Goal: Information Seeking & Learning: Learn about a topic

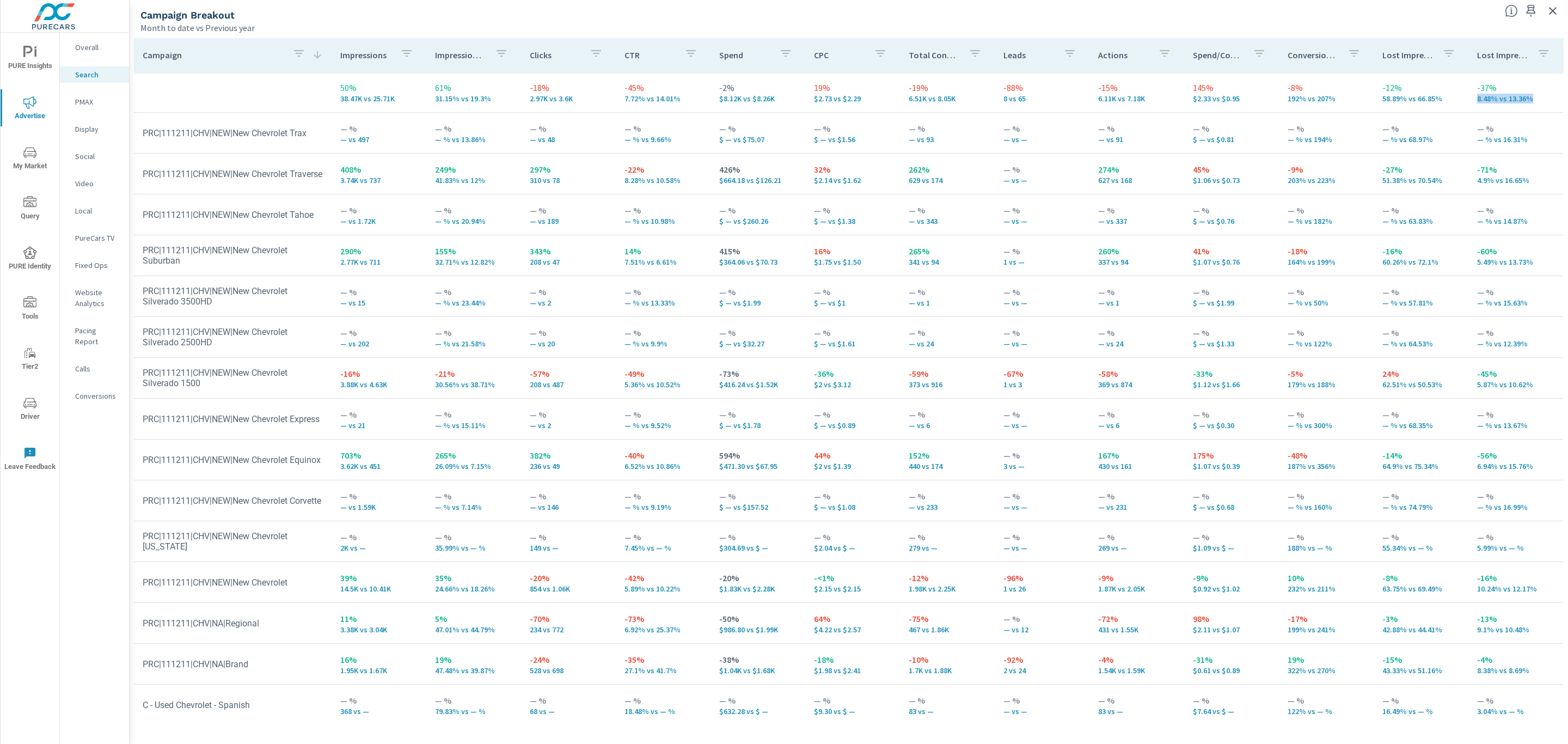
drag, startPoint x: 1563, startPoint y: 116, endPoint x: 1567, endPoint y: 84, distance: 32.2
click at [1567, 84] on div "Campaign Impressions Impression Share Clicks CTR Spend CPC Total Conversions Le…" at bounding box center [848, 389] width 1438 height 710
click at [25, 63] on span "PURE Insights" at bounding box center [30, 59] width 52 height 27
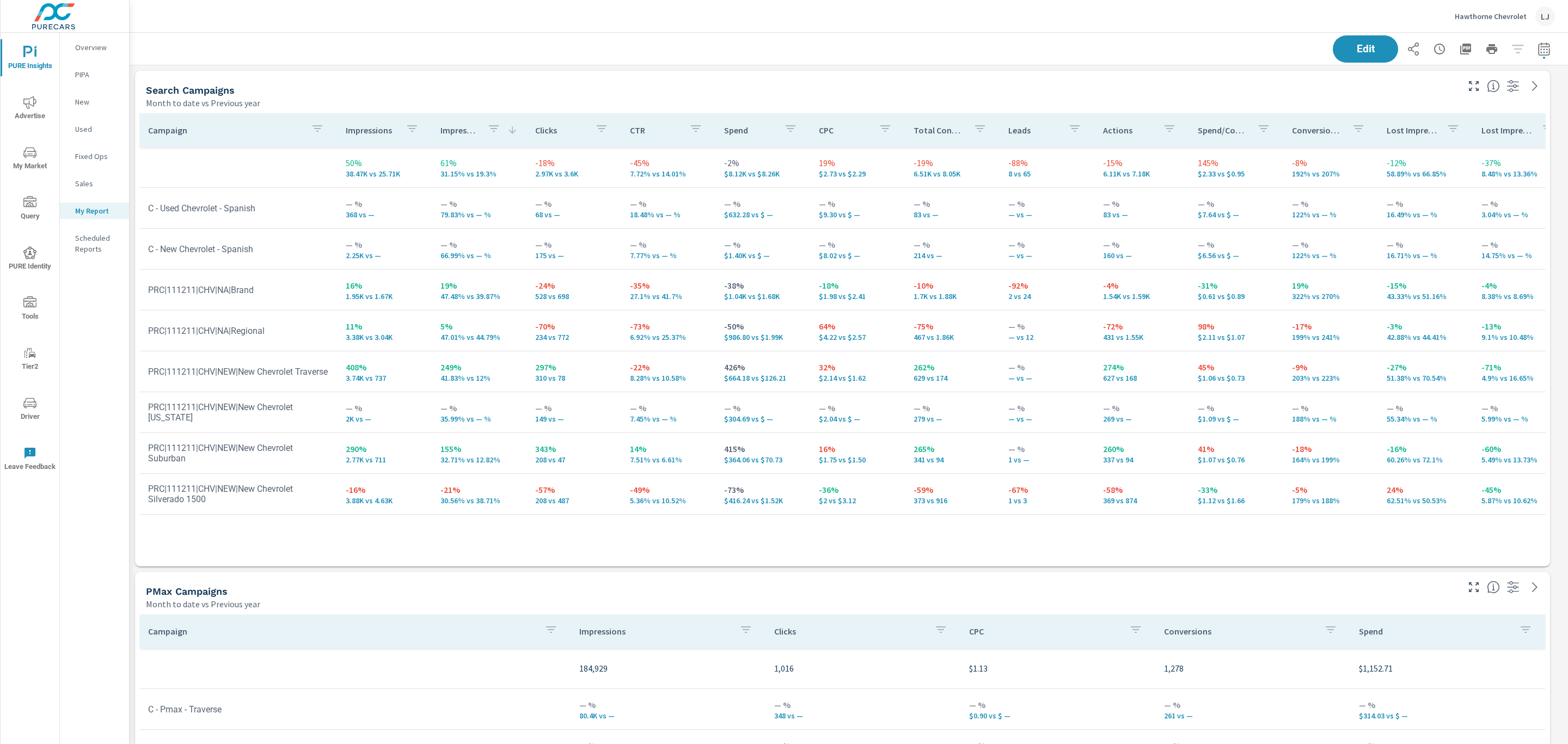
scroll to position [1785, 1451]
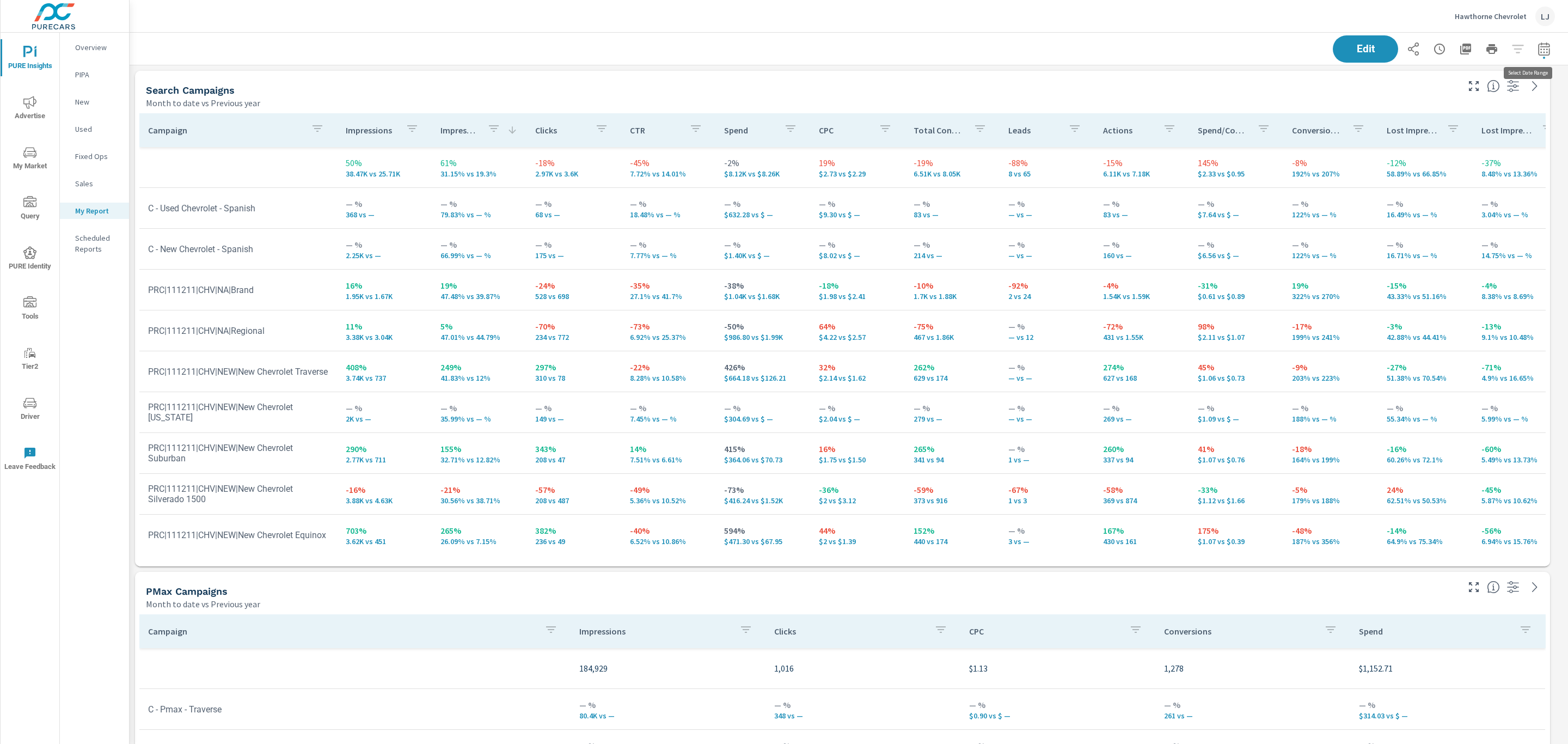
click at [1538, 53] on icon "button" at bounding box center [1544, 49] width 13 height 13
select select "Month to date"
click at [1454, 147] on select "Custom Previous period Previous month Previous year" at bounding box center [1444, 143] width 109 height 22
click at [1390, 132] on select "Custom Previous period Previous month Previous year" at bounding box center [1444, 143] width 109 height 22
select select "Previous period"
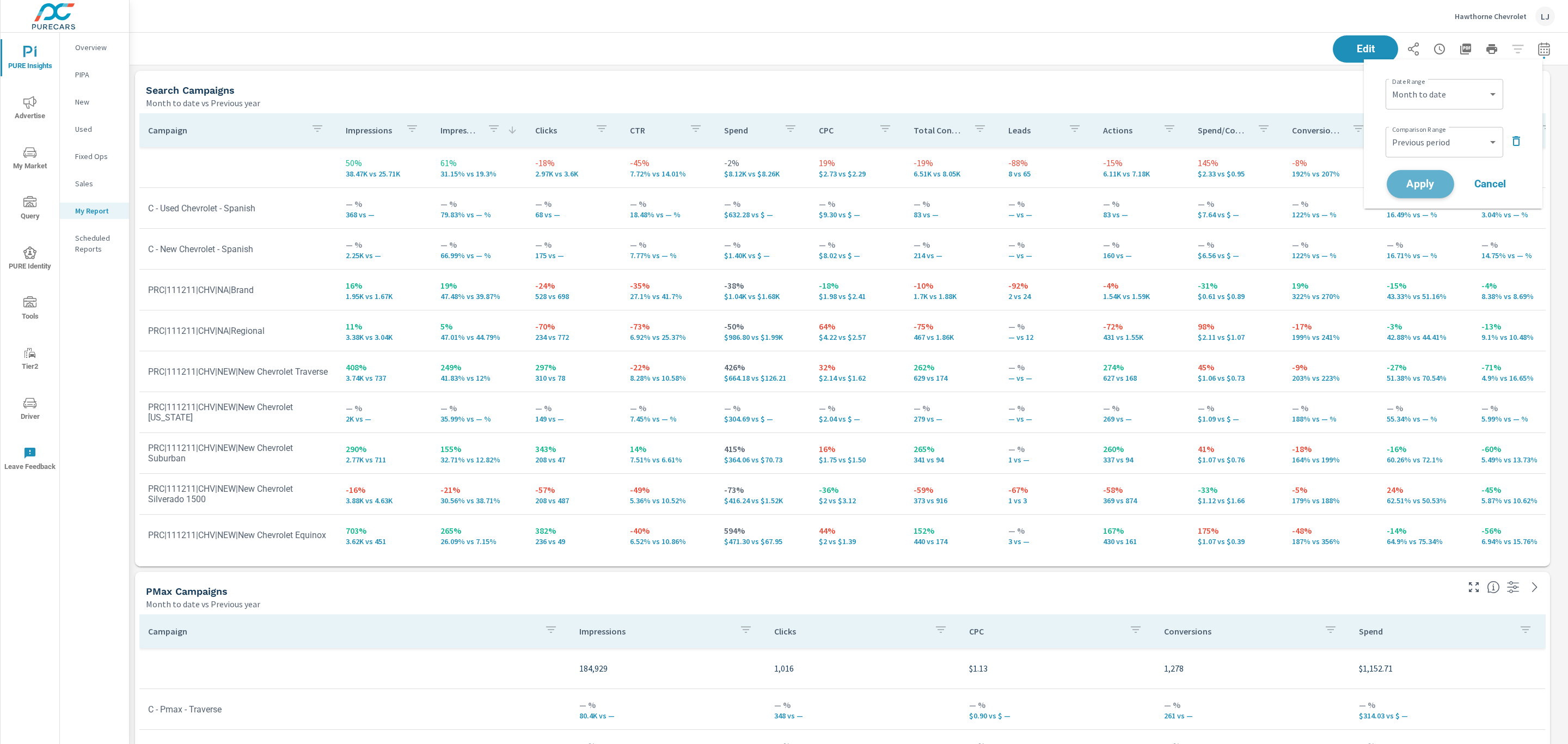
click at [1434, 181] on span "Apply" at bounding box center [1420, 185] width 45 height 10
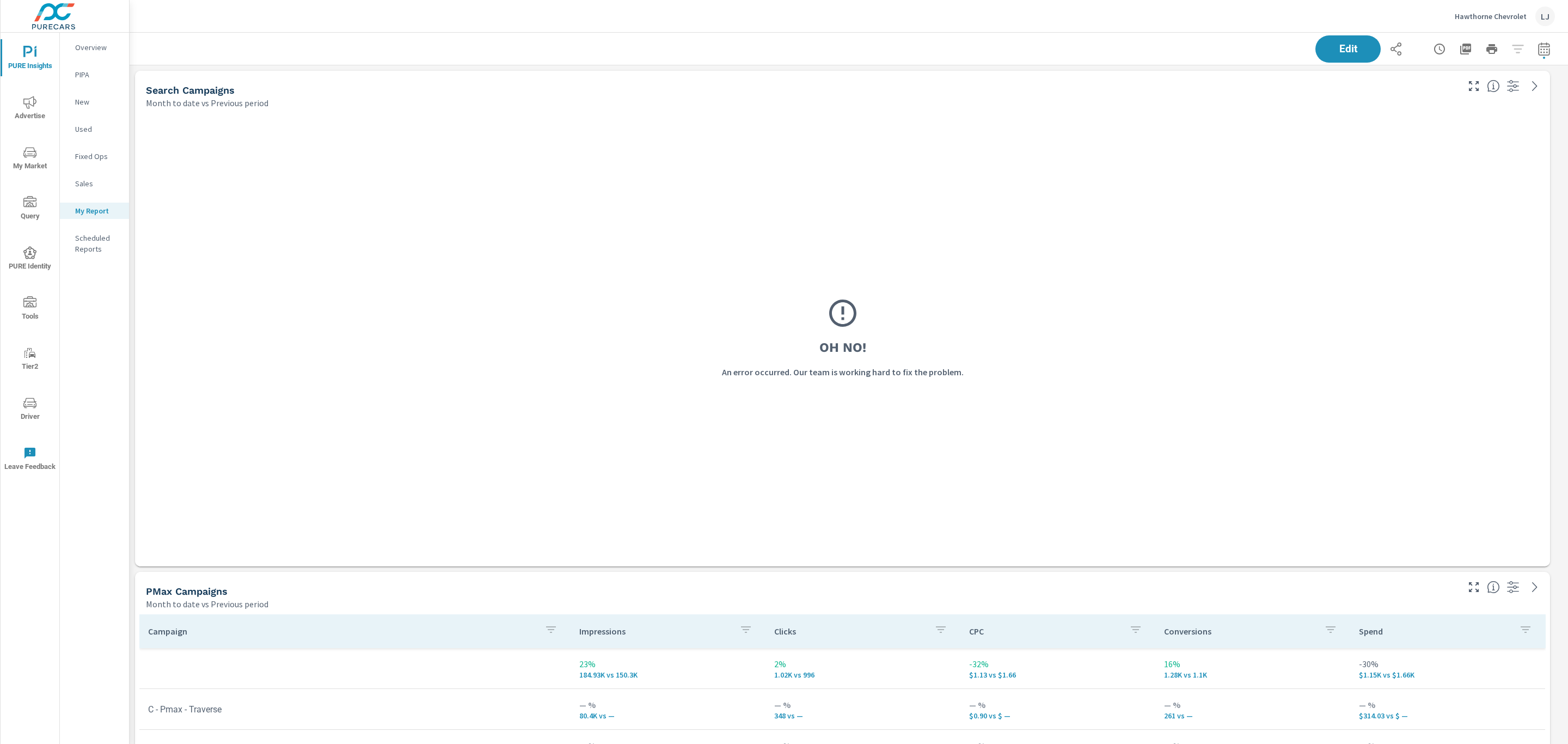
scroll to position [1785, 1451]
click at [1533, 51] on button "button" at bounding box center [1544, 49] width 22 height 22
select select "Month to date"
select select "Previous period"
click at [1480, 97] on select "Custom [DATE] Last week Last 7 days Last 14 days Last 30 days Last 45 days Last…" at bounding box center [1444, 95] width 109 height 22
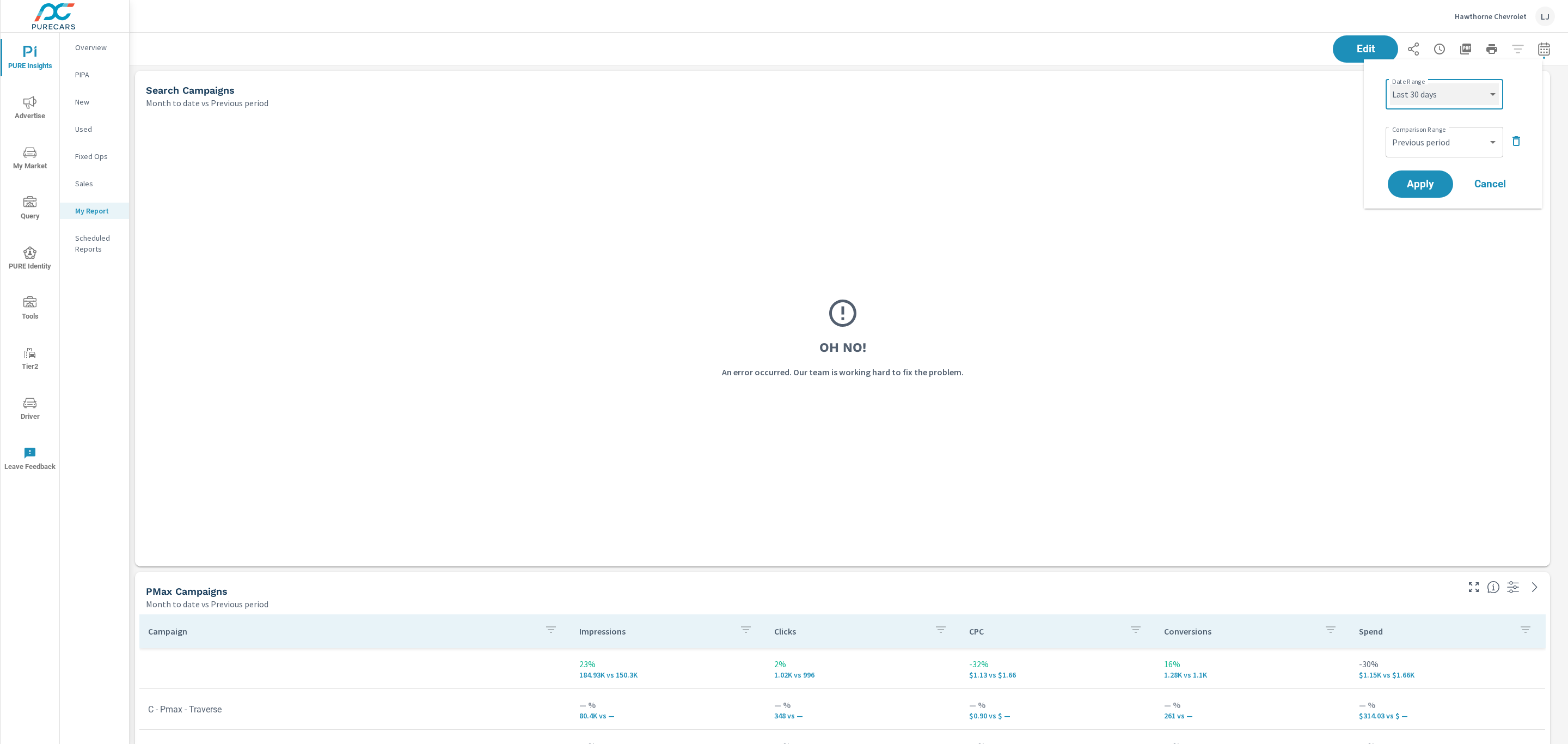
click at [1390, 84] on select "Custom [DATE] Last week Last 7 days Last 14 days Last 30 days Last 45 days Last…" at bounding box center [1444, 95] width 109 height 22
select select "Last 30 days"
click at [1431, 180] on span "Apply" at bounding box center [1420, 185] width 45 height 10
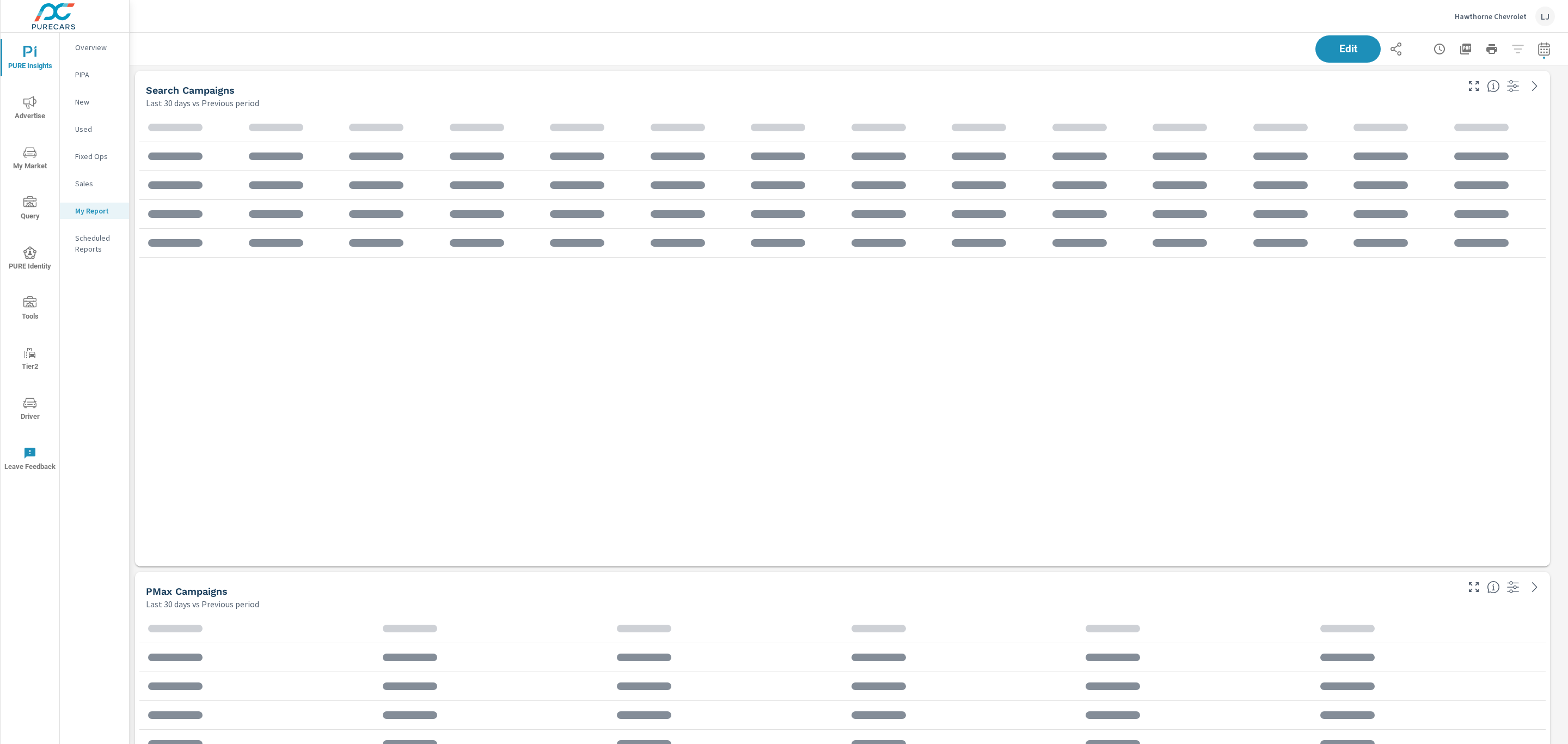
scroll to position [1785, 1451]
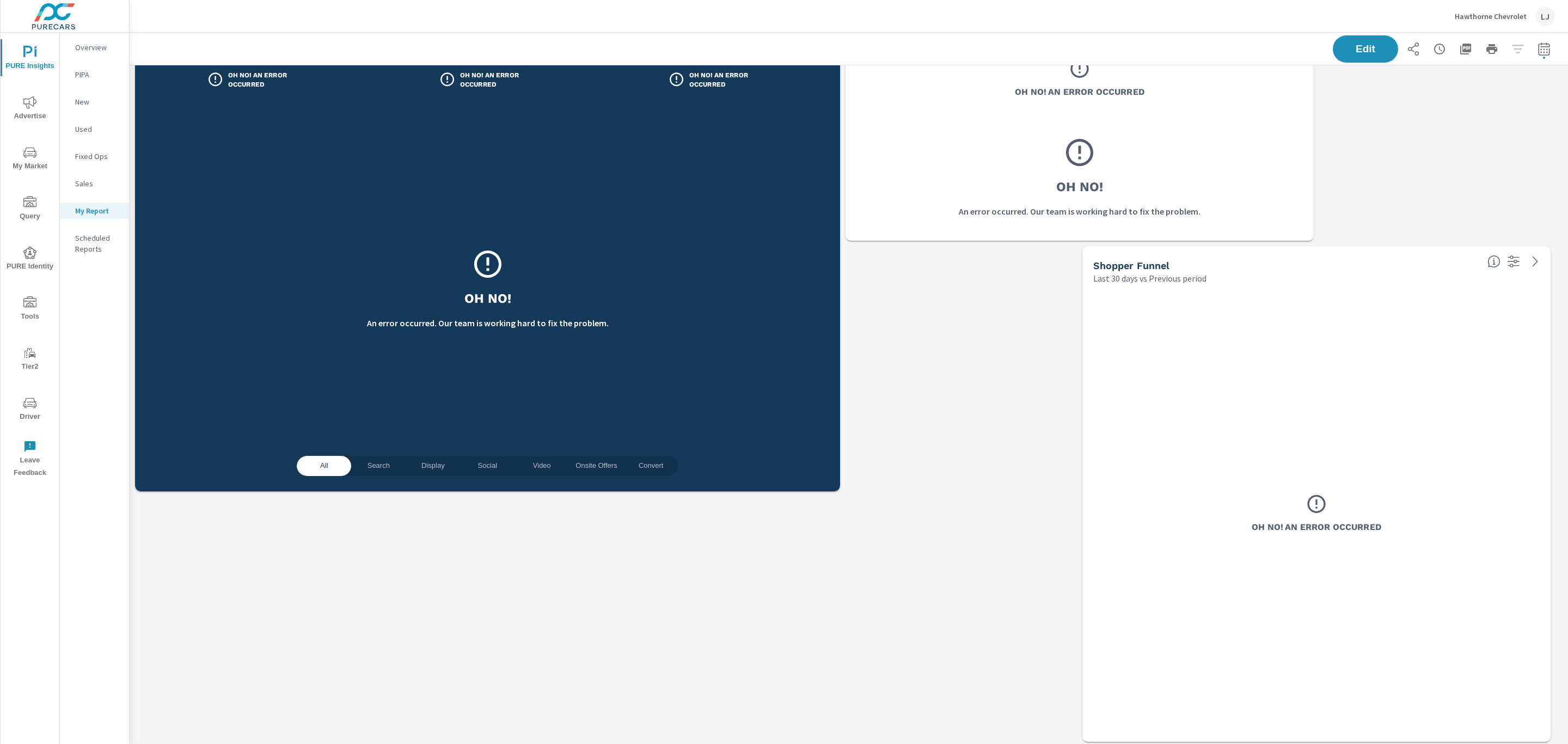
scroll to position [1080, 0]
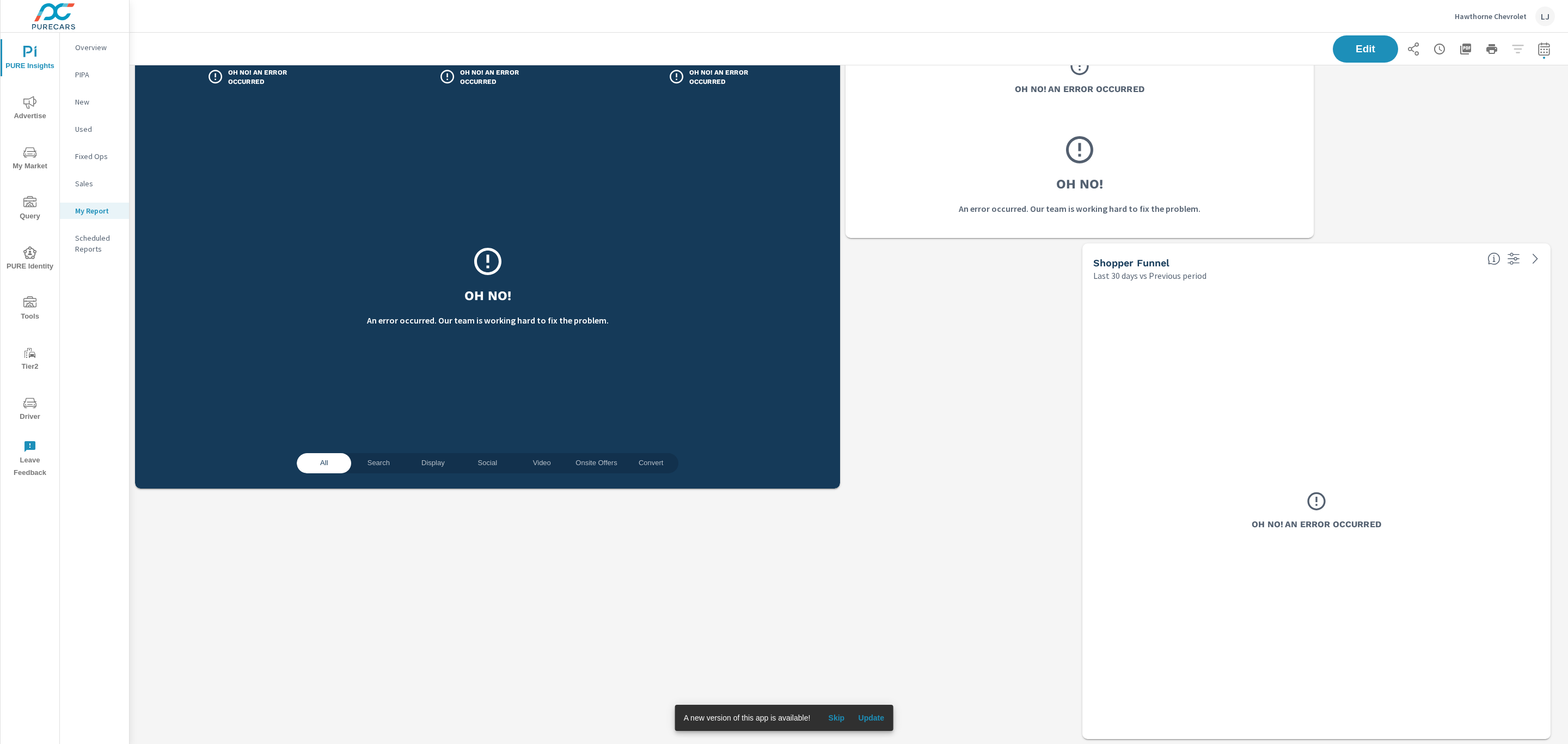
click at [863, 717] on span "Update" at bounding box center [871, 717] width 26 height 10
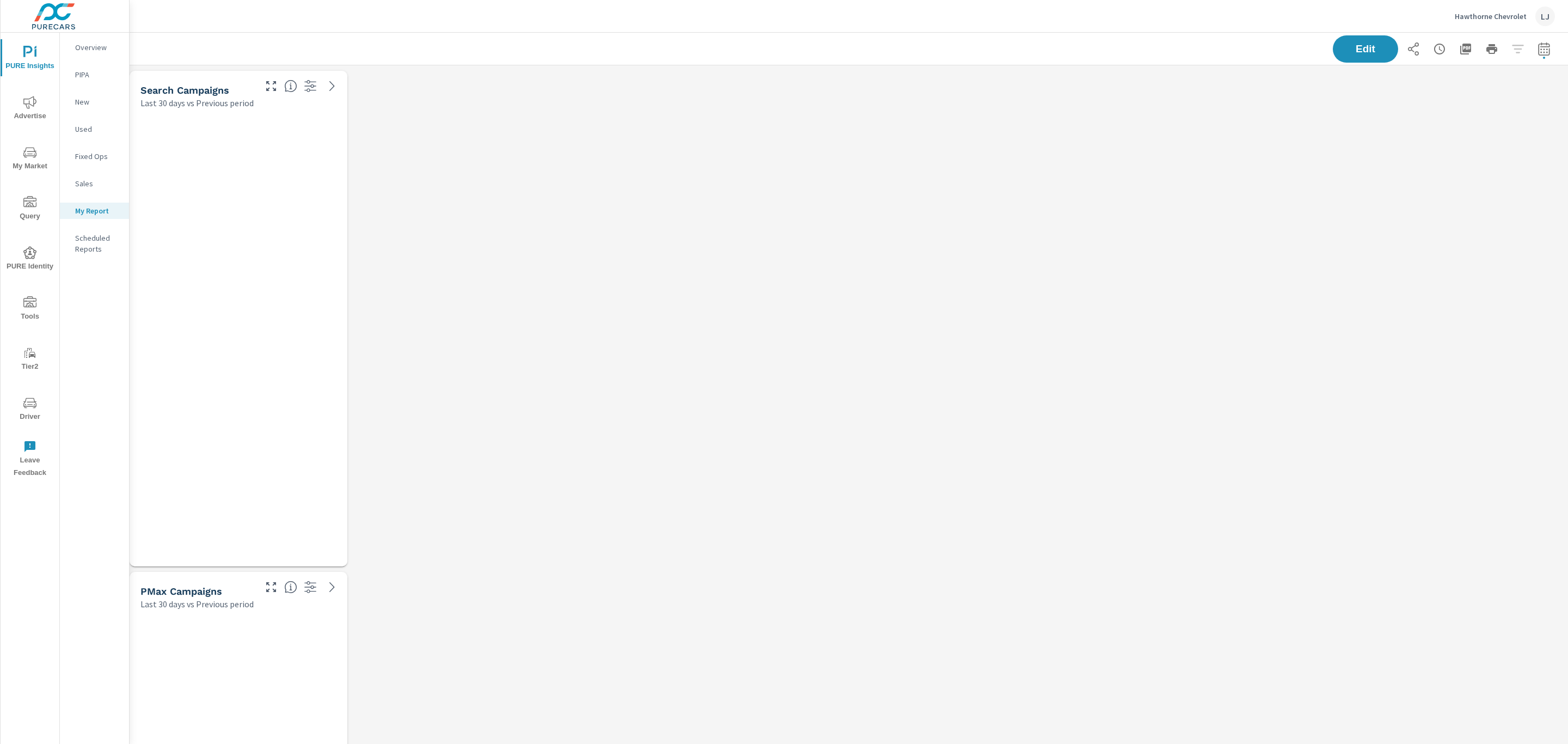
scroll to position [1785, 1451]
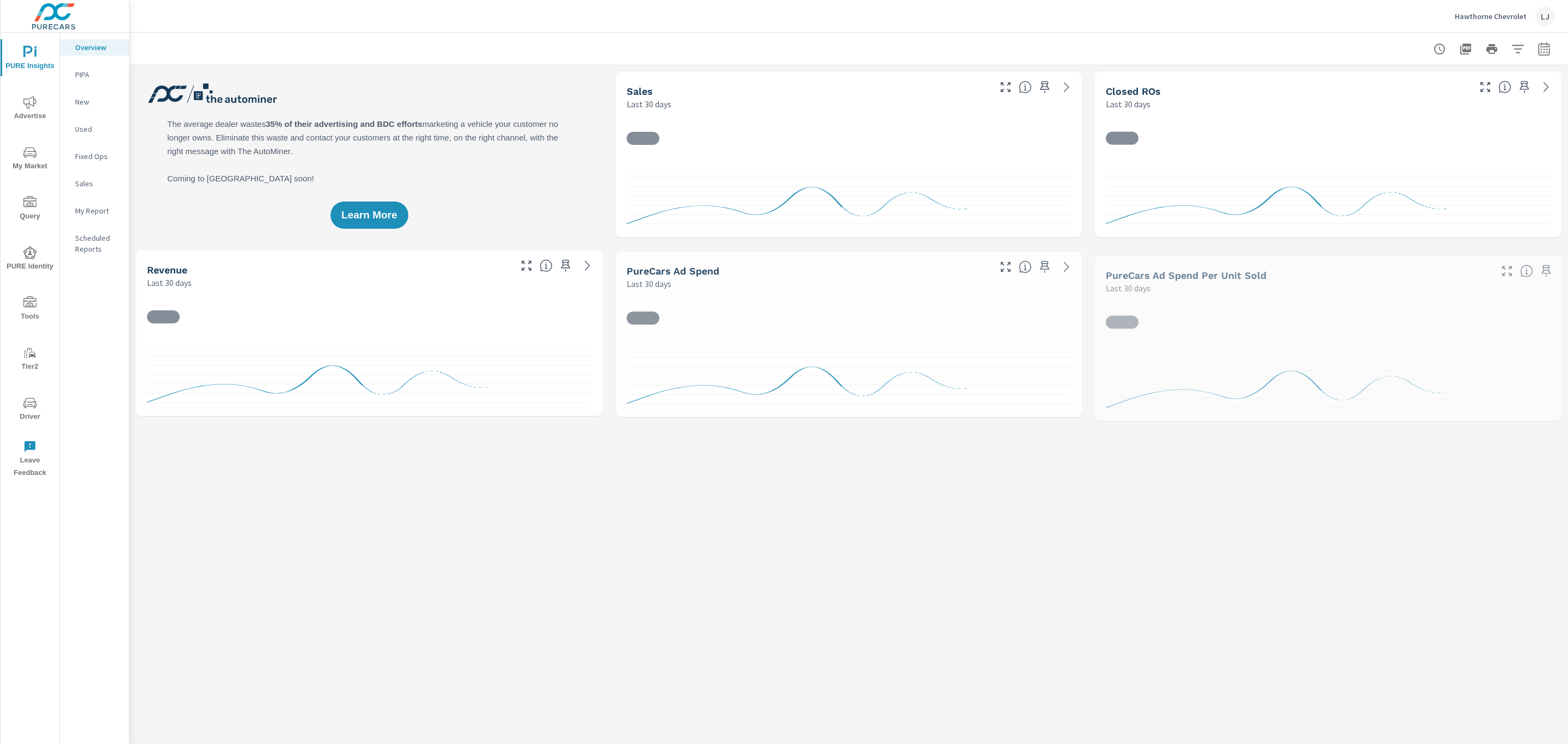
click at [87, 207] on p "My Report" at bounding box center [98, 211] width 45 height 11
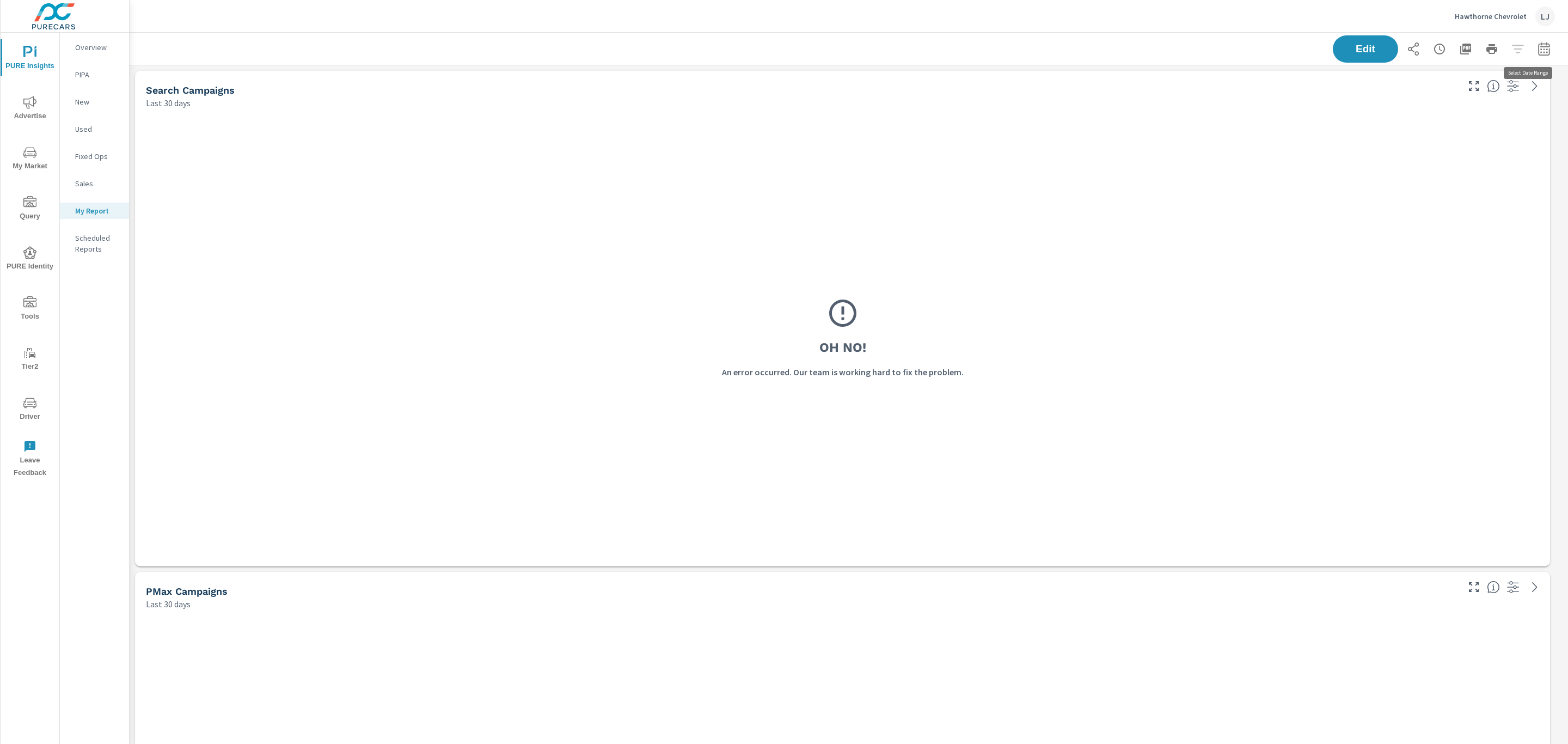
scroll to position [1785, 1451]
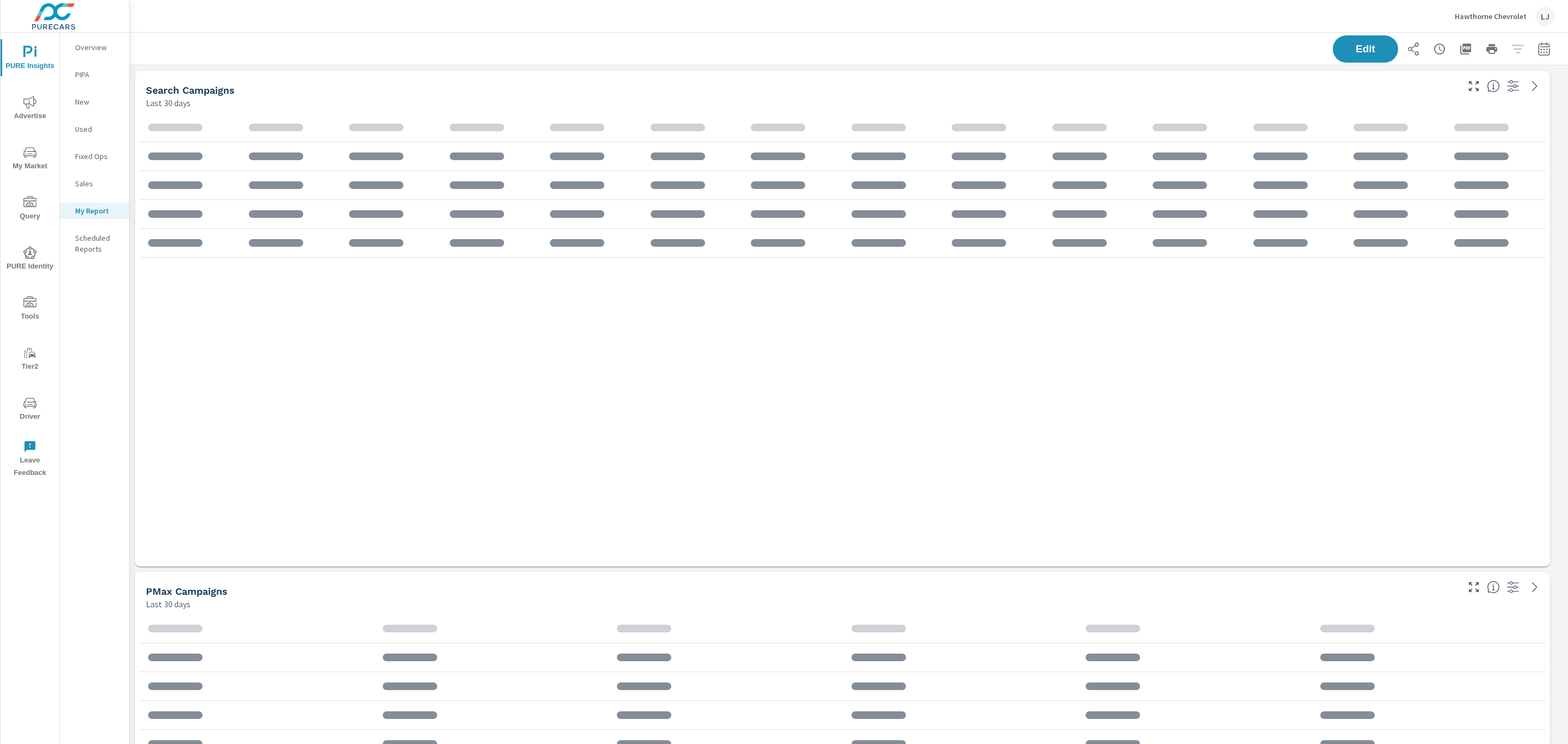
scroll to position [1785, 1451]
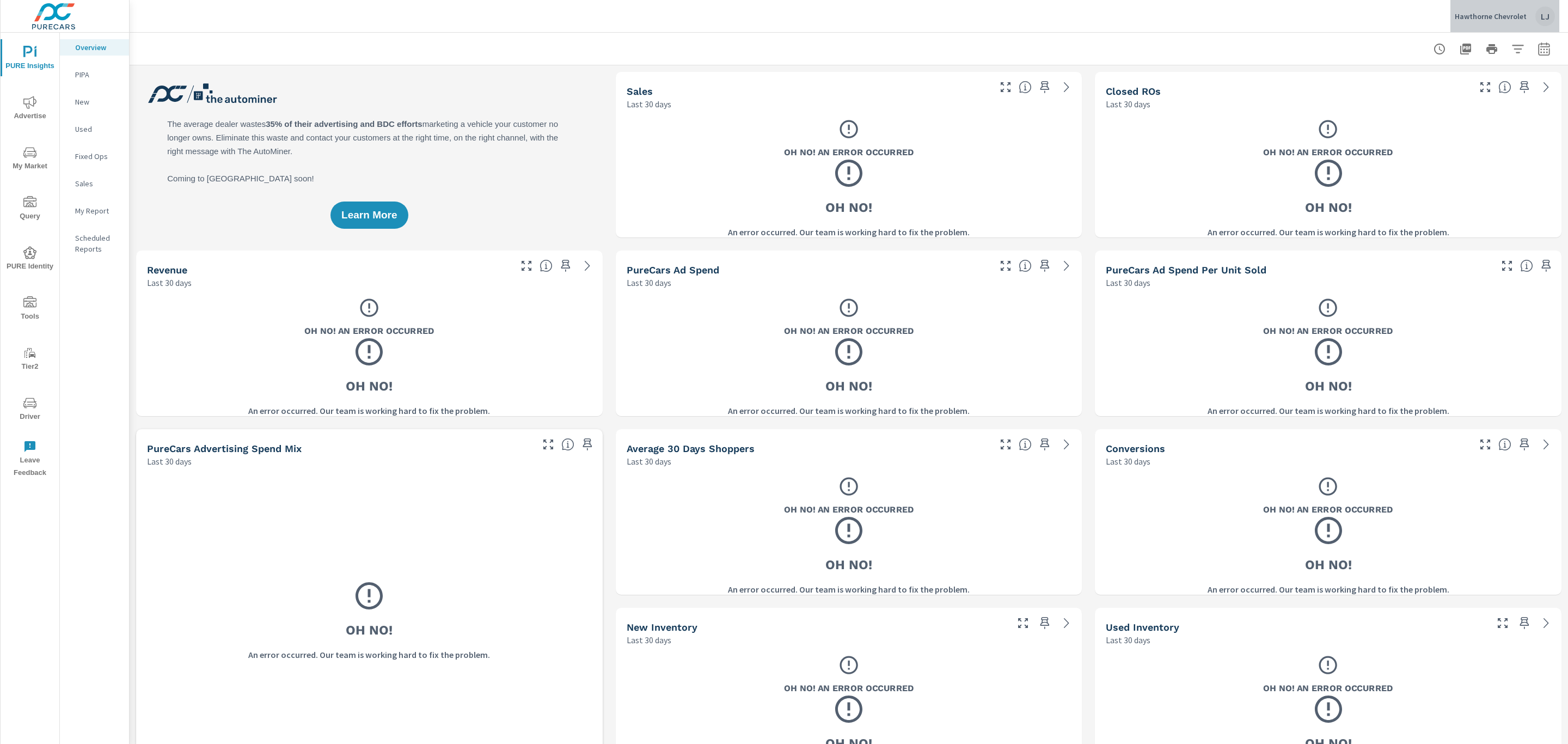
click at [1508, 10] on div "Hawthorne Chevrolet LJ" at bounding box center [1505, 16] width 100 height 19
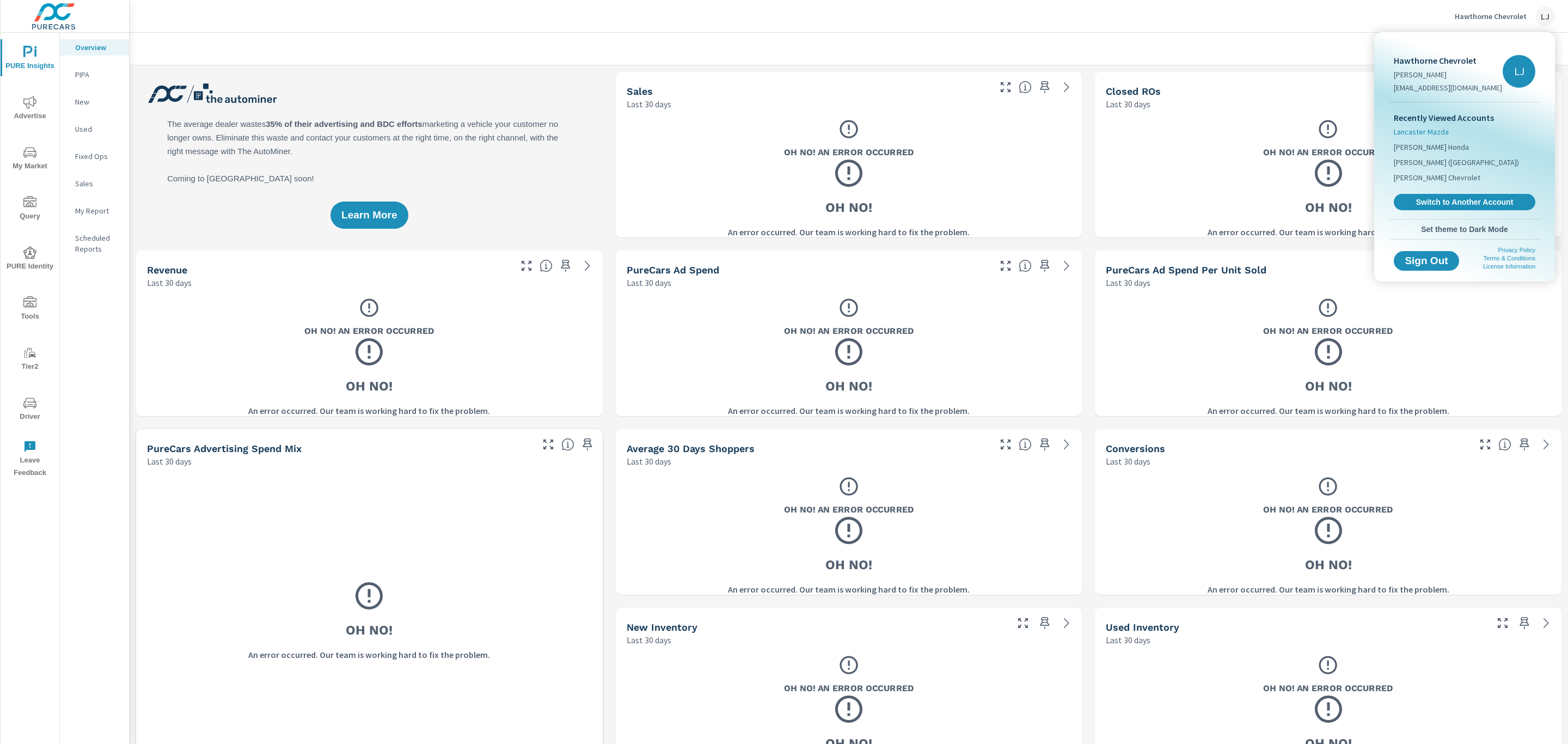
click at [1424, 128] on span "Lancaster Mazda" at bounding box center [1421, 132] width 55 height 11
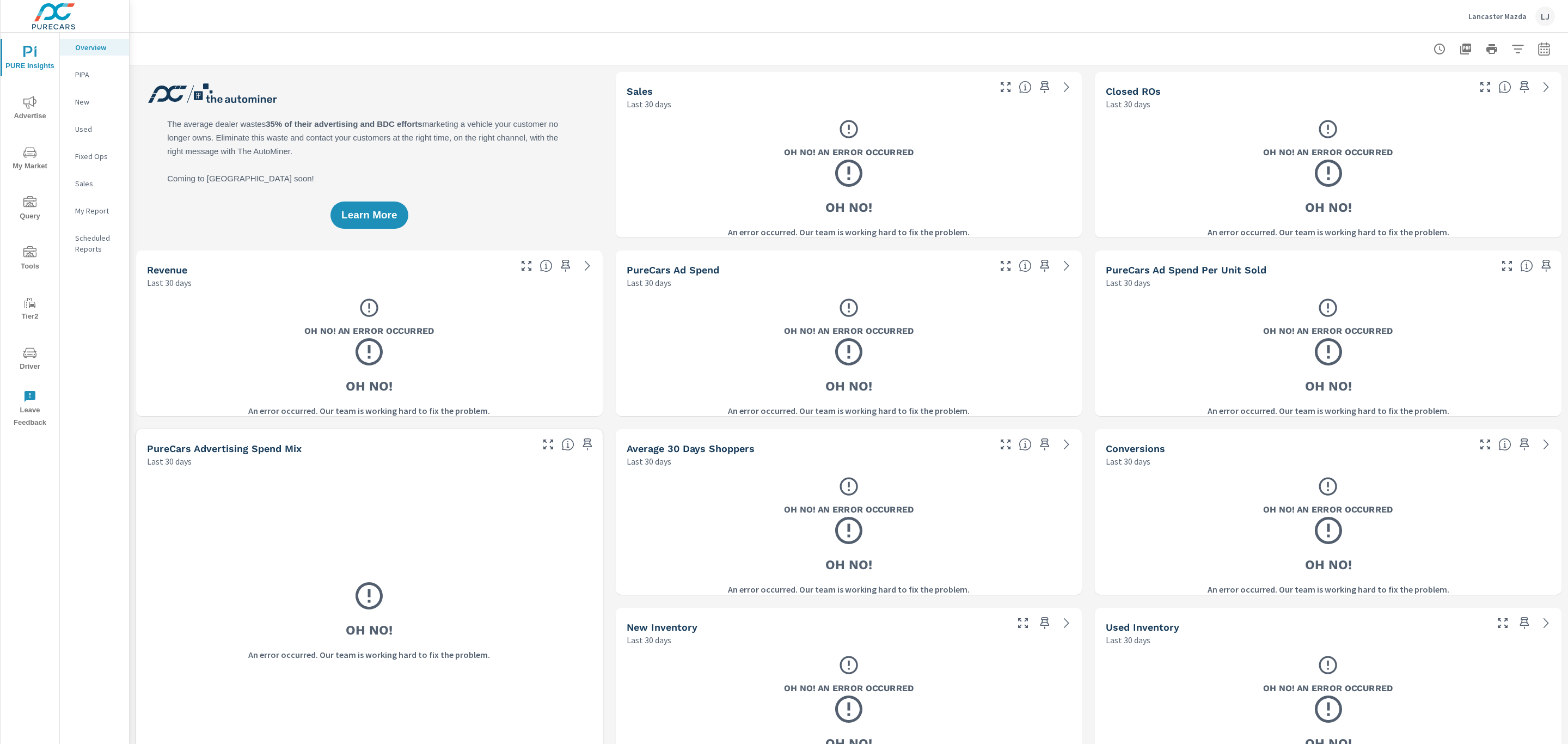
click at [1512, 6] on div "Lancaster Mazda LJ" at bounding box center [1512, 16] width 87 height 19
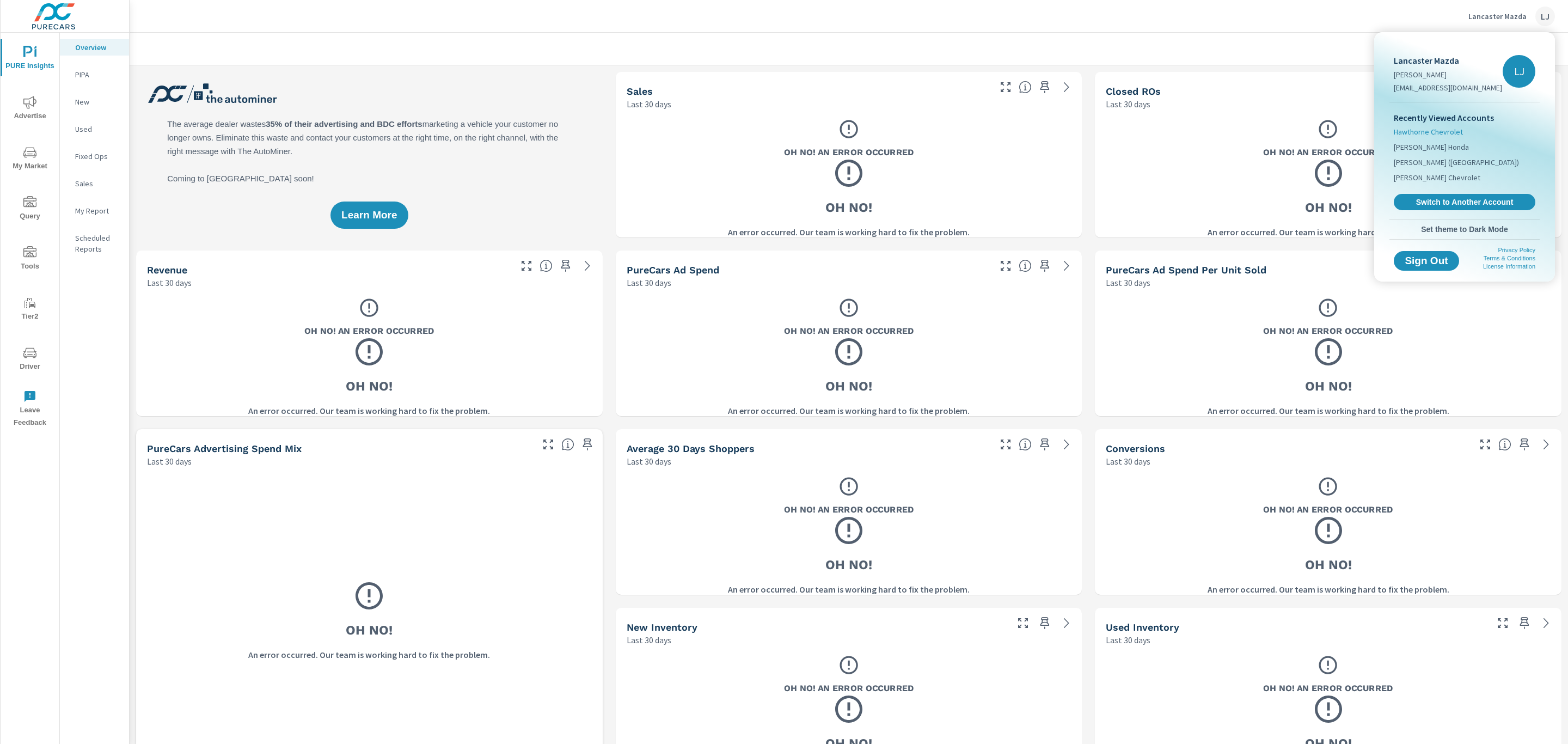
click at [1435, 135] on span "Hawthorne Chevrolet" at bounding box center [1428, 132] width 69 height 11
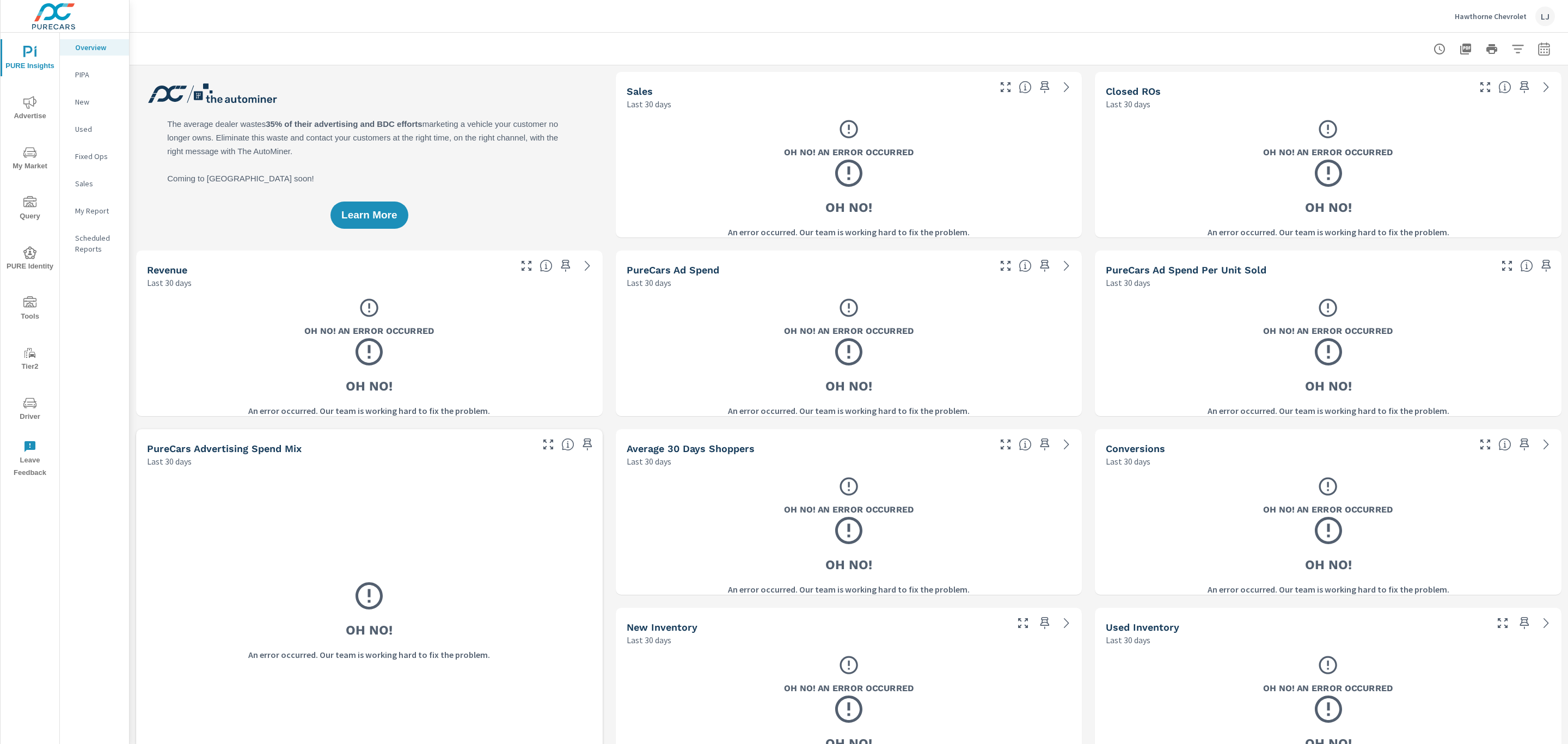
click at [34, 115] on span "Advertise" at bounding box center [30, 109] width 52 height 27
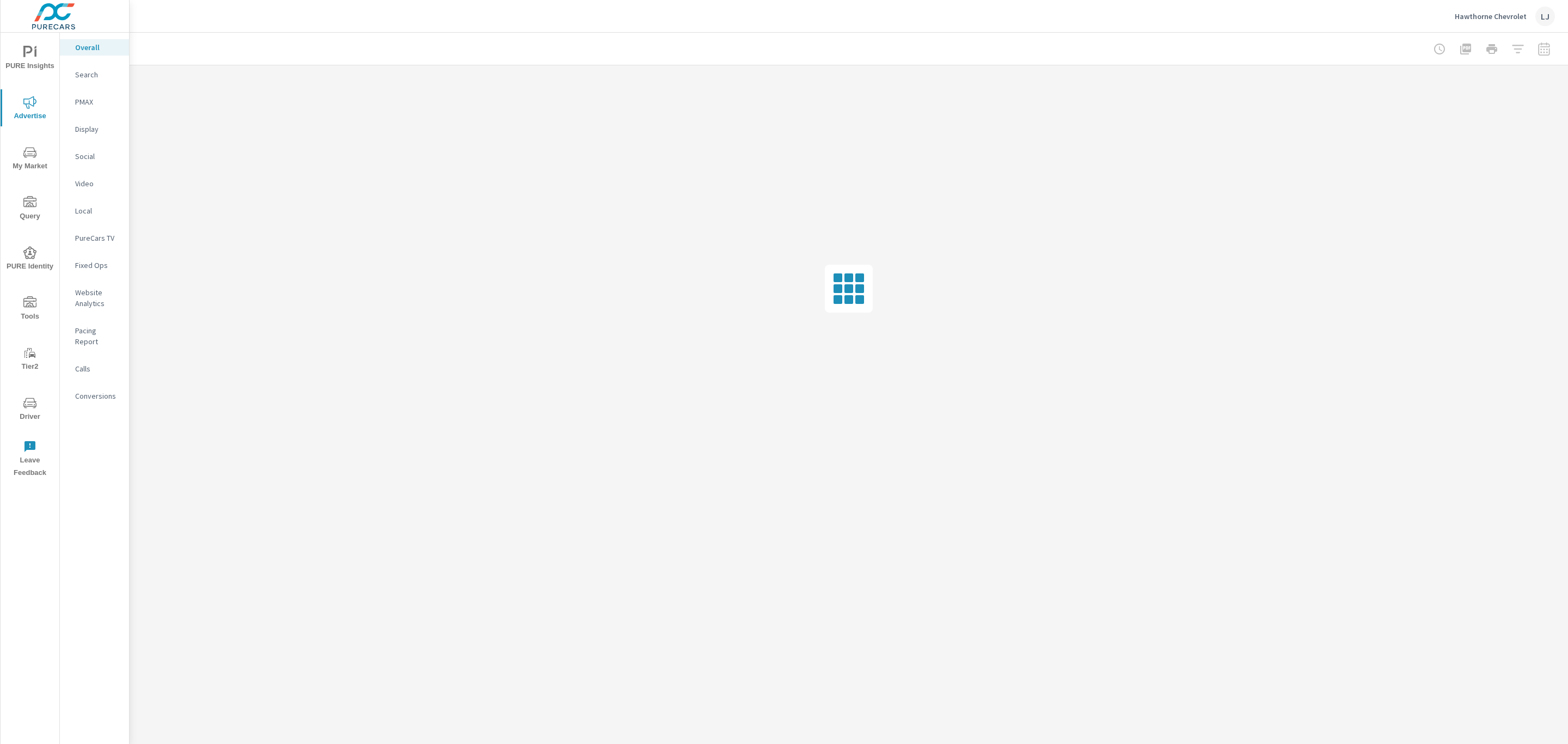
click at [88, 73] on p "Search" at bounding box center [98, 75] width 45 height 11
click at [22, 60] on span "PURE Insights" at bounding box center [30, 59] width 52 height 27
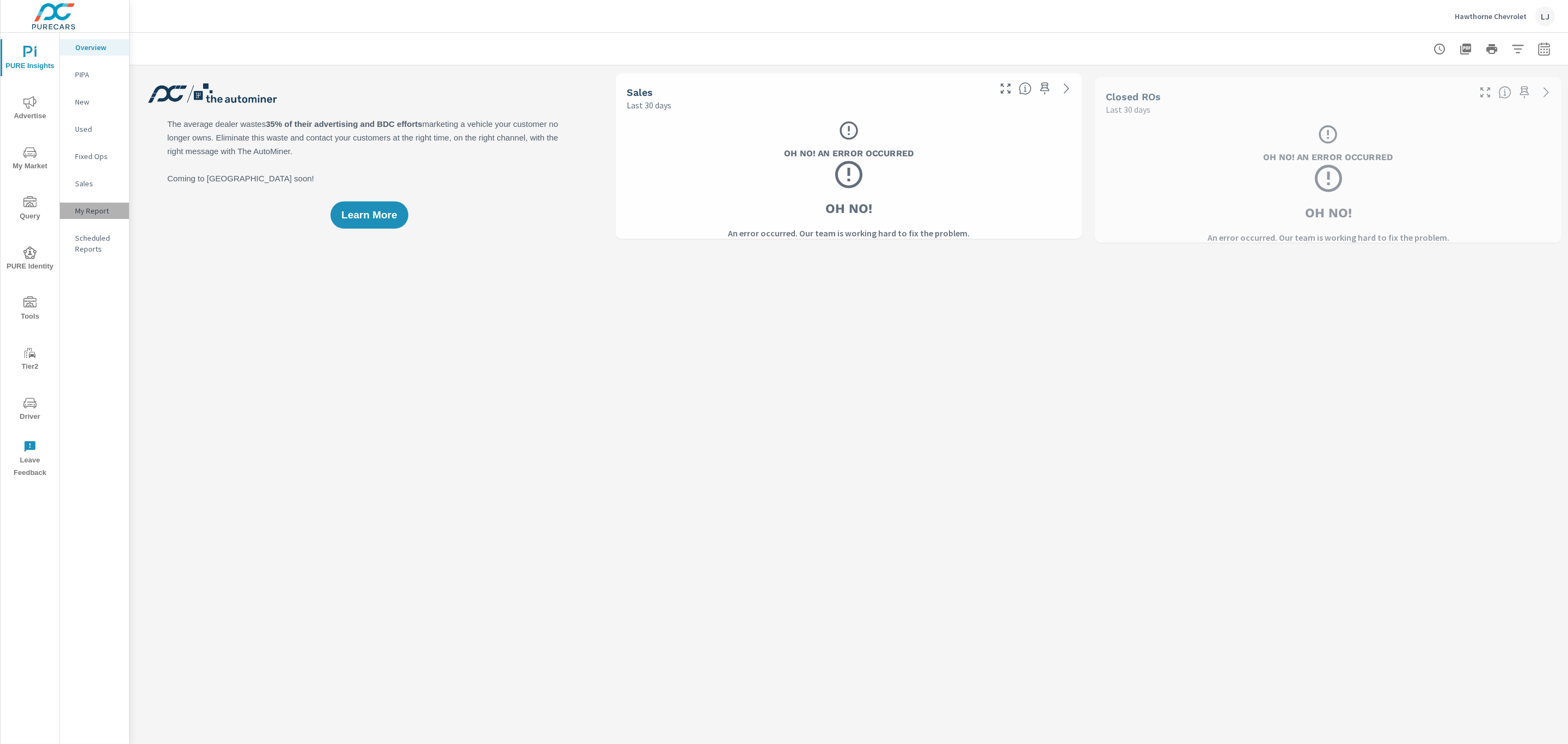
click at [92, 206] on p "My Report" at bounding box center [98, 211] width 45 height 11
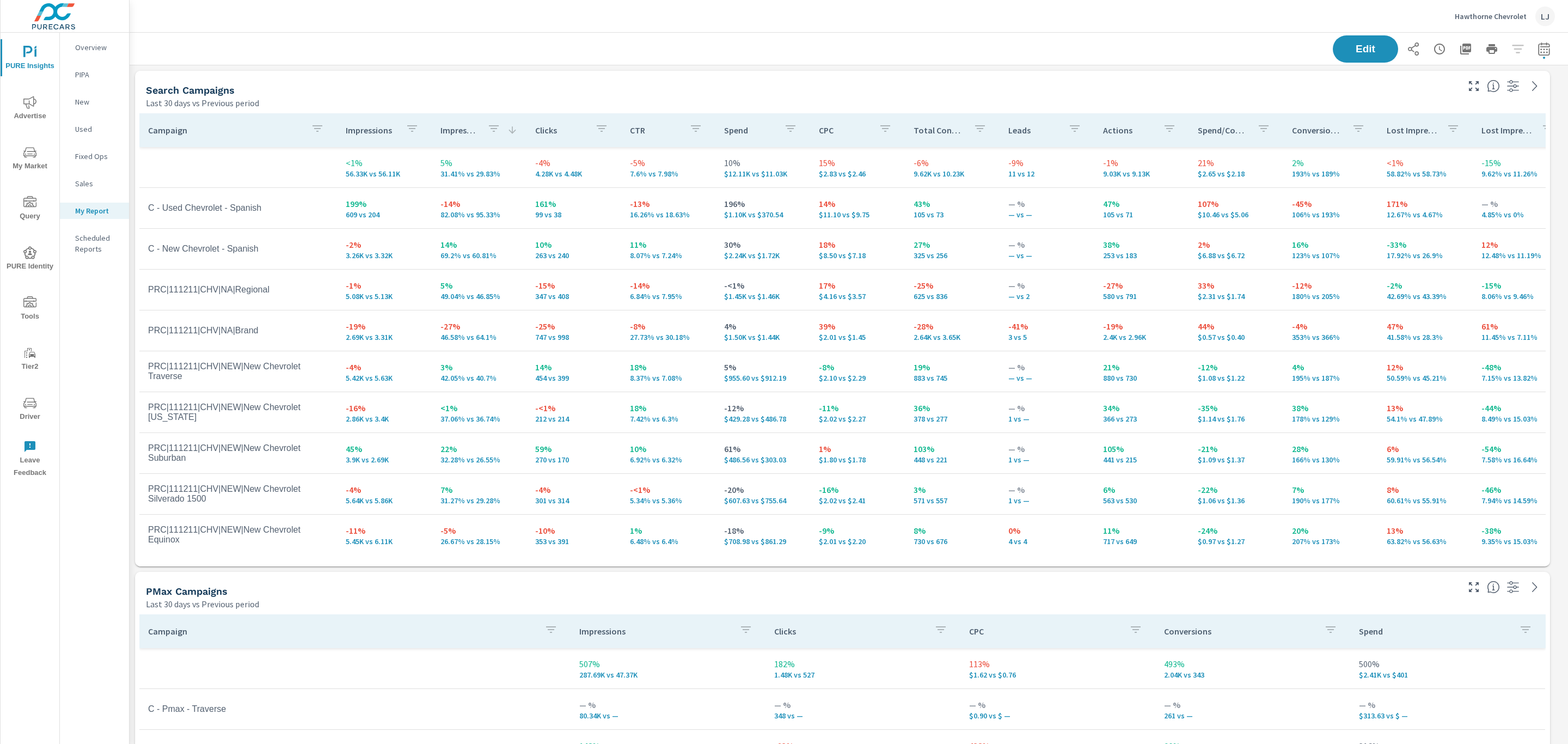
scroll to position [64, 0]
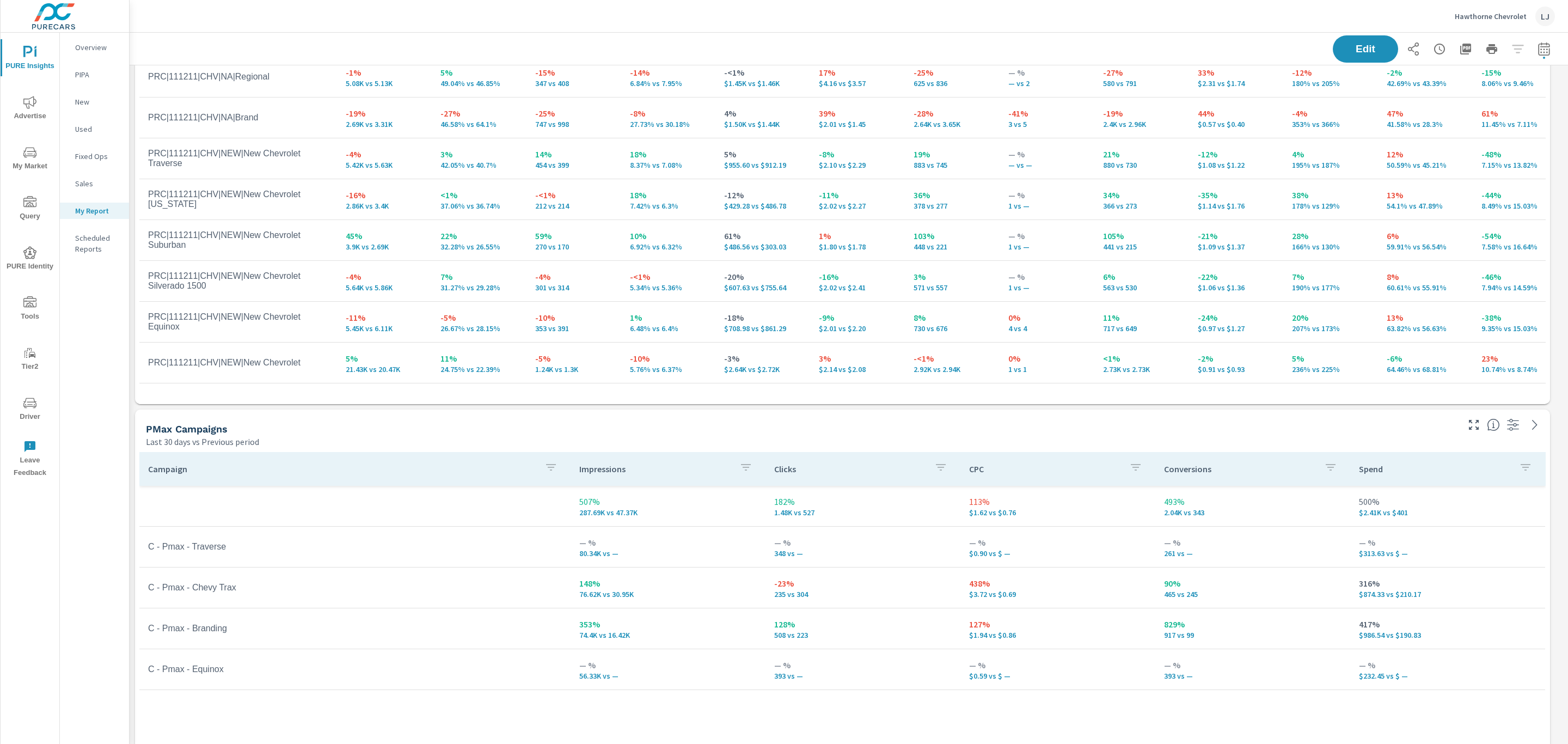
scroll to position [163, 0]
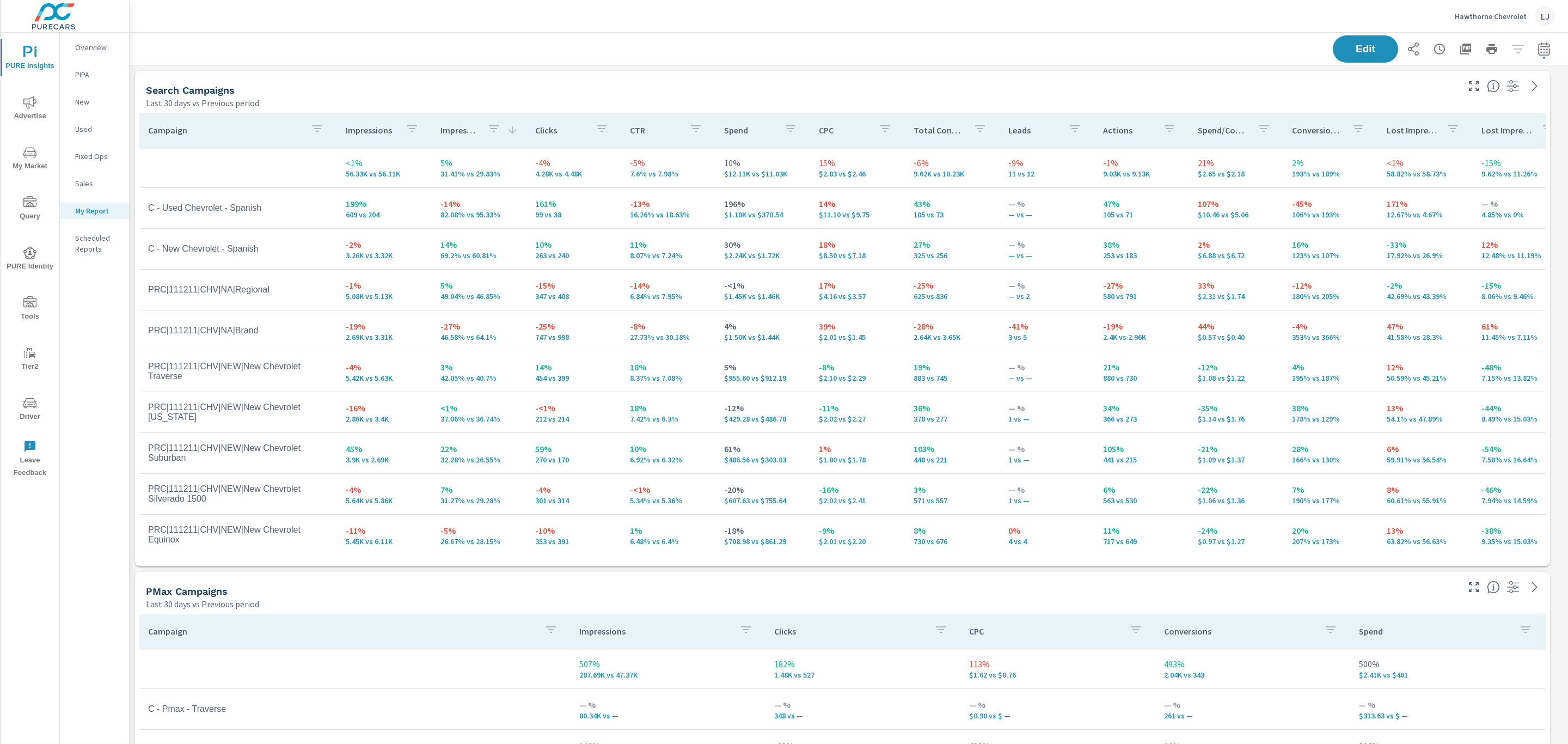
click at [108, 51] on p "Overview" at bounding box center [98, 47] width 45 height 11
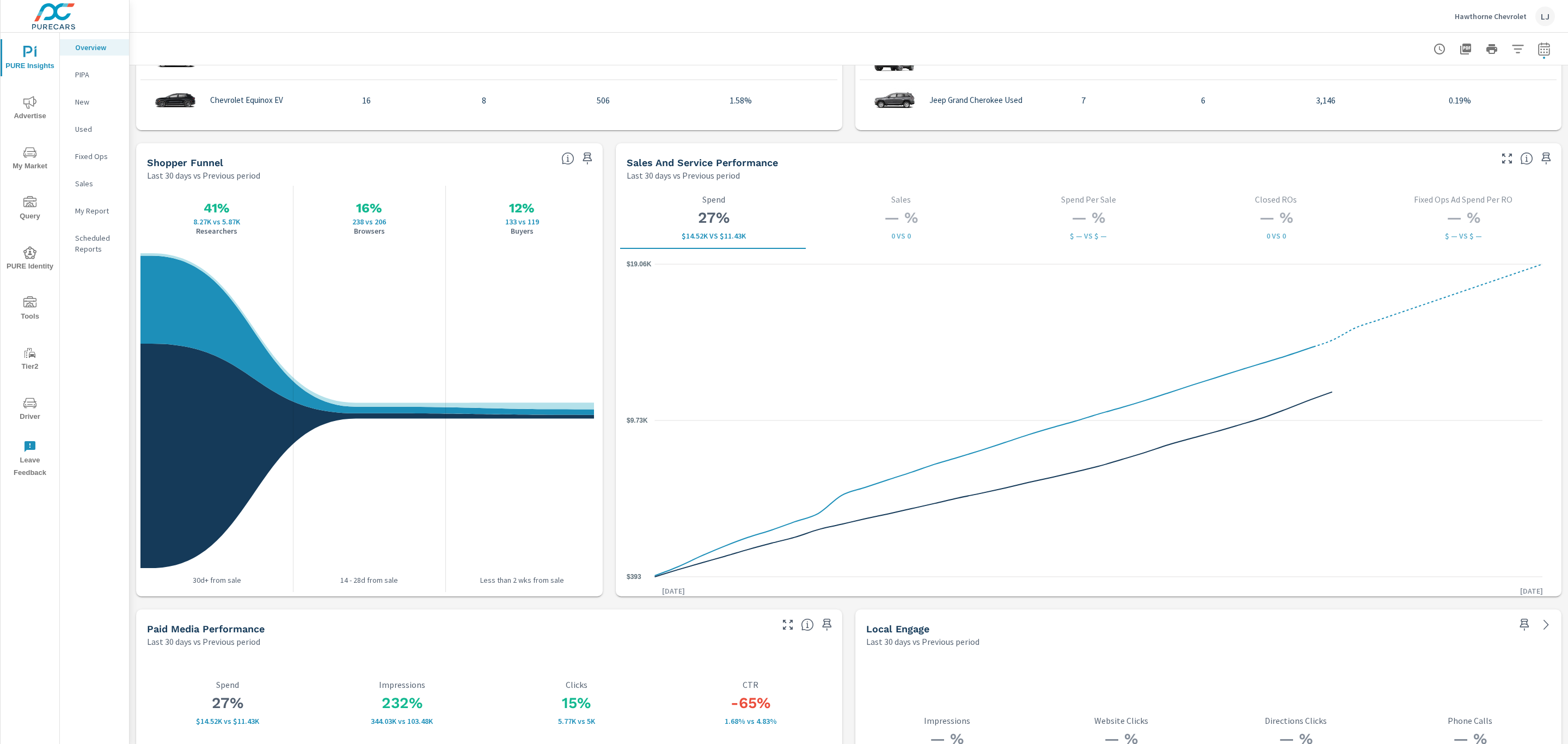
scroll to position [1325, 0]
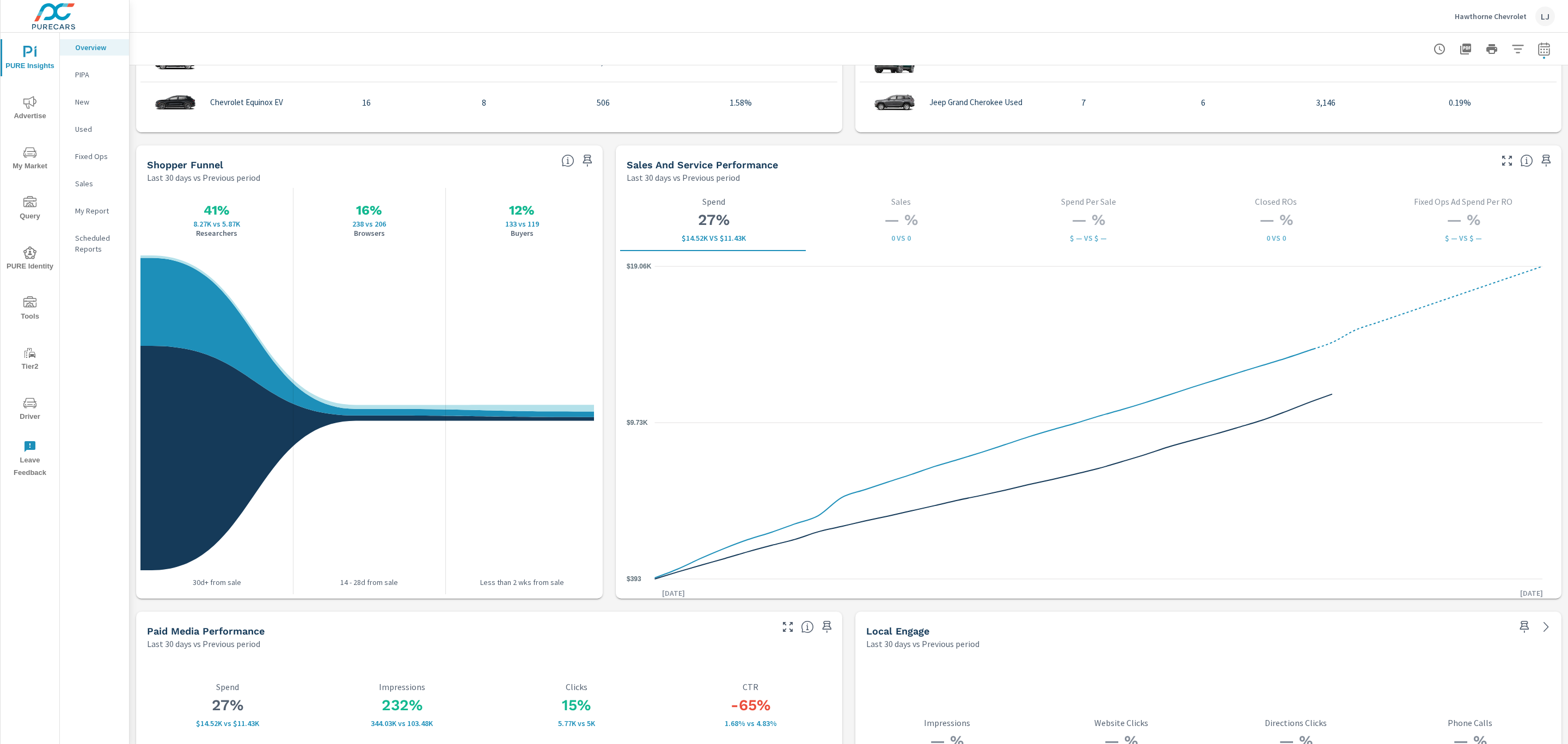
click at [32, 100] on icon "nav menu" at bounding box center [30, 102] width 13 height 13
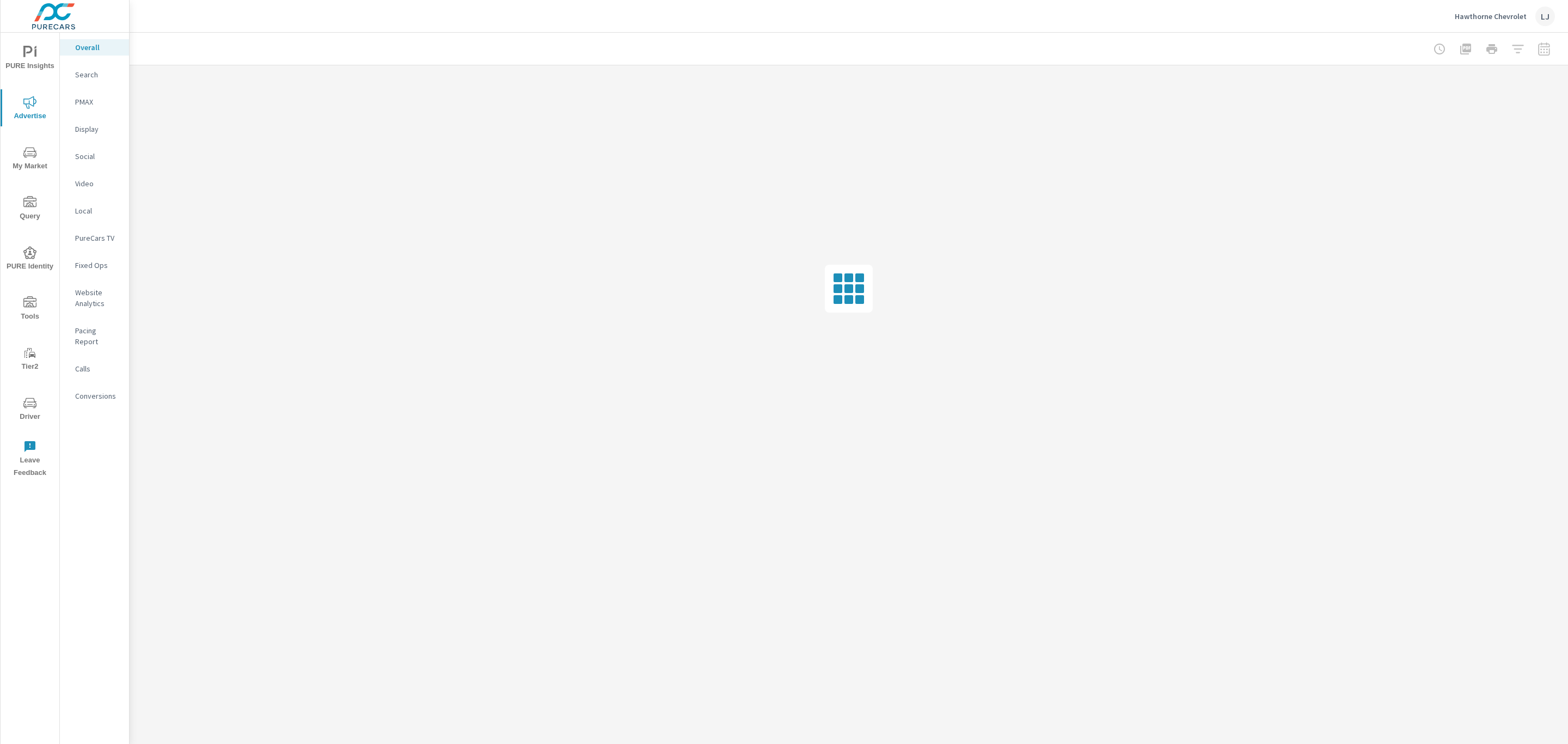
click at [95, 72] on p "Search" at bounding box center [98, 75] width 45 height 11
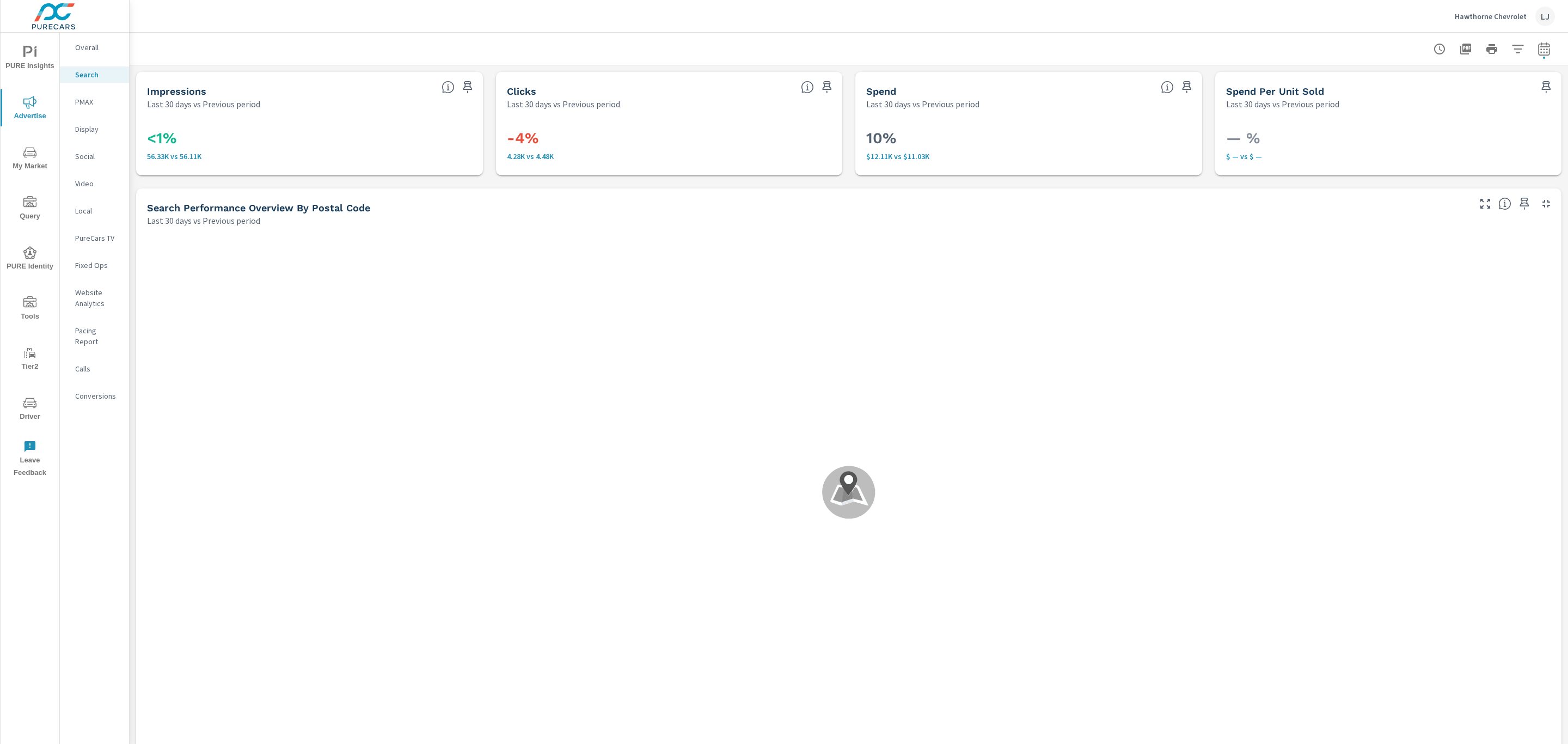
click at [103, 43] on p "Overall" at bounding box center [98, 47] width 45 height 11
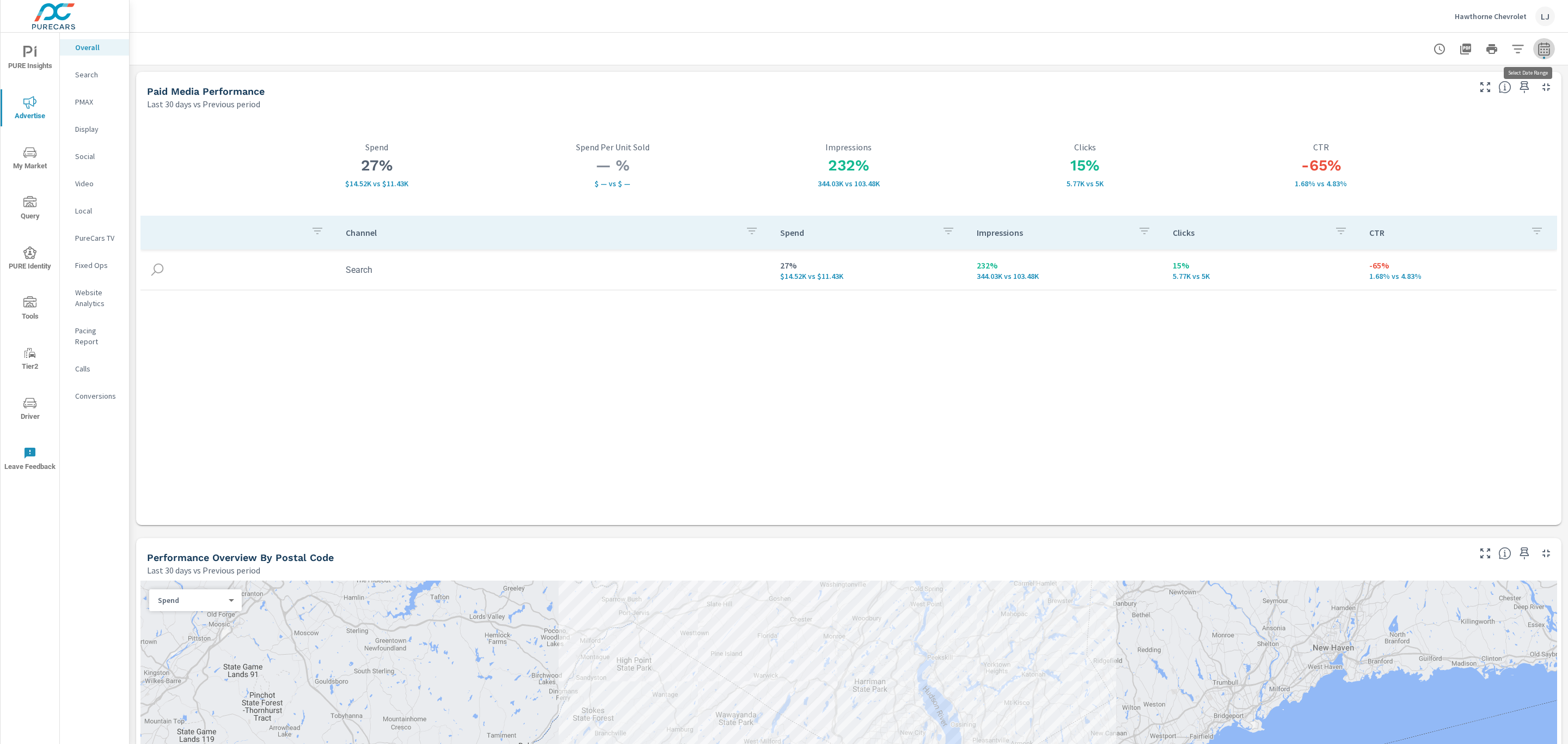
click at [1538, 46] on icon "button" at bounding box center [1544, 49] width 12 height 13
select select "Last 30 days"
select select "Previous period"
click at [1440, 180] on span "Apply" at bounding box center [1420, 185] width 45 height 10
click at [95, 73] on p "Search" at bounding box center [98, 75] width 45 height 11
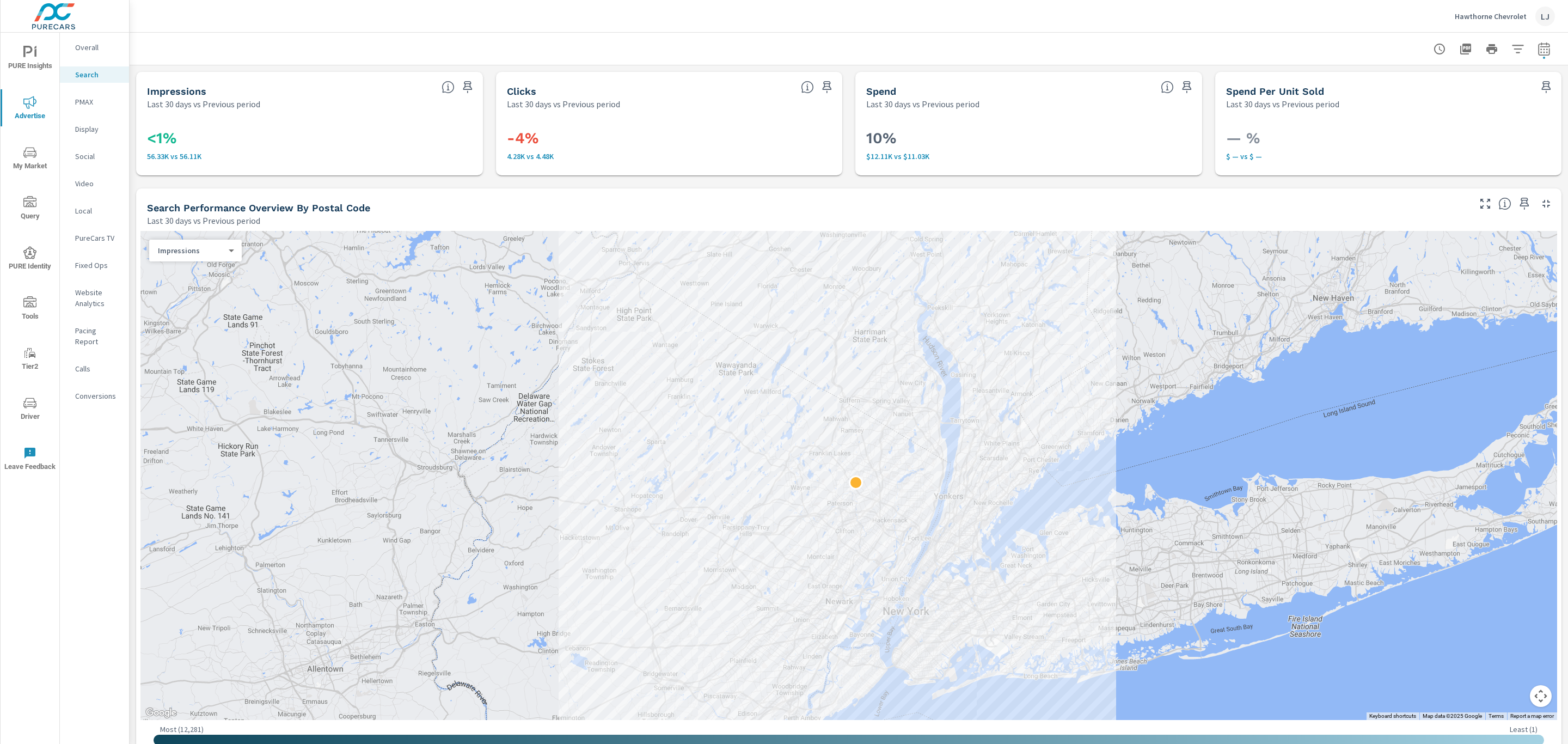
click at [17, 54] on span "PURE Insights" at bounding box center [30, 59] width 52 height 27
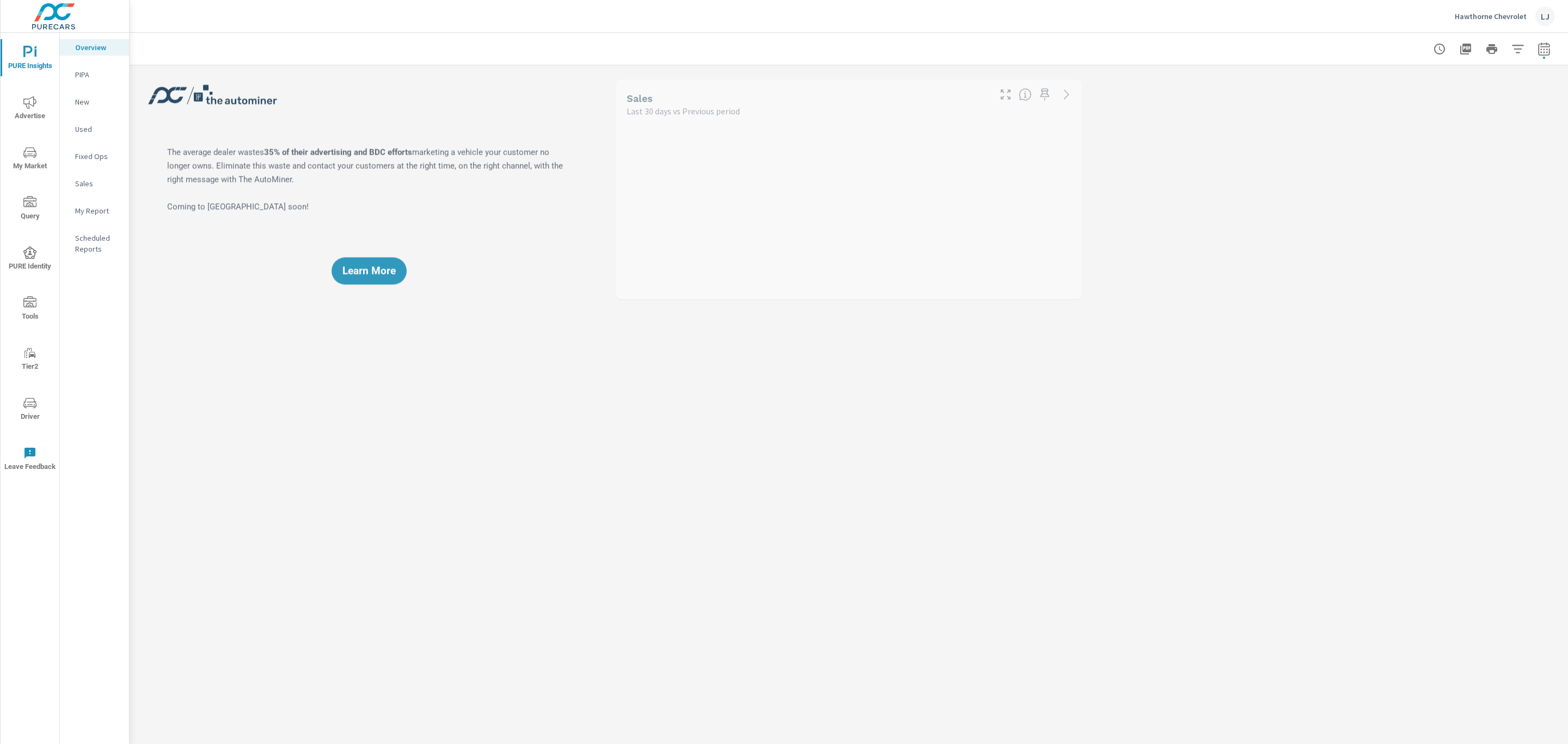
click at [108, 210] on p "My Report" at bounding box center [98, 211] width 45 height 11
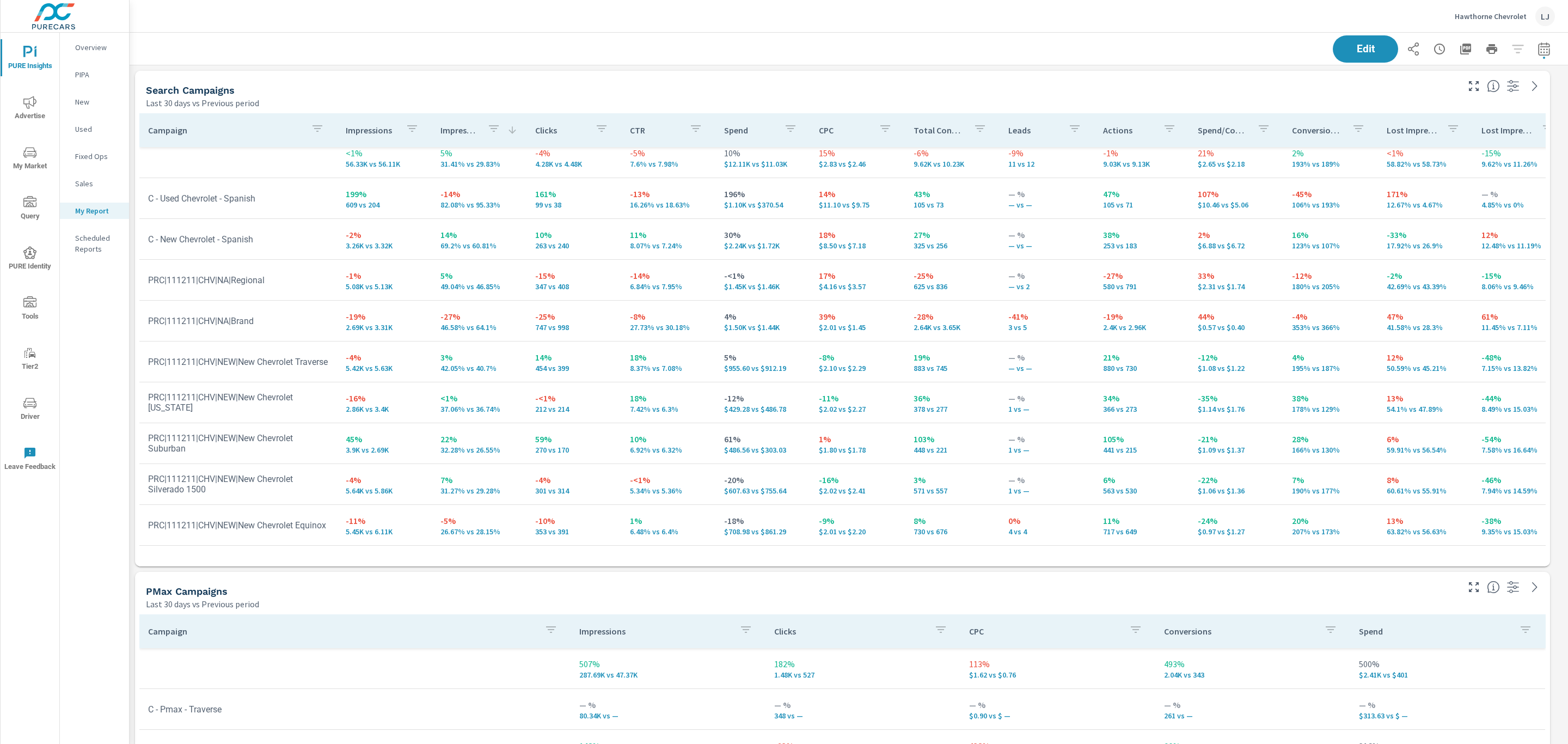
scroll to position [46, 0]
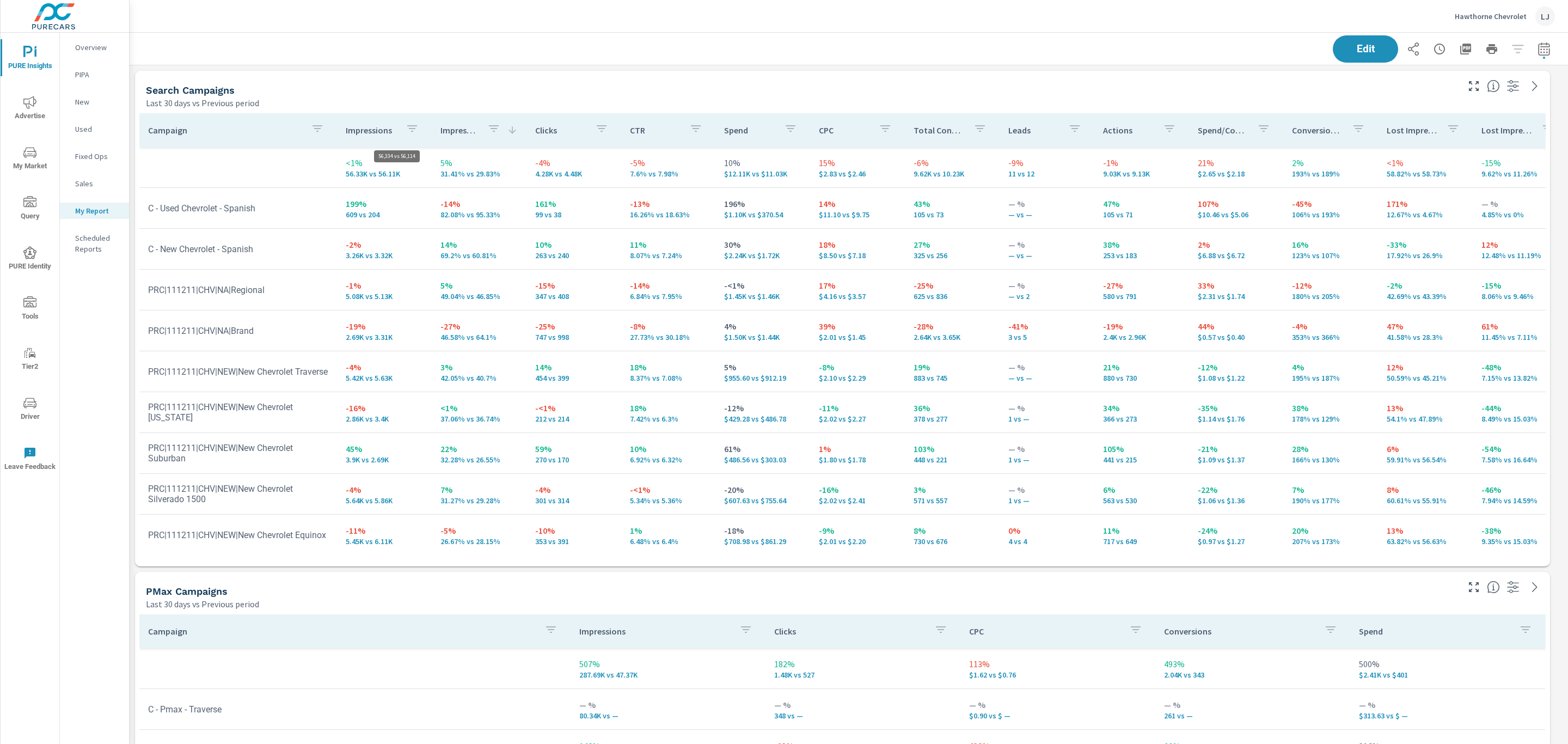
scroll to position [1785, 1451]
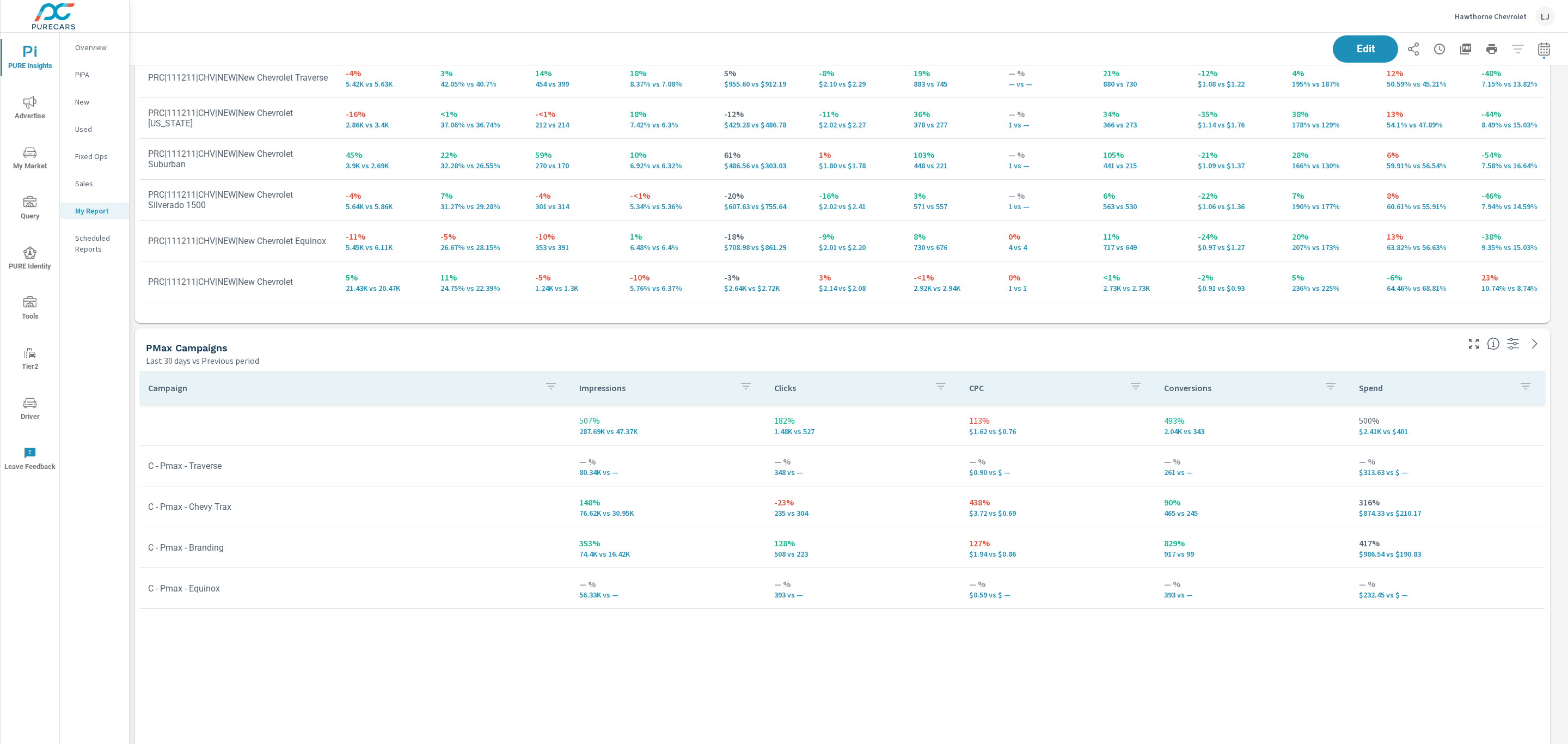
scroll to position [245, 0]
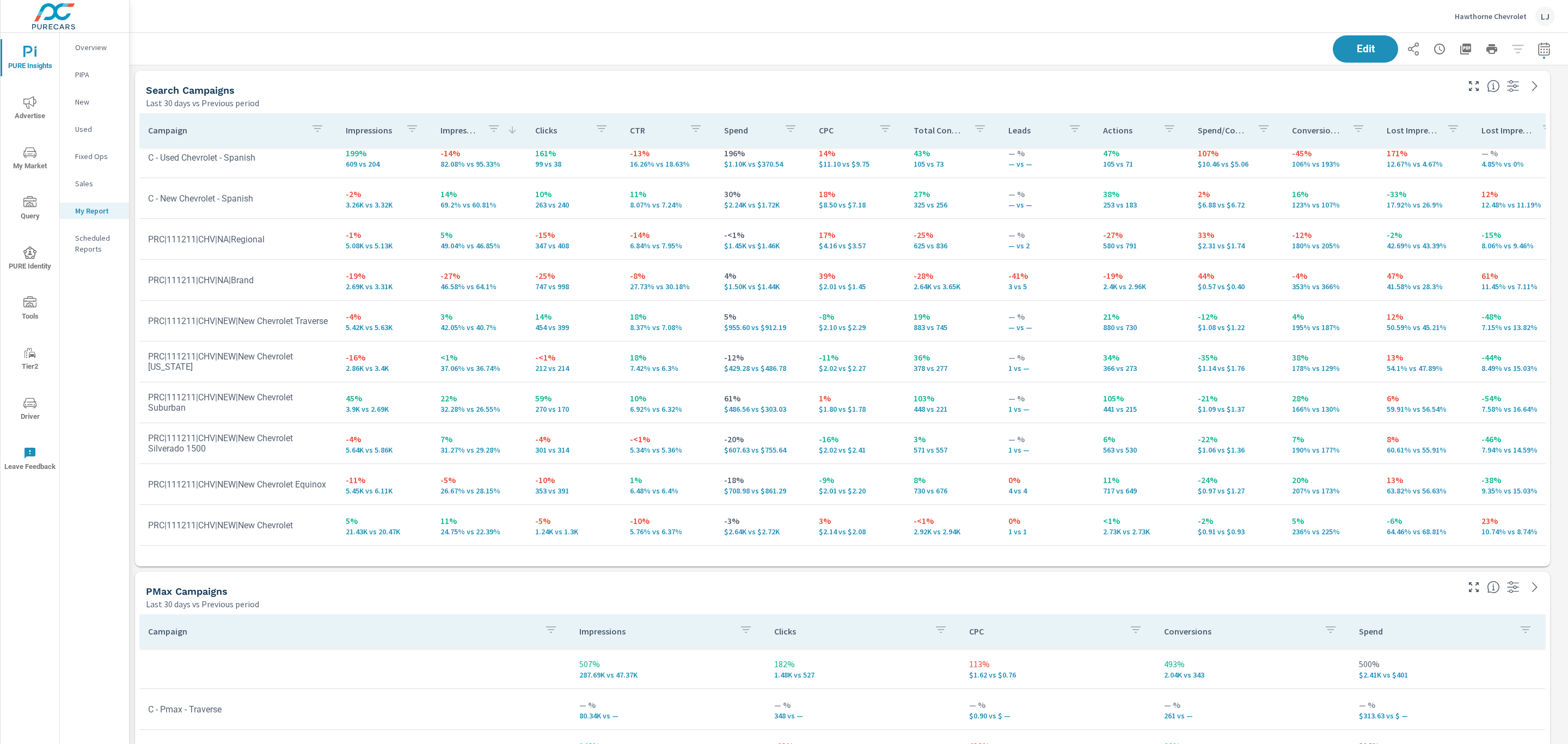
scroll to position [1, 0]
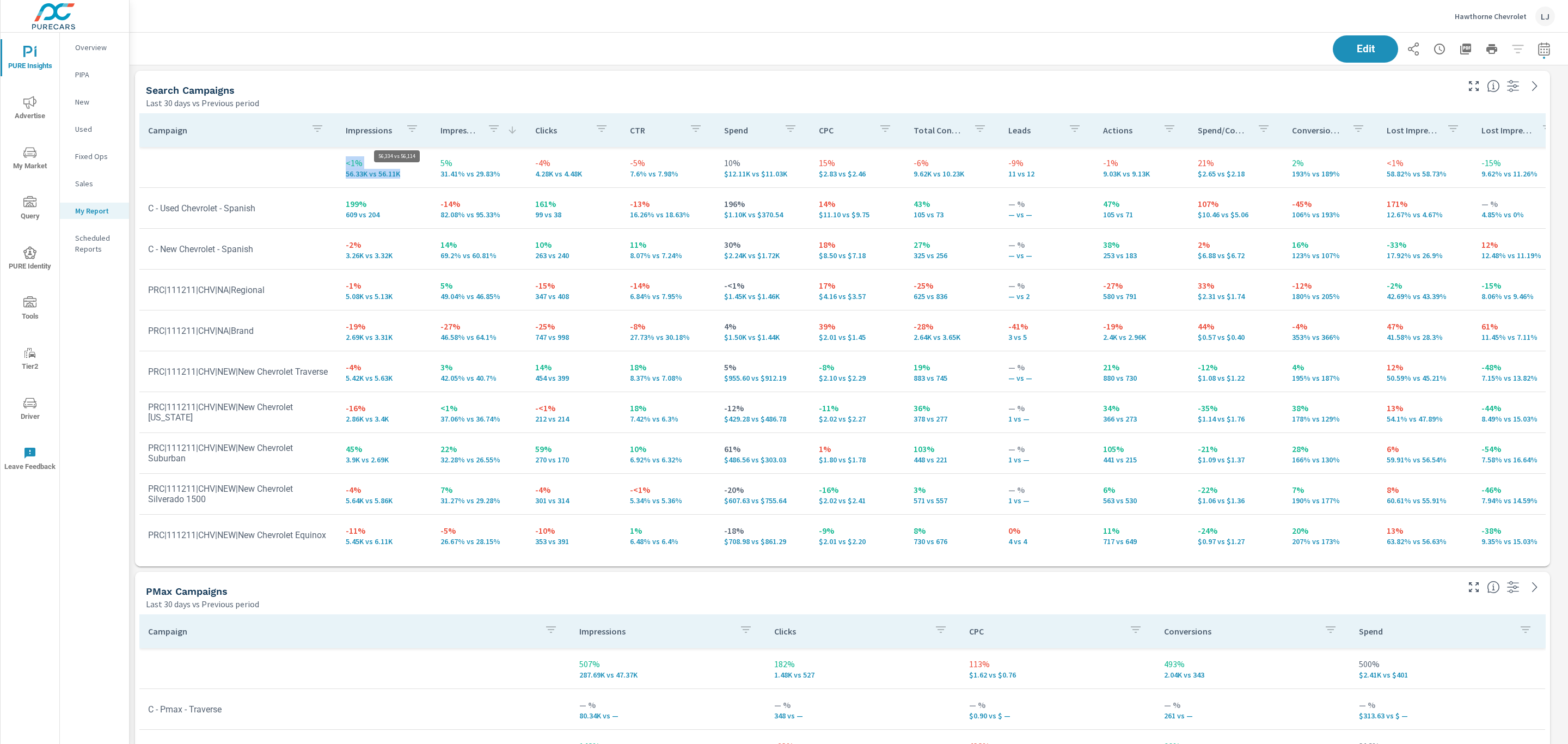
scroll to position [1785, 1451]
drag, startPoint x: 398, startPoint y: 176, endPoint x: 314, endPoint y: 175, distance: 84.0
click at [314, 175] on tr "<1% 56.33K vs 56.11K 5% 31.41% vs 29.83% -4% 4.28K vs 4.48K -5% 7.6% vs 7.98% 1…" at bounding box center [853, 167] width 1428 height 41
click at [420, 80] on div "Search Campaigns Last 30 days vs Previous period" at bounding box center [797, 90] width 1326 height 39
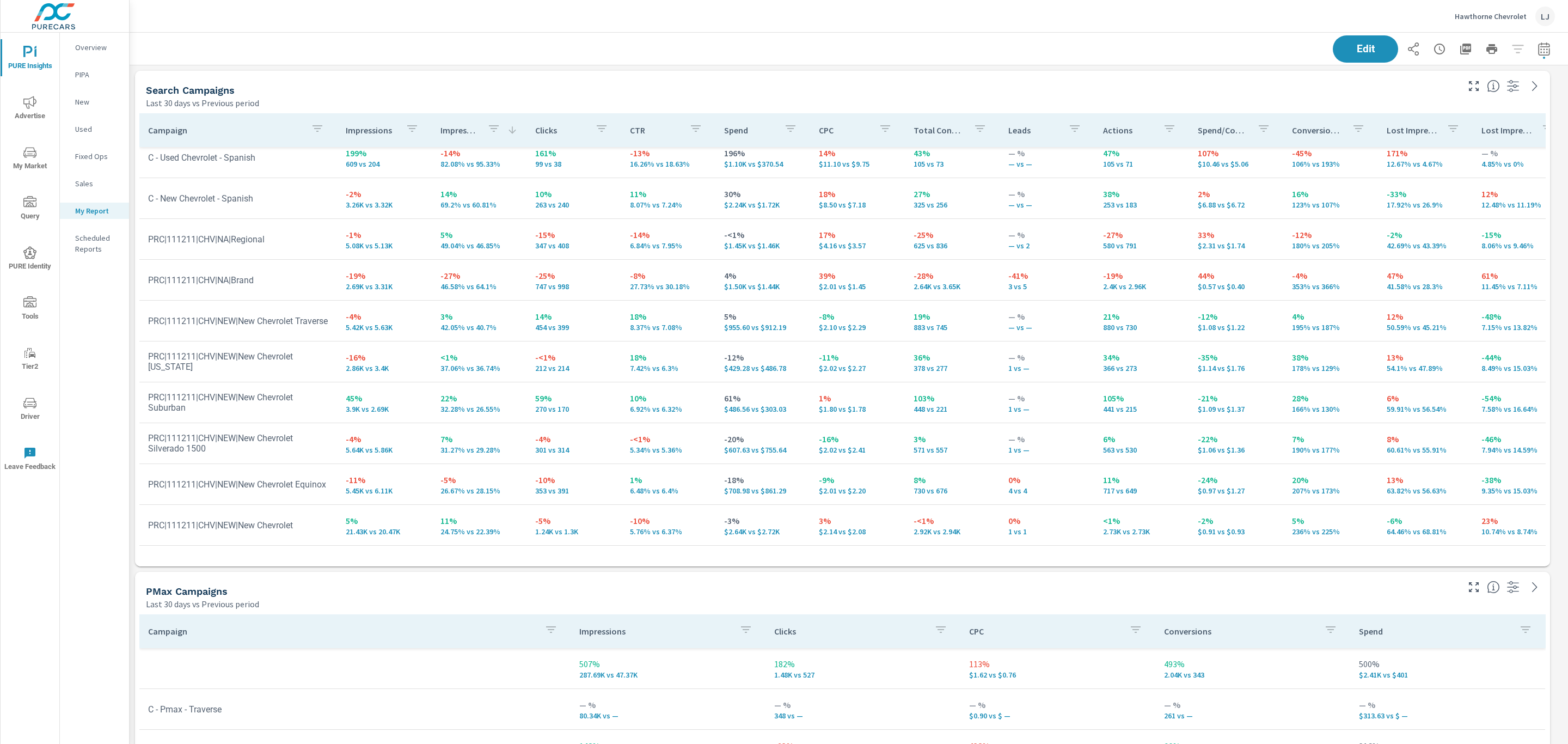
scroll to position [82, 0]
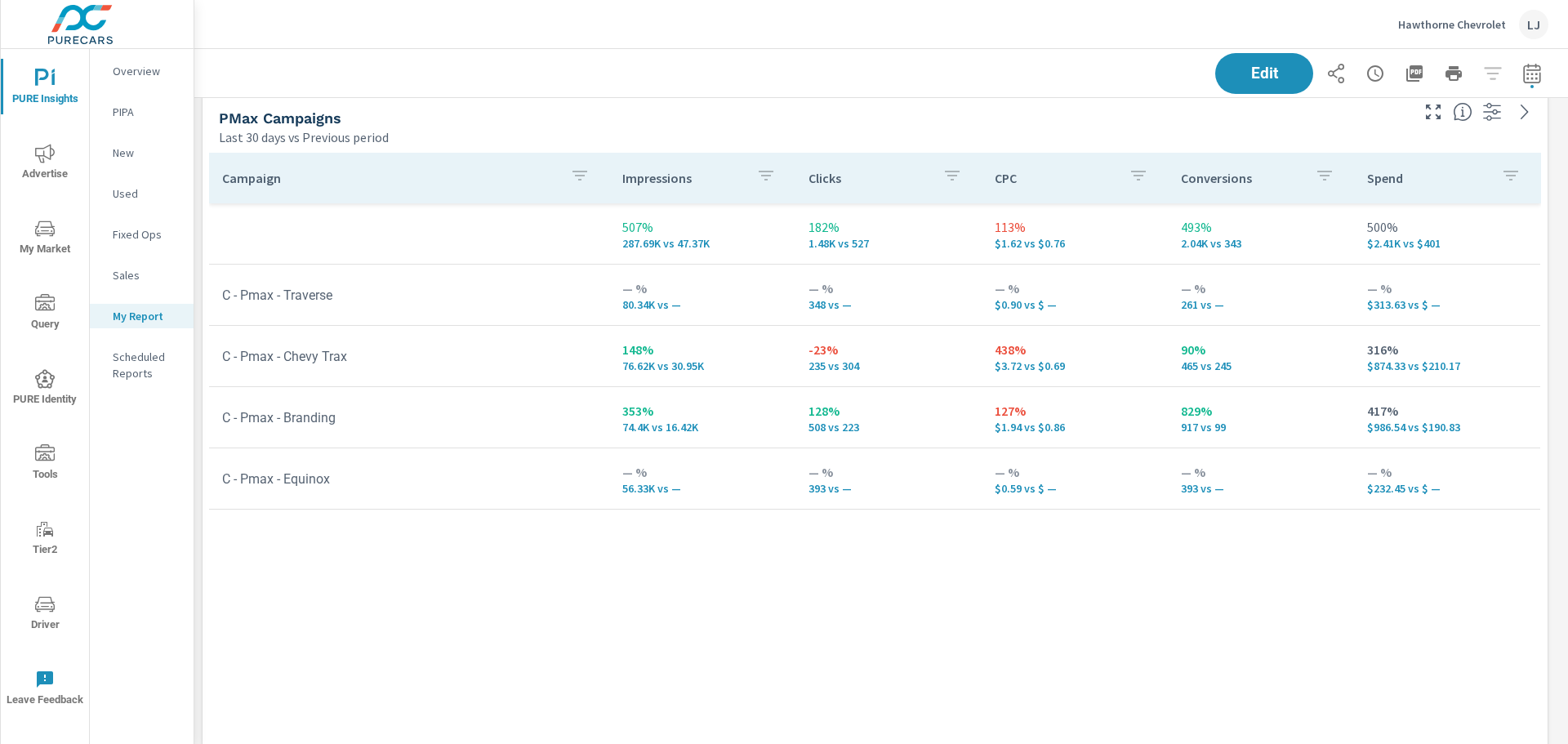
scroll to position [775, 0]
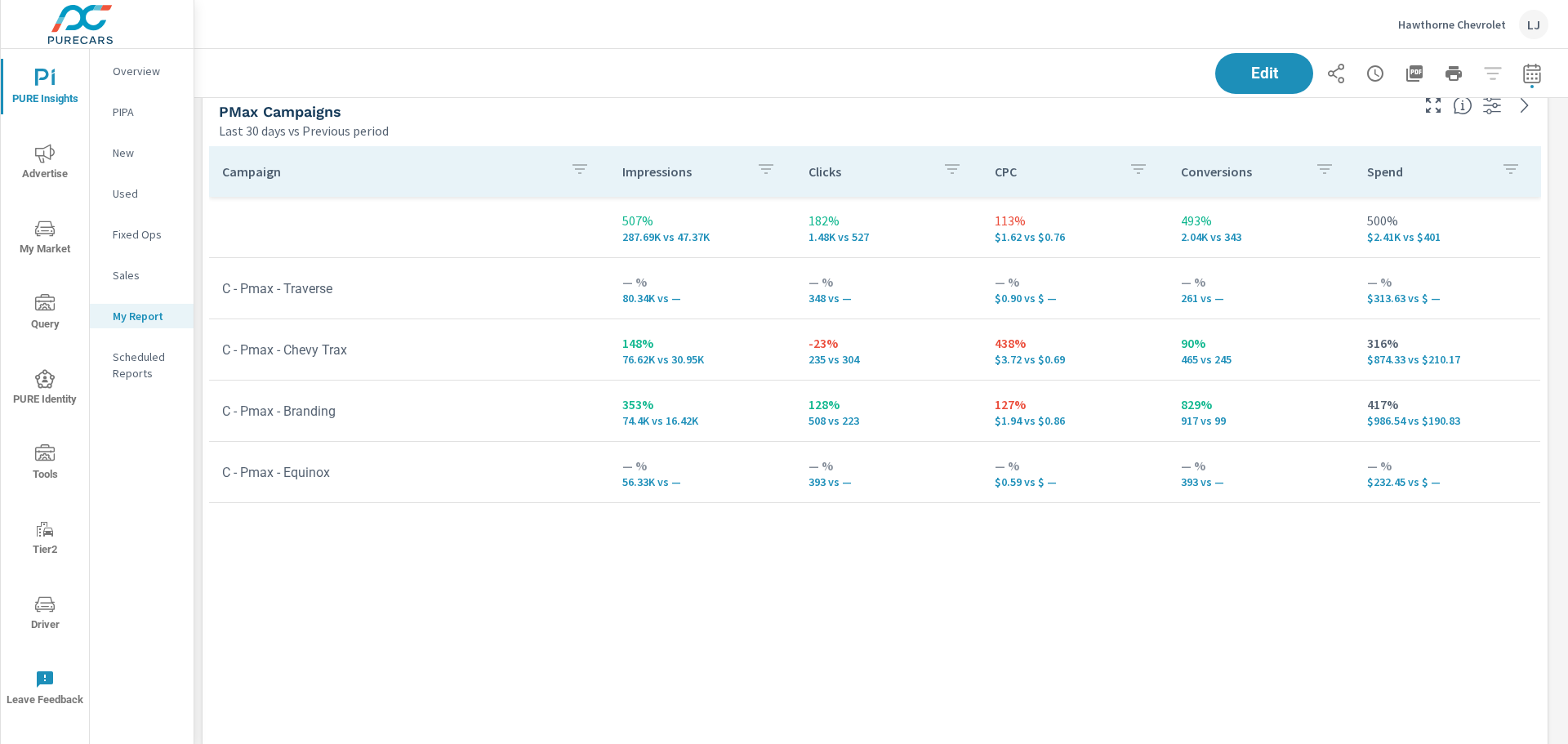
click at [365, 291] on td "C - Pmax - Traverse" at bounding box center [409, 288] width 400 height 42
drag, startPoint x: 350, startPoint y: 485, endPoint x: 285, endPoint y: 471, distance: 66.5
click at [285, 471] on td "C - Pmax - Equinox" at bounding box center [409, 472] width 400 height 42
click at [1525, 70] on icon "button" at bounding box center [1532, 73] width 17 height 19
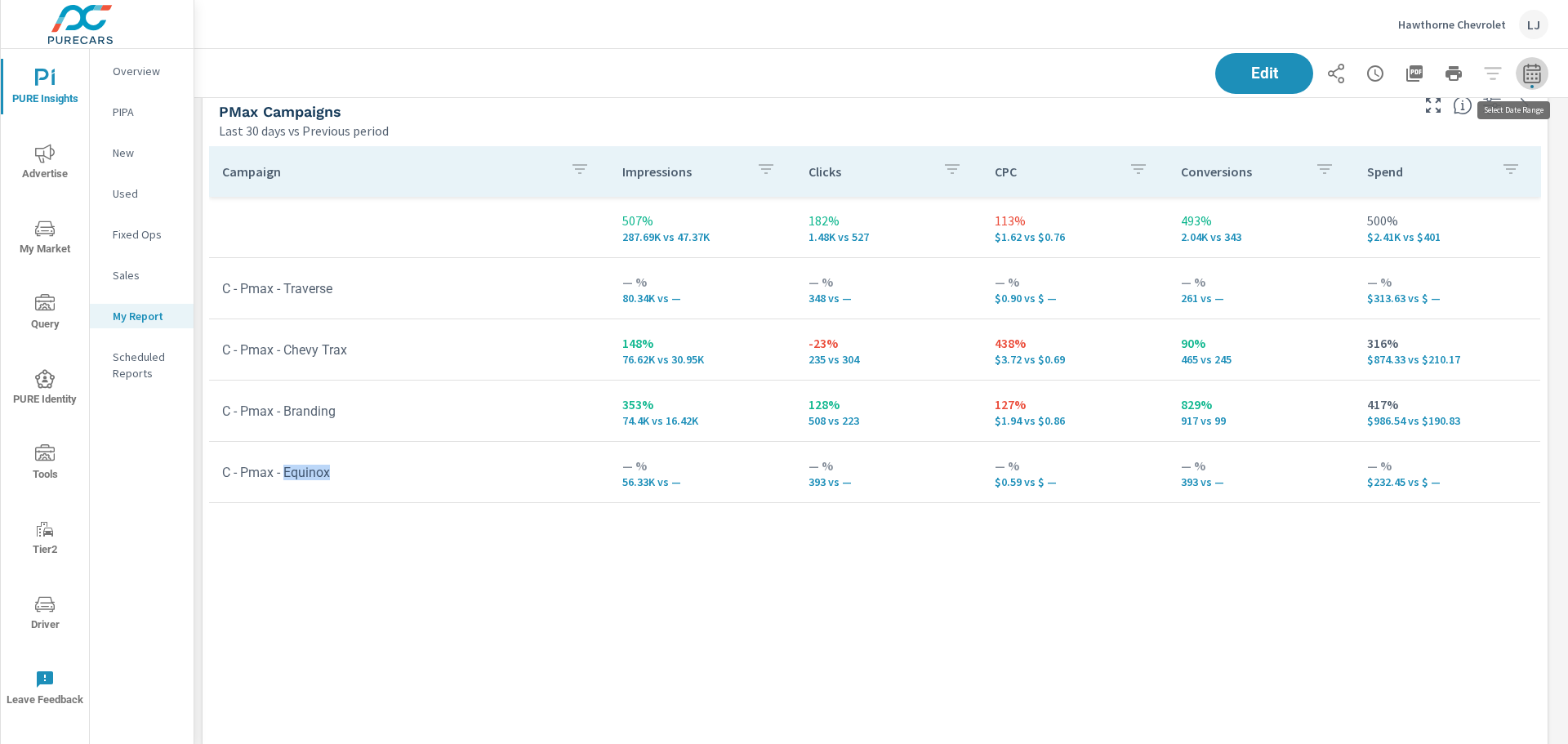
select select "Last 30 days"
select select "Previous period"
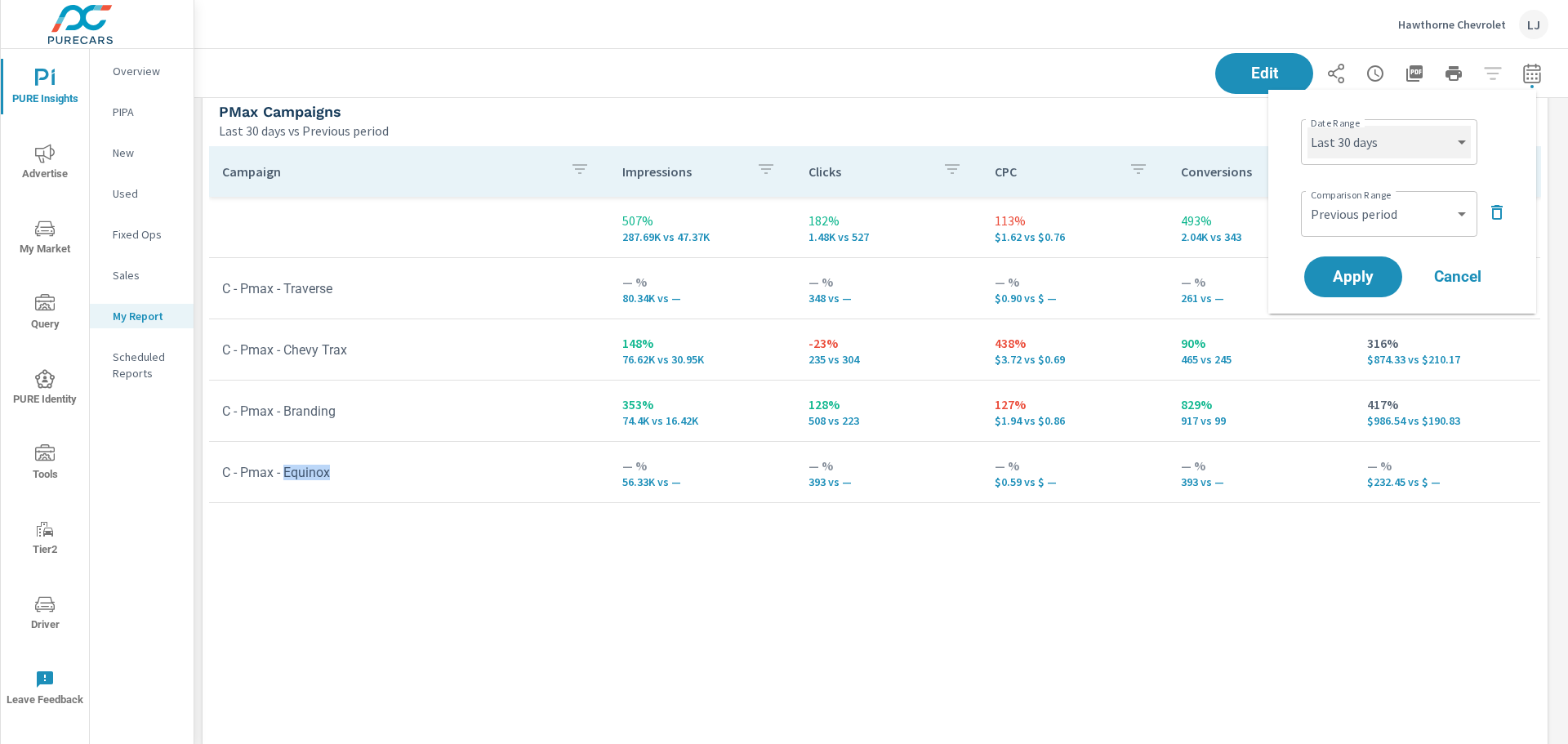
click at [1409, 147] on select "Custom Yesterday Last week Last 7 days Last 14 days Last 30 days Last 45 days L…" at bounding box center [1389, 142] width 163 height 33
click at [1308, 125] on select "Custom Yesterday Last week Last 7 days Last 14 days Last 30 days Last 45 days L…" at bounding box center [1389, 142] width 163 height 33
click at [1171, 113] on div "PMax Campaigns" at bounding box center [812, 111] width 1188 height 18
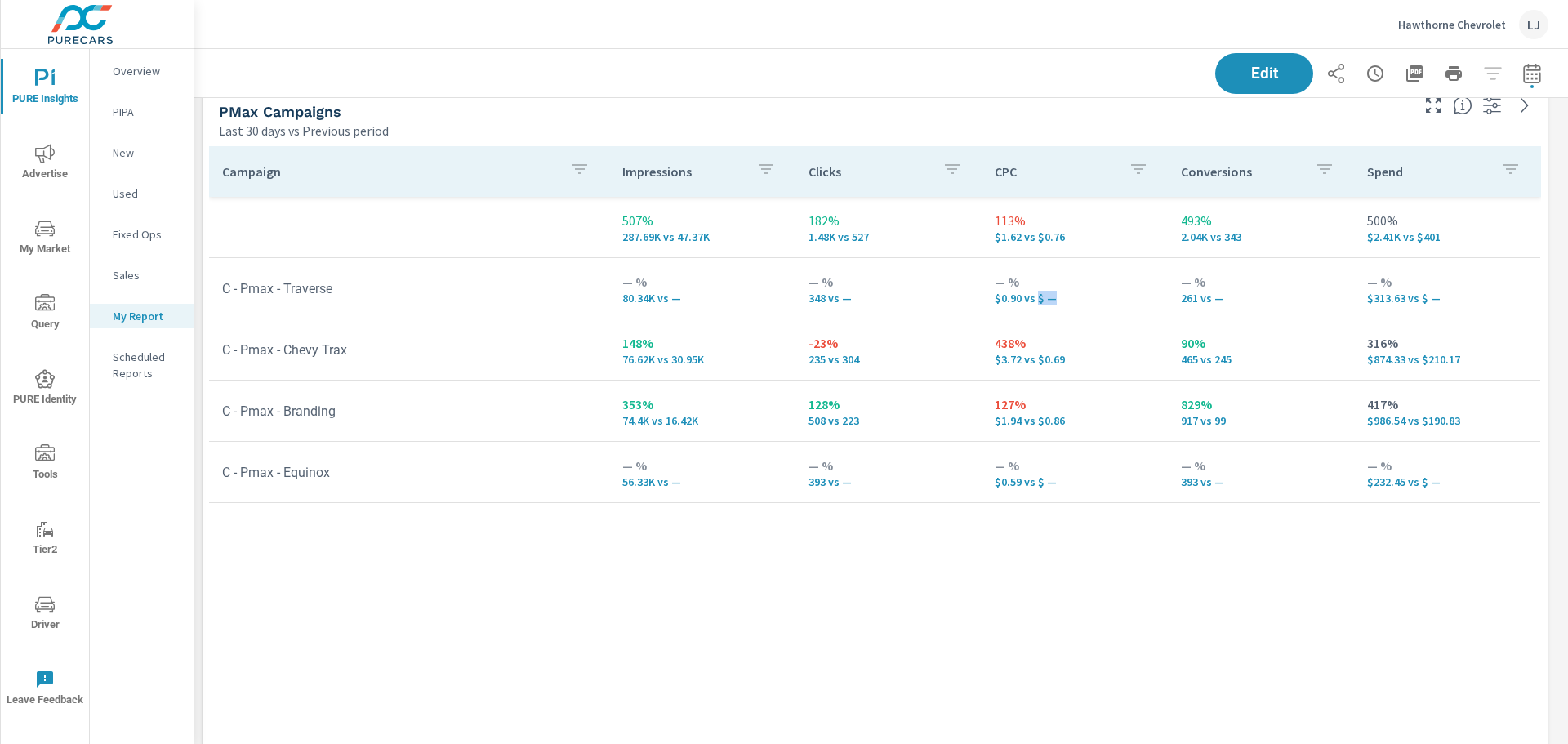
drag, startPoint x: 1053, startPoint y: 298, endPoint x: 1039, endPoint y: 303, distance: 14.9
click at [1039, 303] on p "$0.90 vs $ —" at bounding box center [1074, 297] width 160 height 13
drag, startPoint x: 1017, startPoint y: 296, endPoint x: 1002, endPoint y: 301, distance: 15.8
click at [1002, 301] on p "$0.90 vs $ —" at bounding box center [1074, 297] width 160 height 13
click at [1522, 72] on icon "button" at bounding box center [1532, 74] width 19 height 19
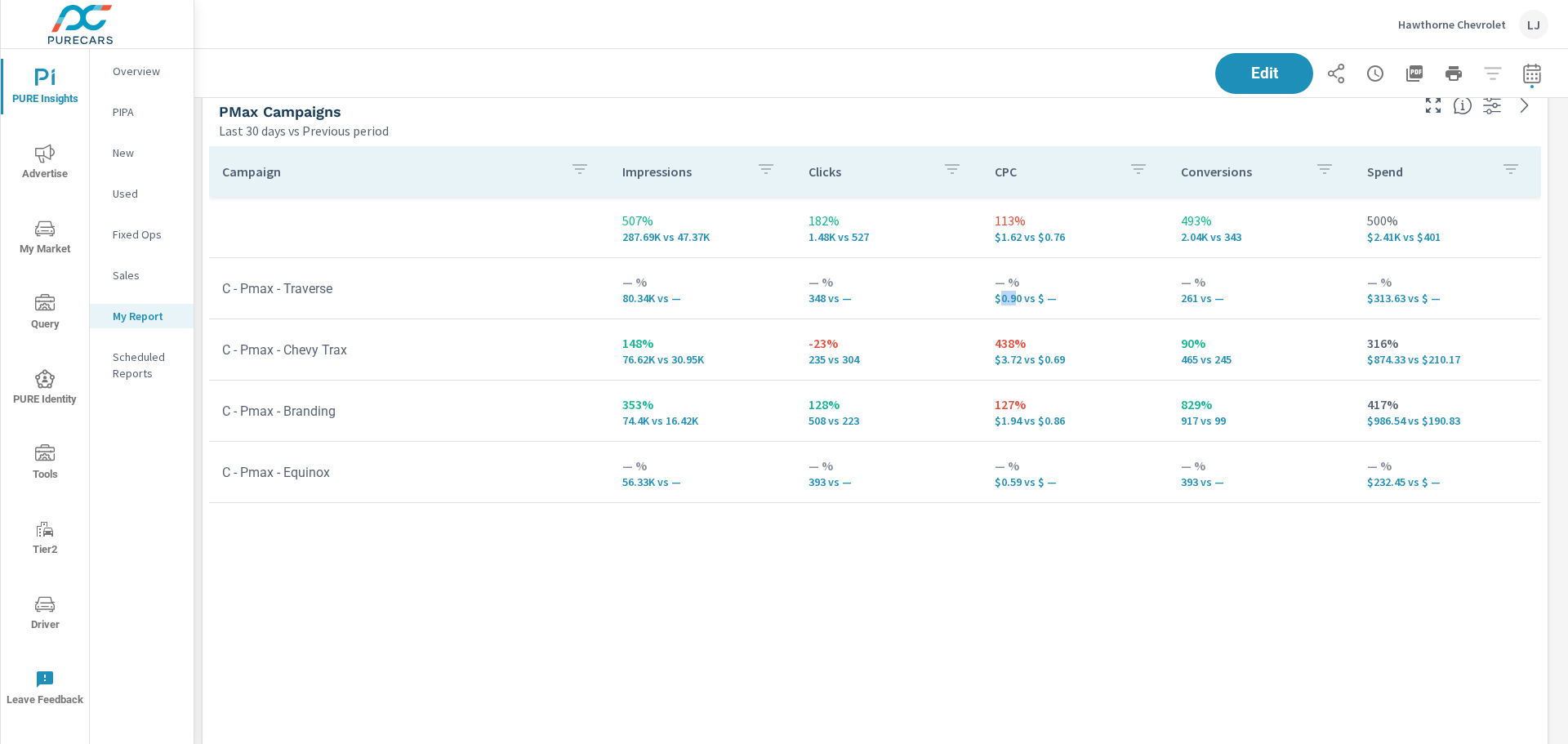
select select "Last 30 days"
select select "Previous period"
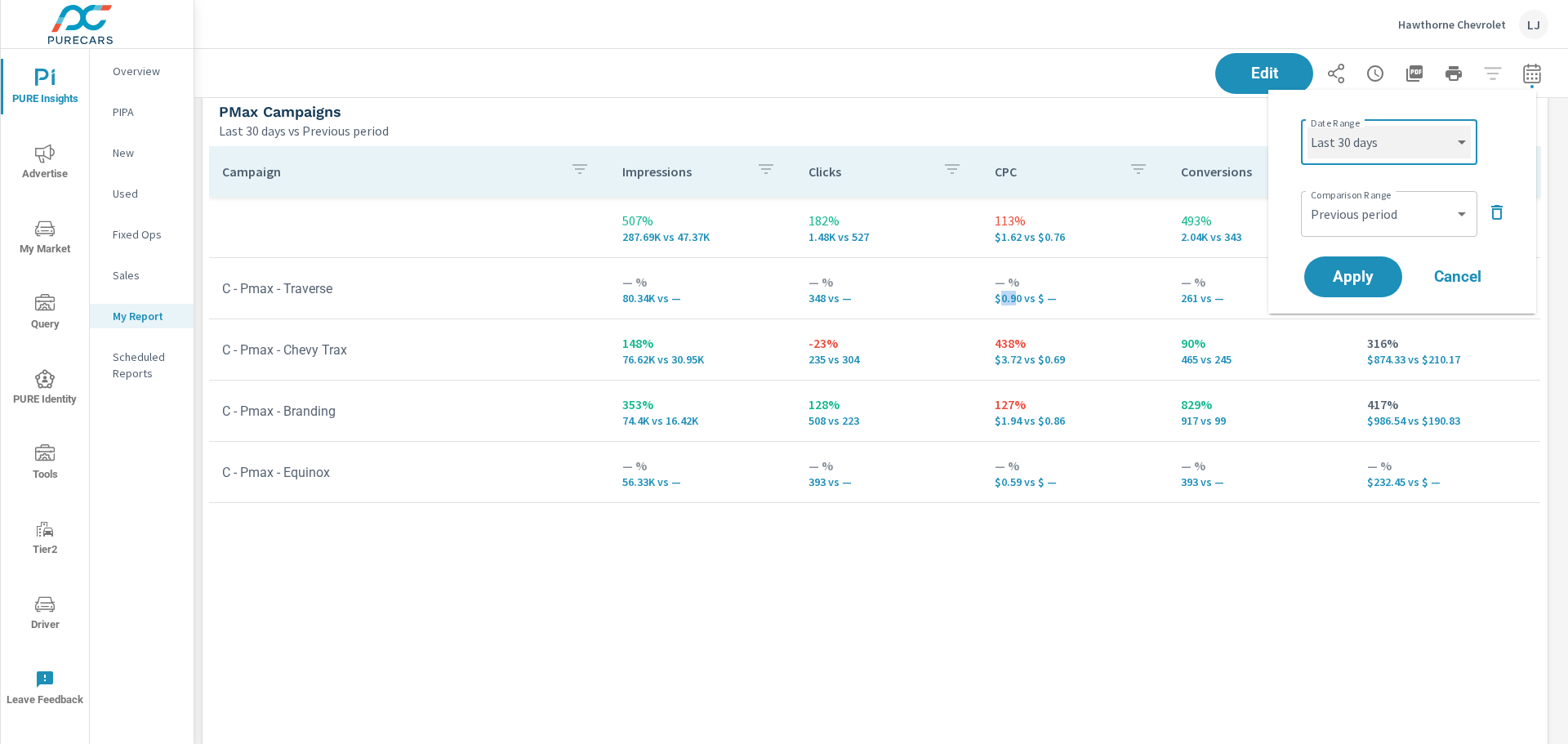
click at [1416, 143] on select "Custom Yesterday Last week Last 7 days Last 14 days Last 30 days Last 45 days L…" at bounding box center [1389, 142] width 163 height 33
click at [1308, 125] on select "Custom Yesterday Last week Last 7 days Last 14 days Last 30 days Last 45 days L…" at bounding box center [1389, 142] width 163 height 33
select select "Last 14 days"
click at [1363, 271] on span "Apply" at bounding box center [1353, 277] width 67 height 16
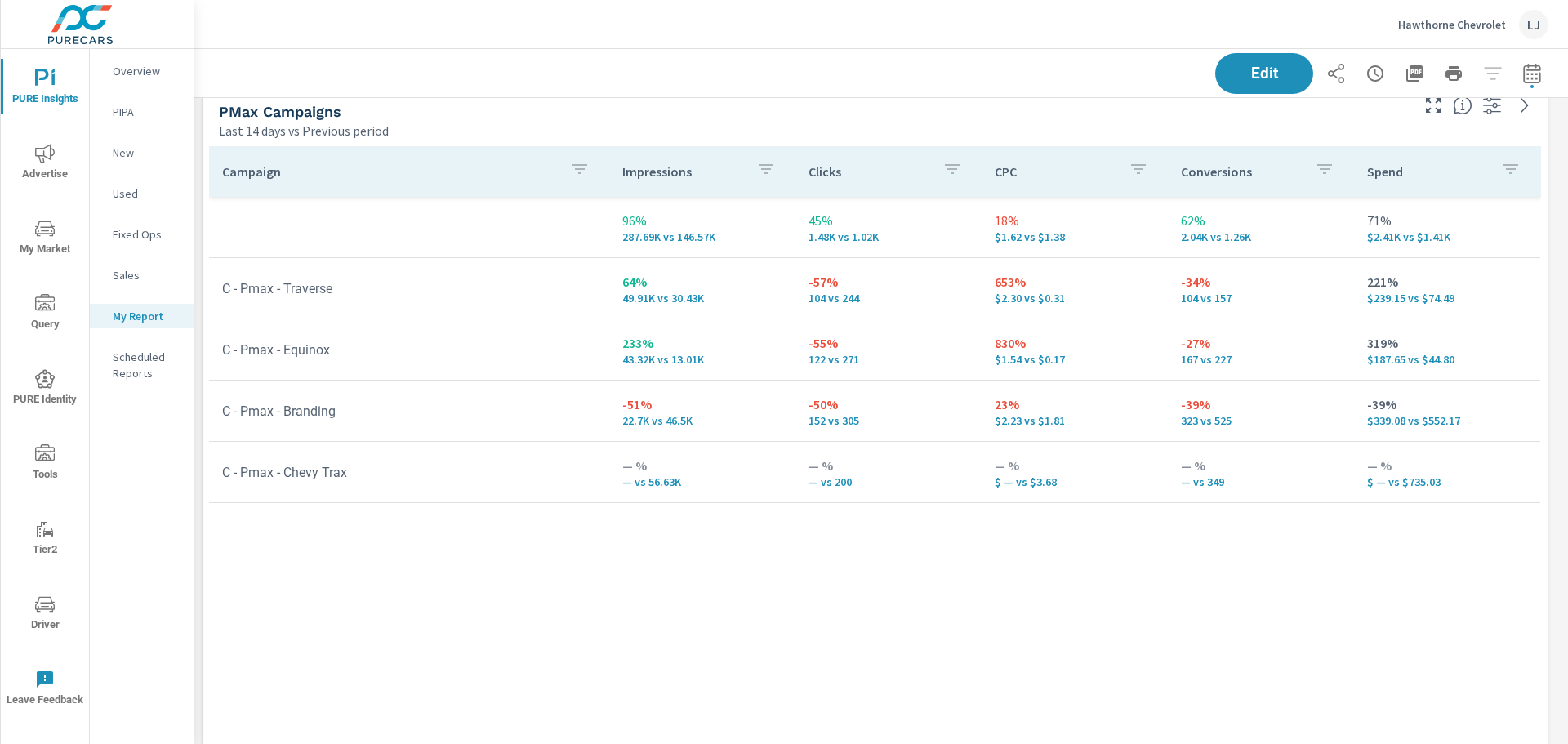
scroll to position [2676, 1400]
drag, startPoint x: 1029, startPoint y: 423, endPoint x: 992, endPoint y: 421, distance: 37.1
click at [992, 421] on td "23% $2.23 vs $1.81" at bounding box center [1075, 411] width 187 height 59
drag, startPoint x: 1011, startPoint y: 300, endPoint x: 1032, endPoint y: 304, distance: 21.4
click at [1032, 304] on p "$2.30 vs $0.31" at bounding box center [1074, 297] width 160 height 13
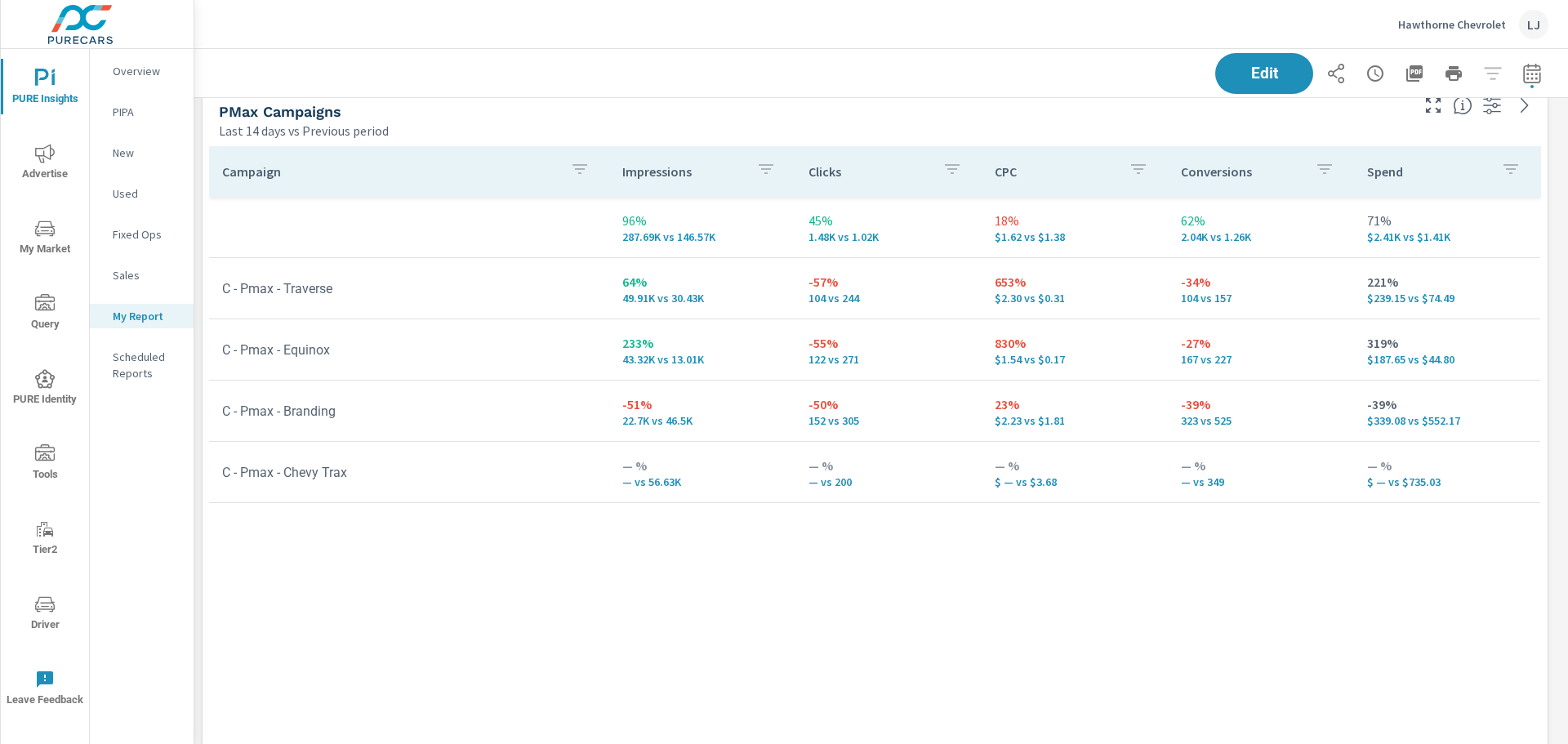
click at [1126, 330] on td "830% $1.54 vs $0.17" at bounding box center [1075, 350] width 187 height 59
click at [45, 614] on span "Driver" at bounding box center [45, 614] width 79 height 40
drag, startPoint x: 53, startPoint y: 602, endPoint x: 575, endPoint y: 658, distance: 525.0
click at [575, 658] on div "Campaign Impressions Clicks CPC Conversions Spend 96% 287.69K vs 146.57K 45% 1.…" at bounding box center [874, 470] width 1332 height 649
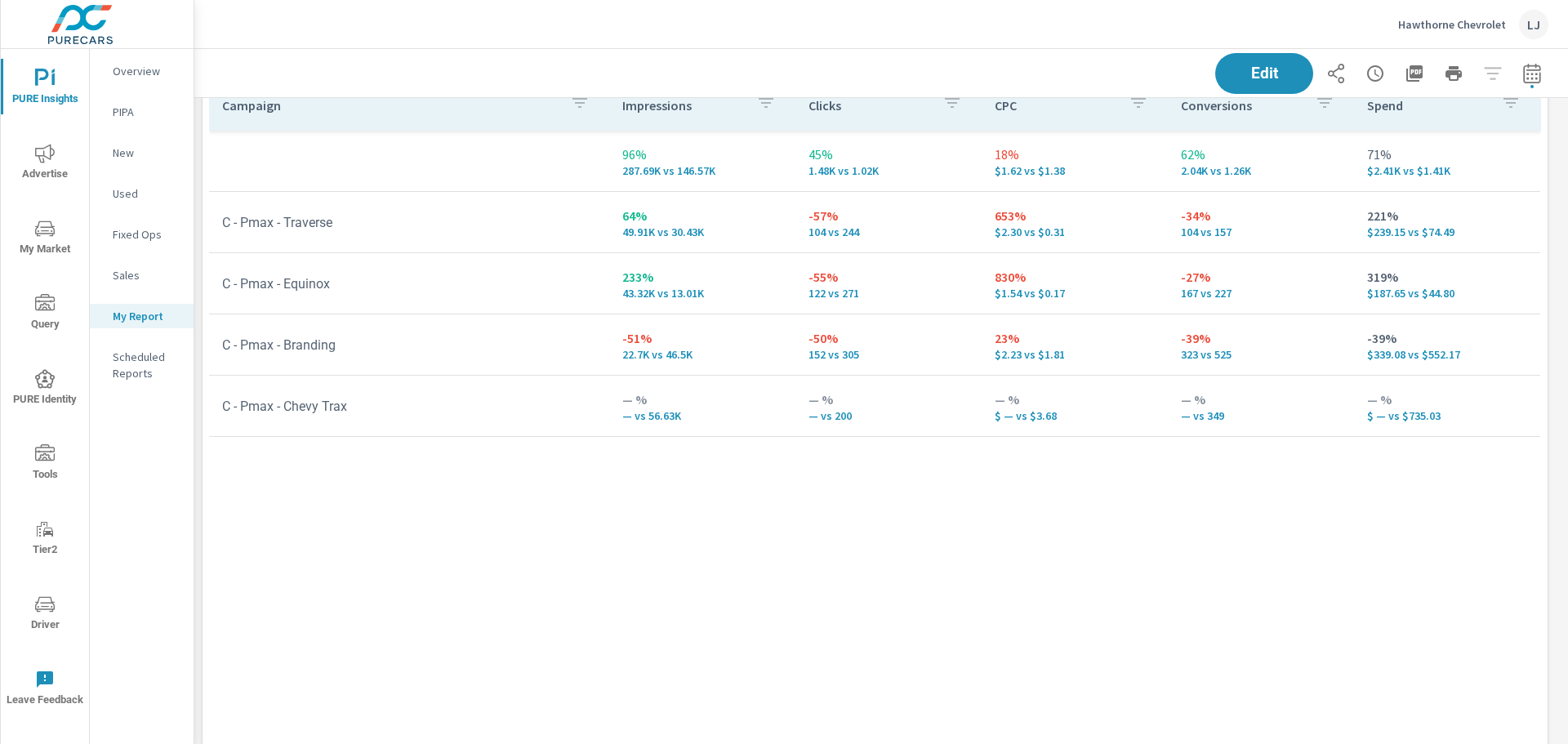
scroll to position [797, 0]
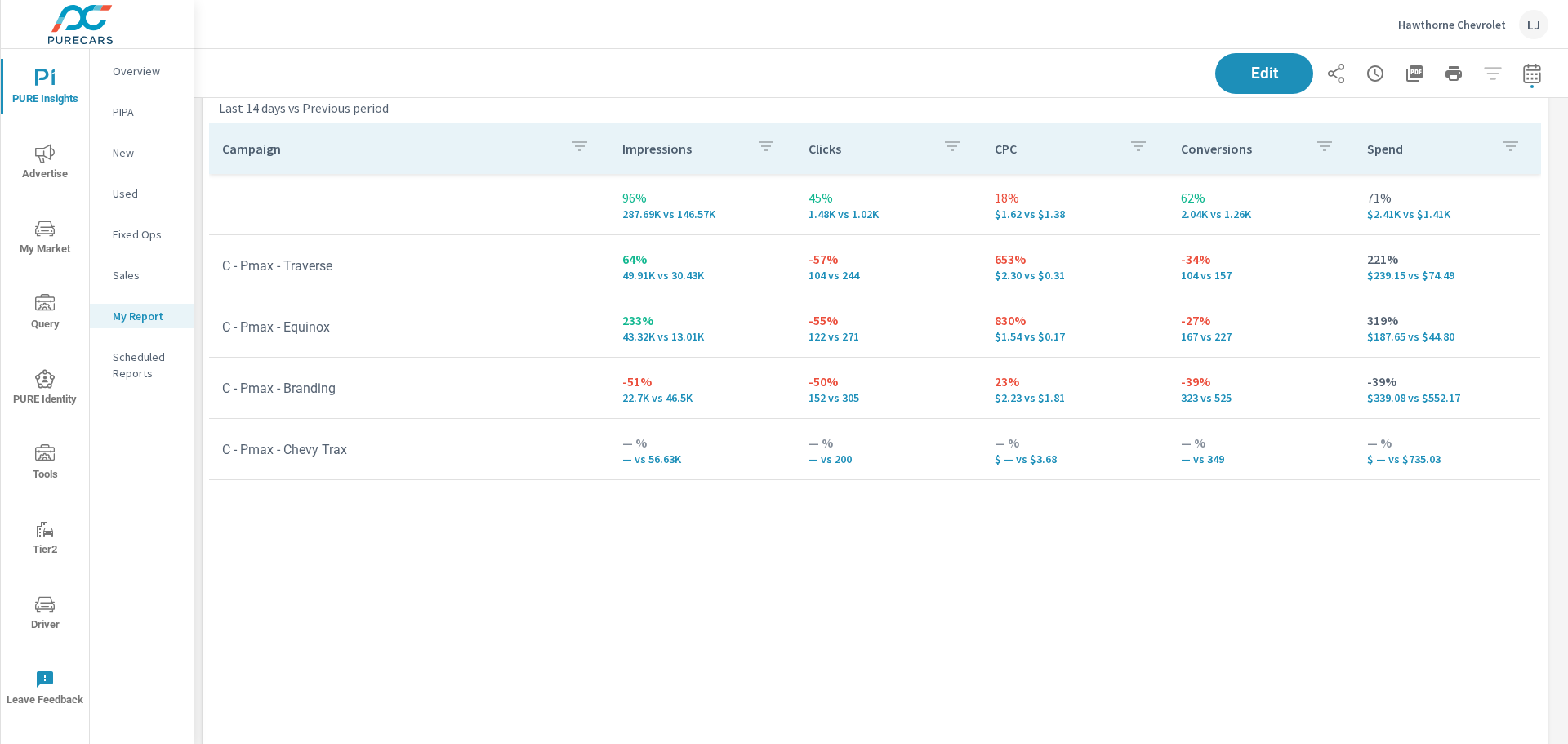
click at [43, 626] on span "Driver" at bounding box center [45, 614] width 79 height 40
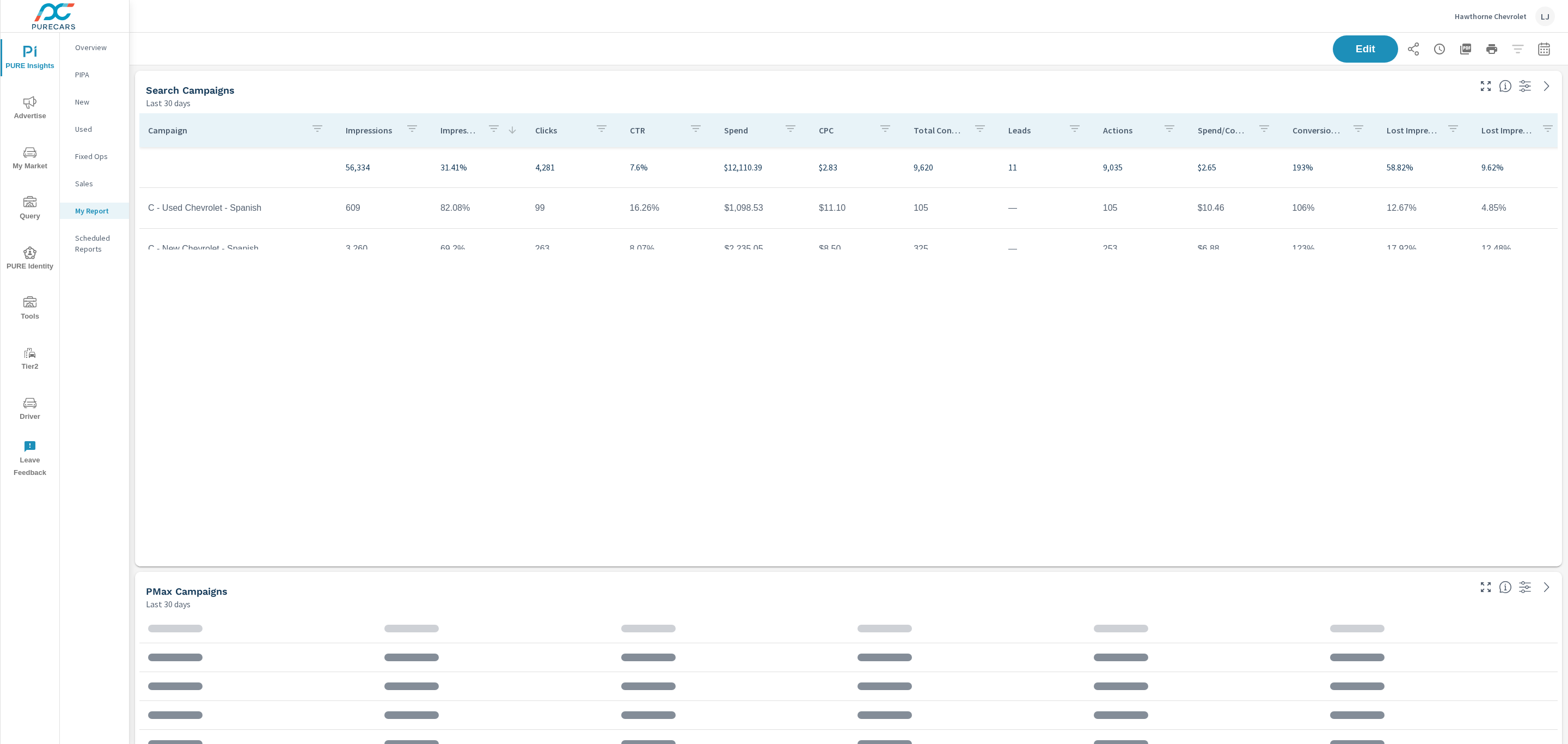
scroll to position [1785, 1451]
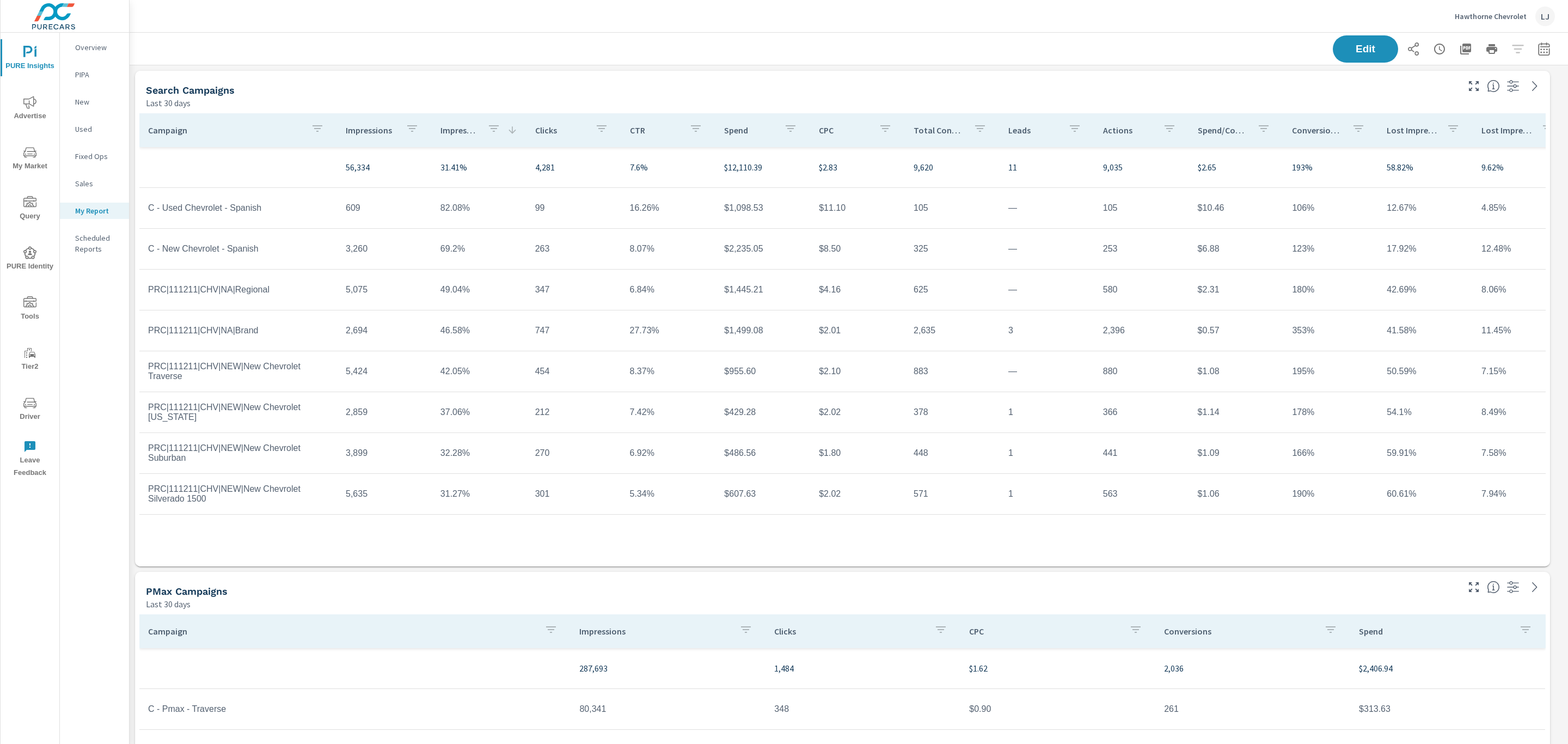
scroll to position [1785, 1451]
click at [1538, 44] on icon "button" at bounding box center [1544, 49] width 13 height 13
select select "Last 30 days"
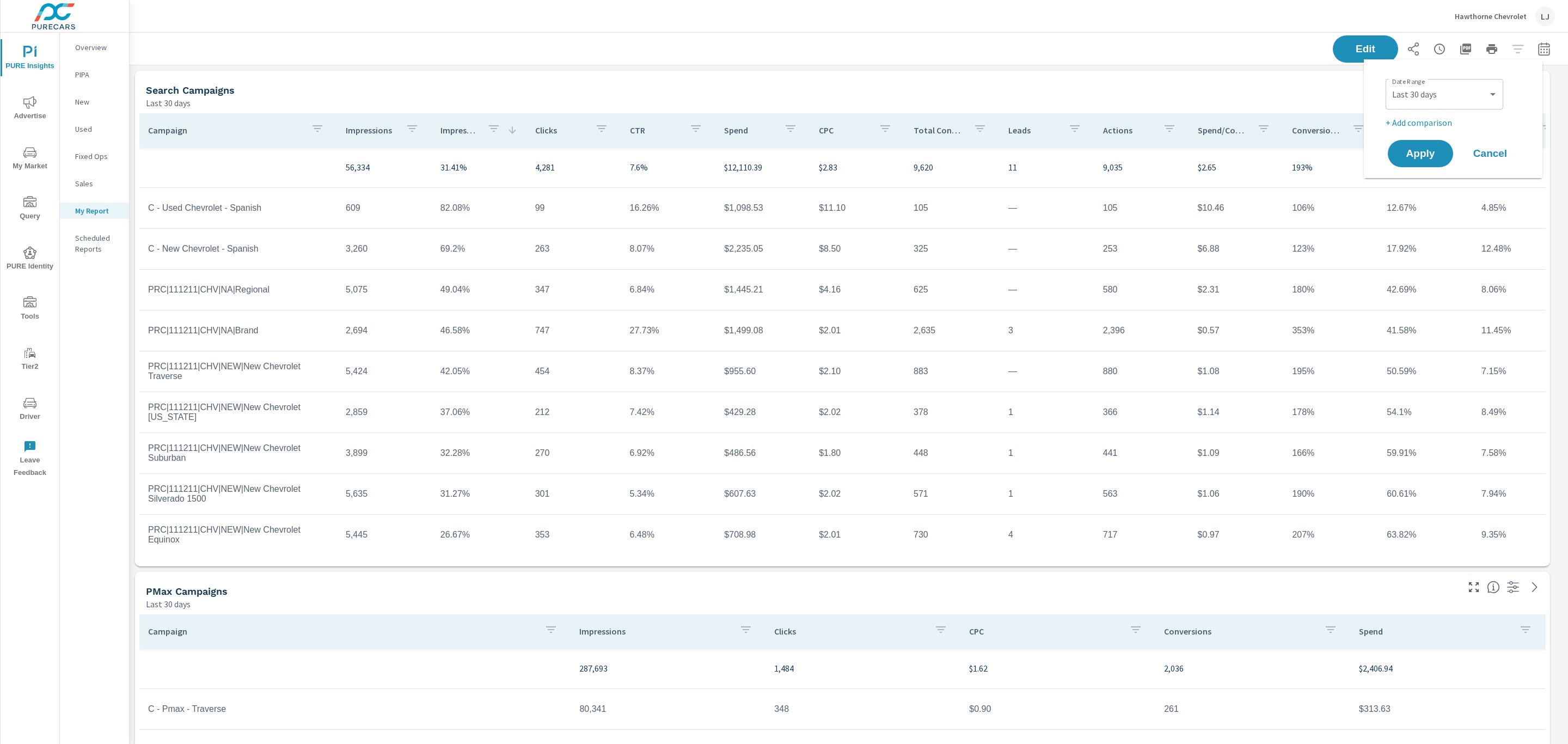
click at [1416, 126] on p "+ Add comparison" at bounding box center [1455, 122] width 139 height 13
select select "Previous period"
click at [1437, 176] on button "Apply" at bounding box center [1420, 184] width 67 height 29
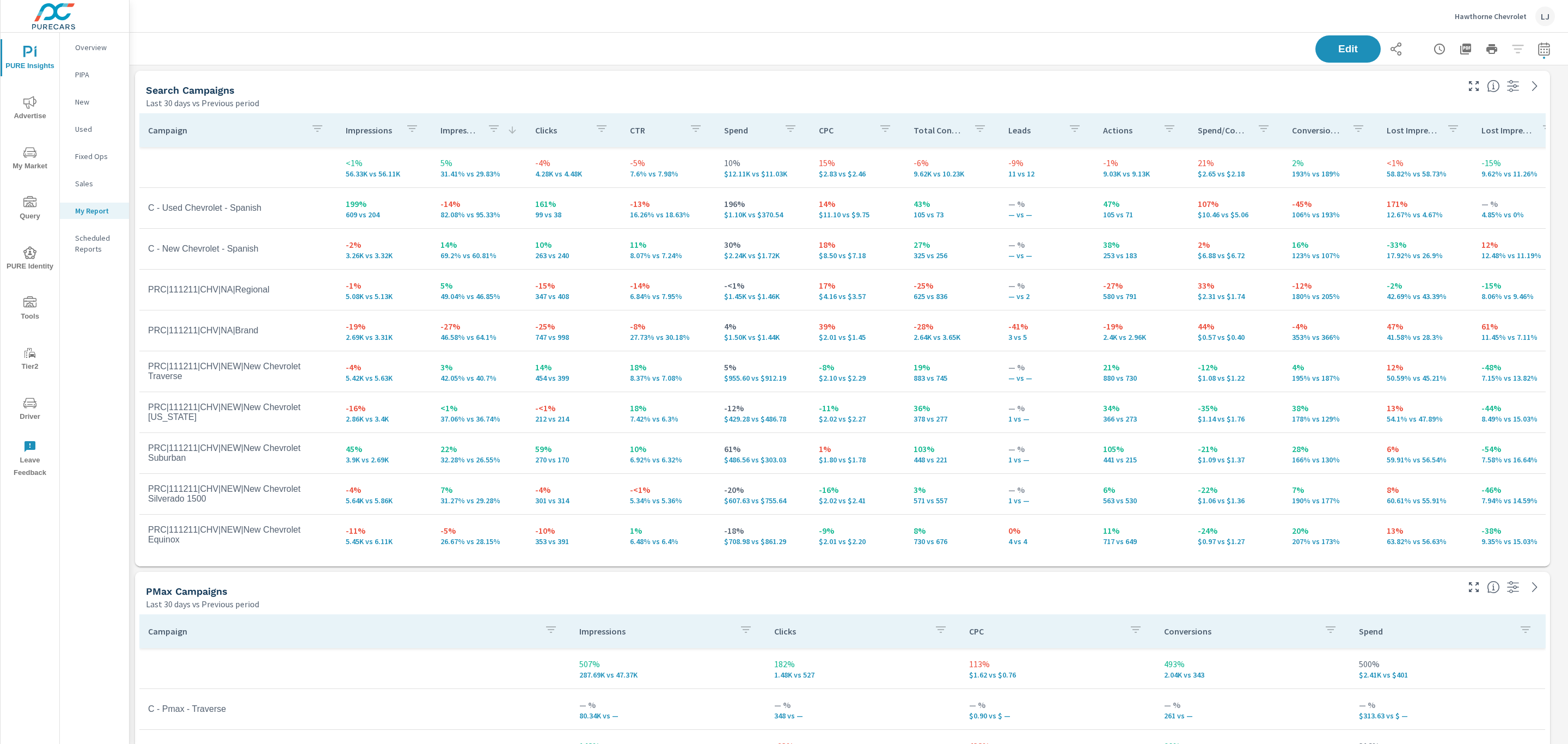
scroll to position [1785, 1451]
click at [374, 134] on p "Impressions" at bounding box center [371, 130] width 51 height 11
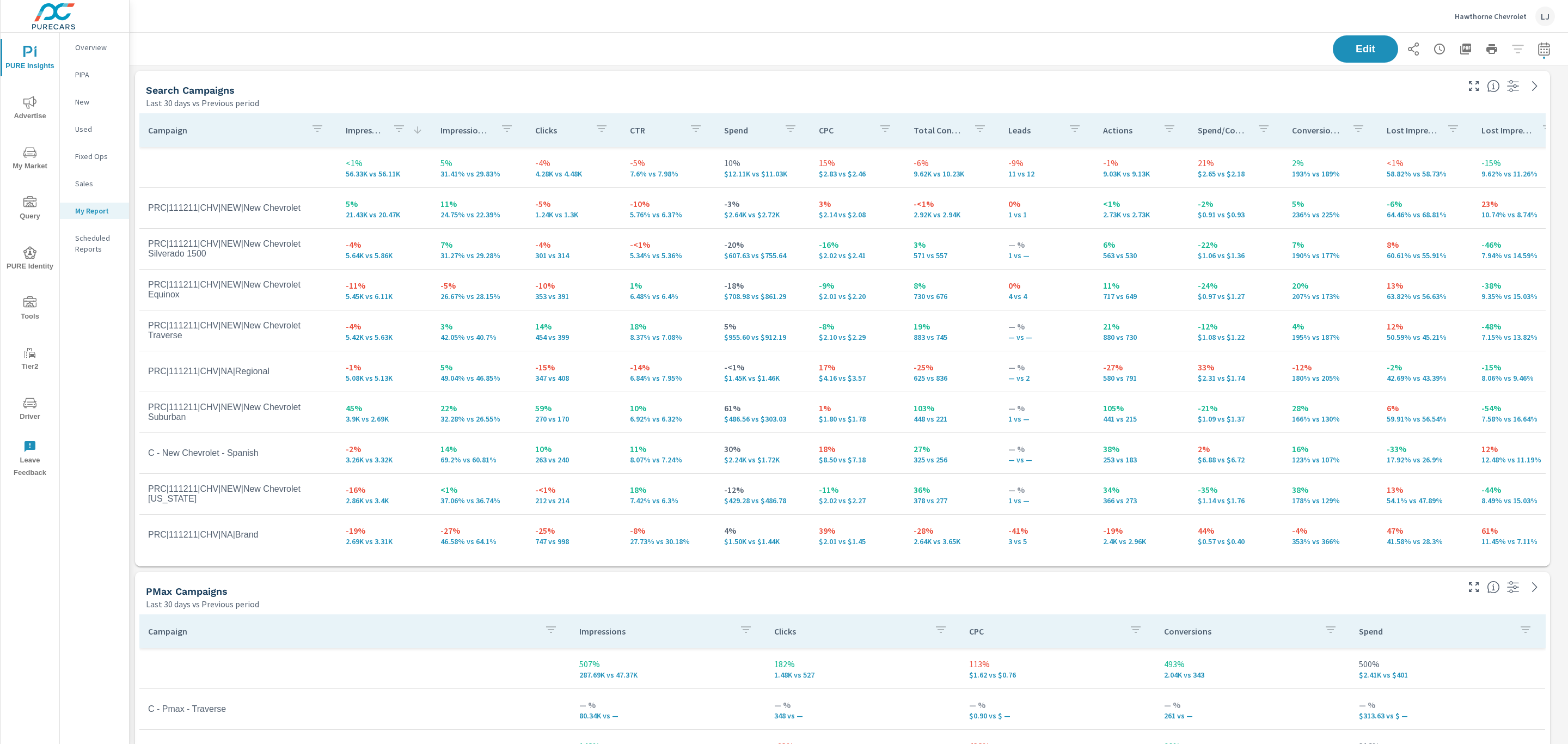
scroll to position [1785, 1451]
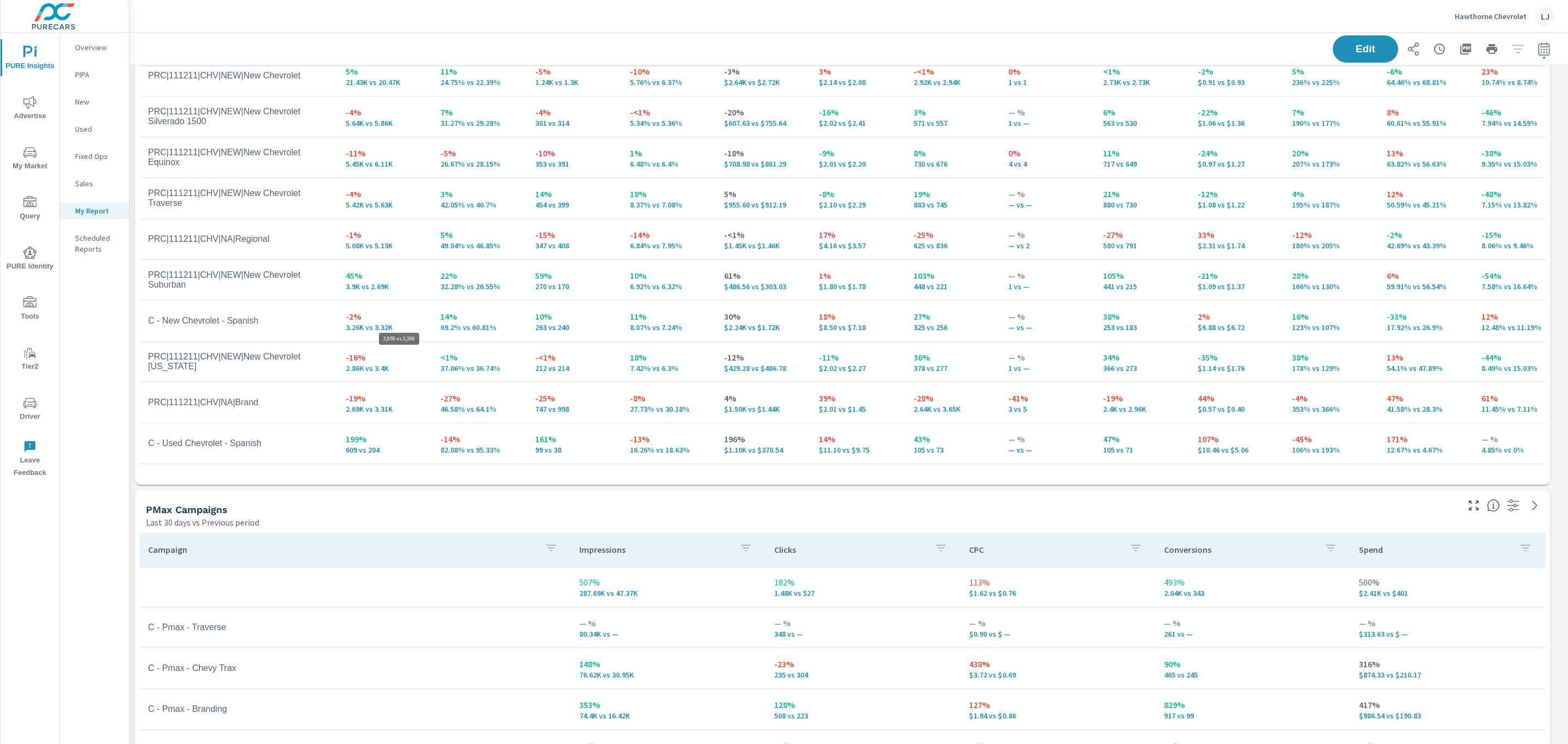
scroll to position [3, 0]
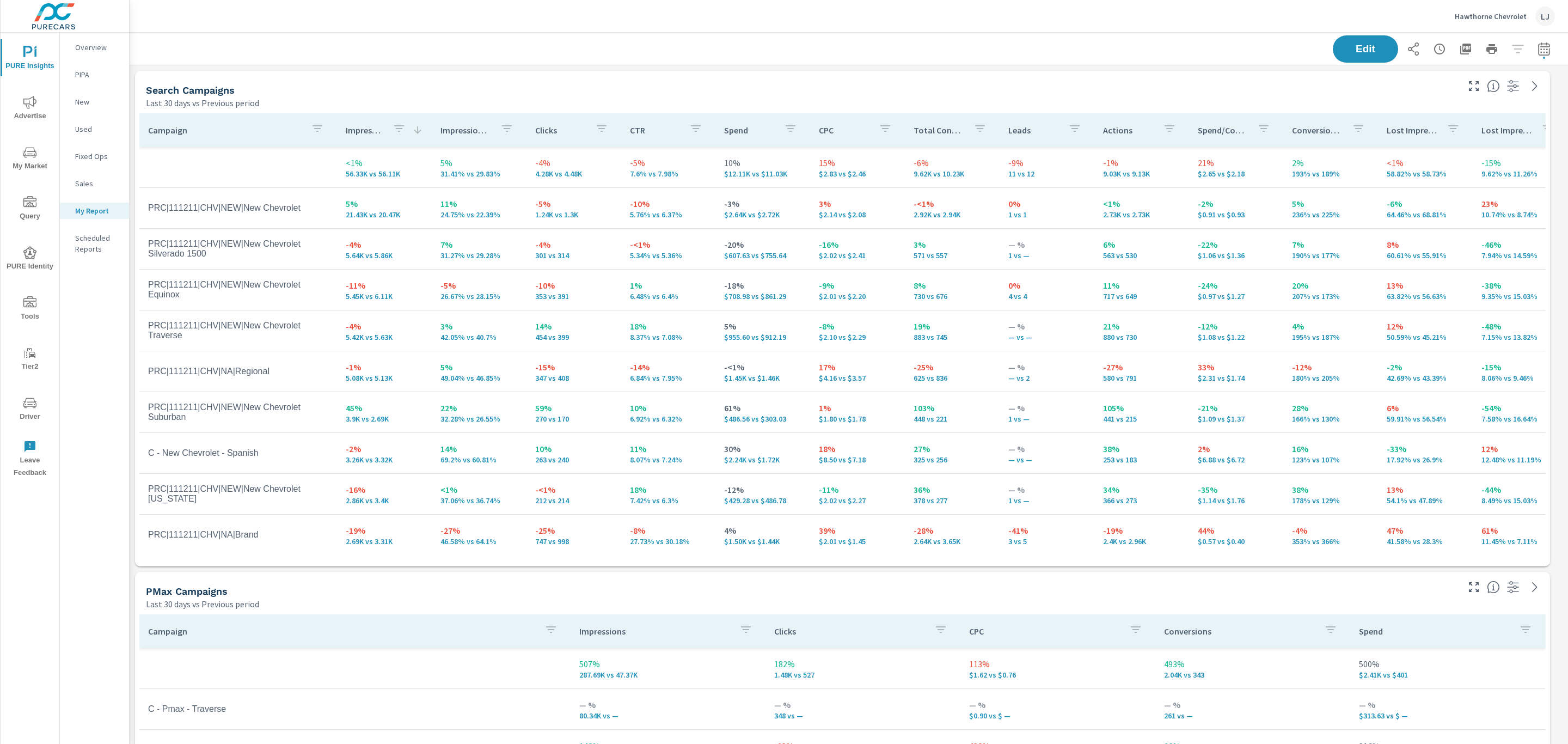
scroll to position [1785, 1451]
click at [451, 130] on p "Impression Share" at bounding box center [466, 130] width 51 height 11
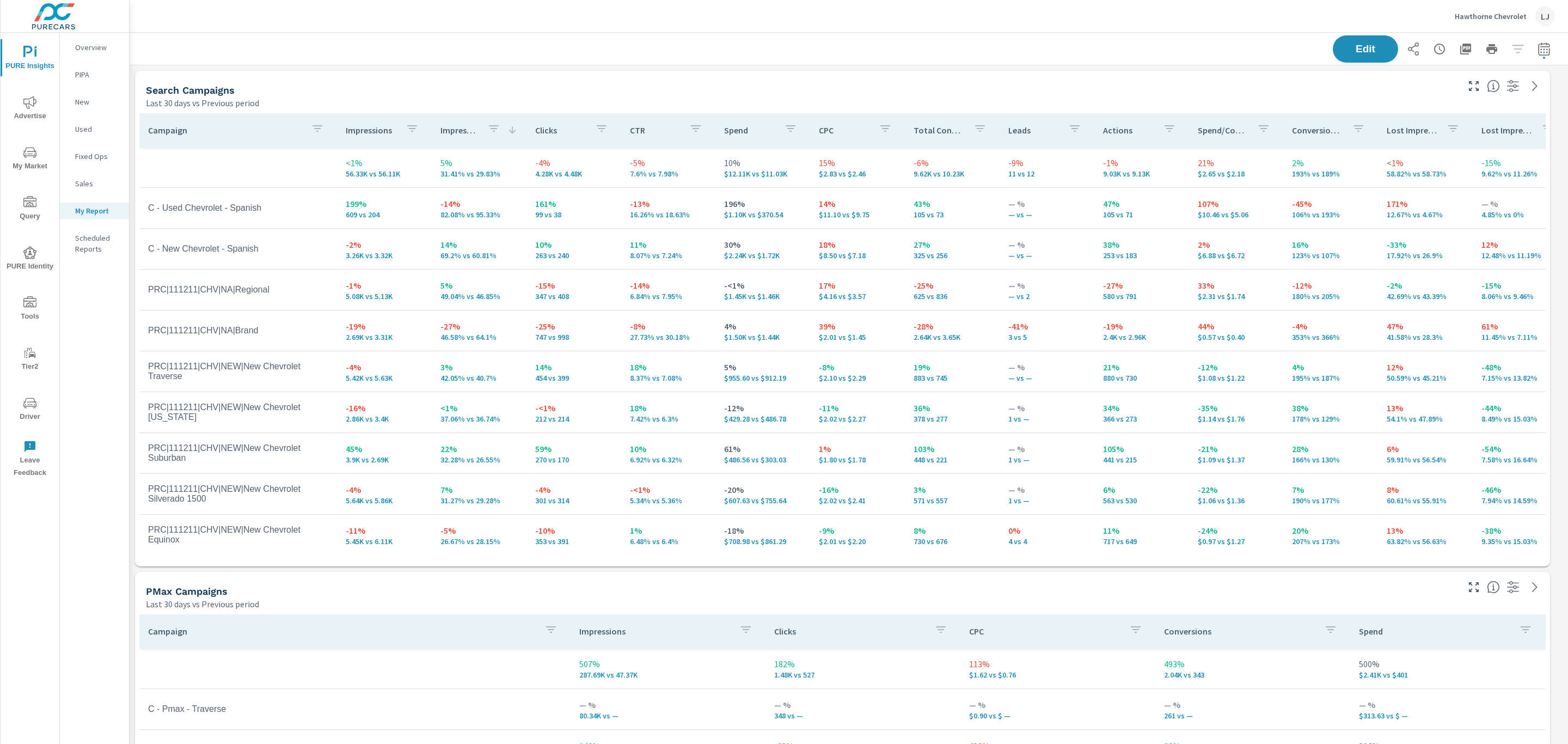
click at [451, 130] on p "Impression Share" at bounding box center [459, 130] width 38 height 11
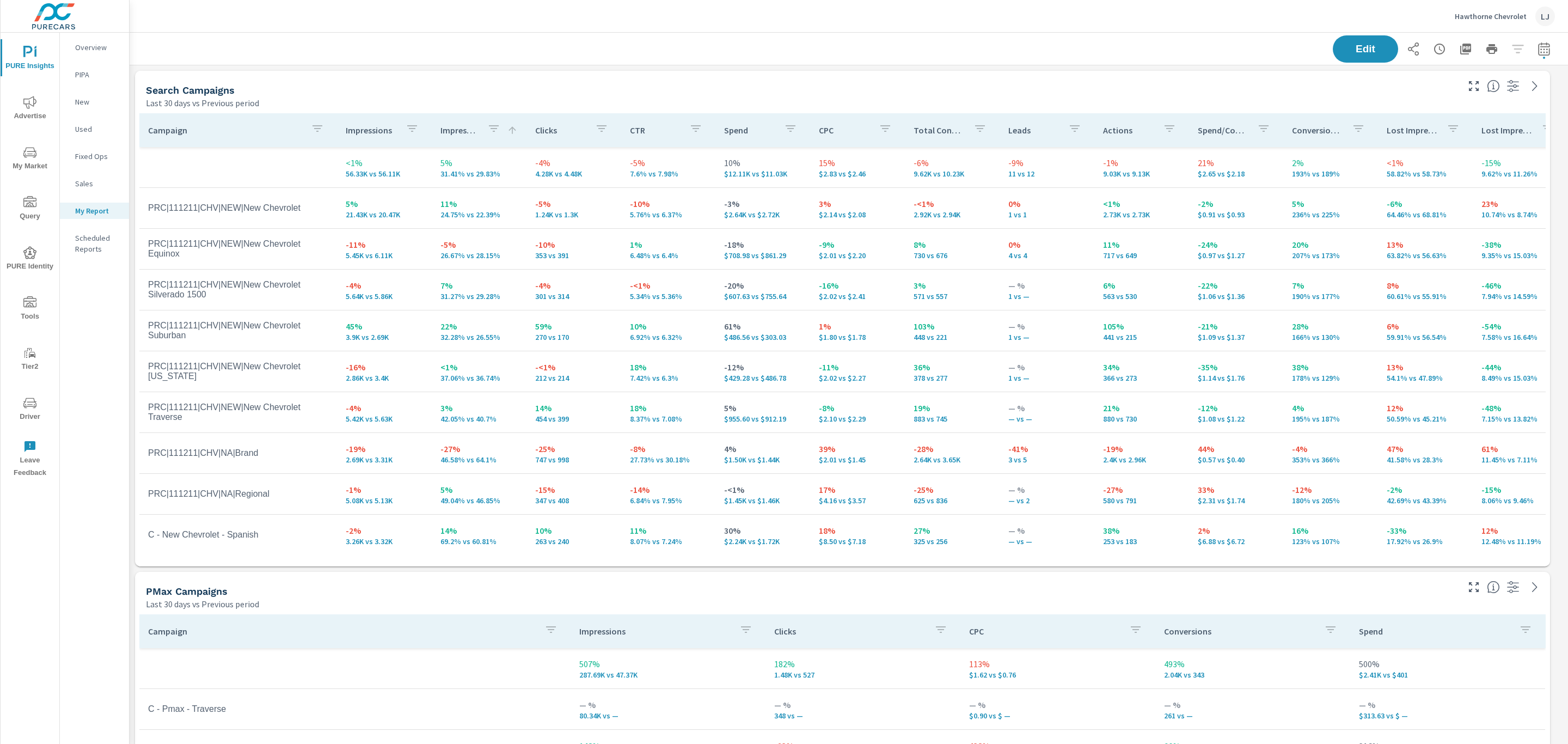
click at [451, 130] on p "Impression Share" at bounding box center [459, 130] width 38 height 11
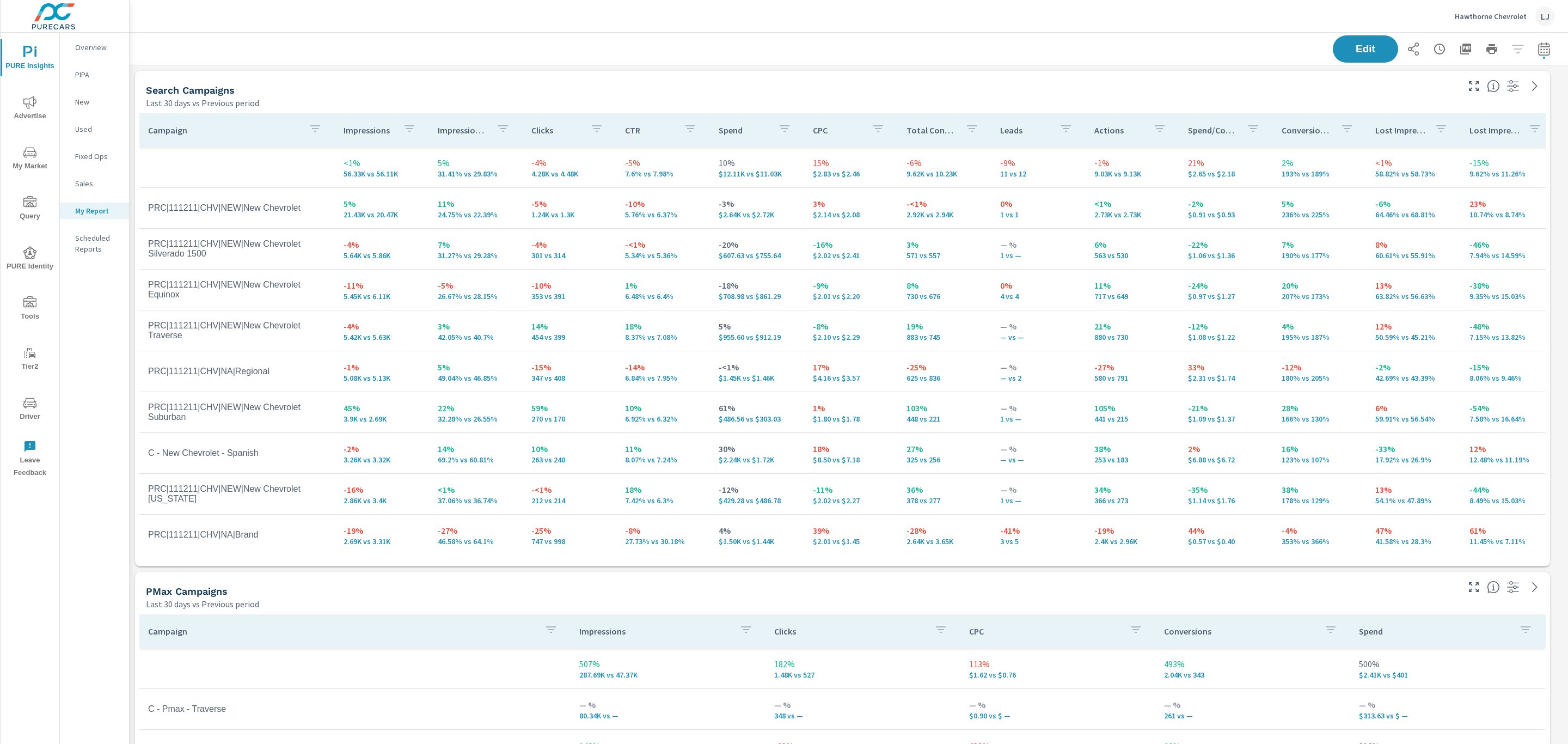
click at [536, 130] on p "Clicks" at bounding box center [556, 130] width 50 height 11
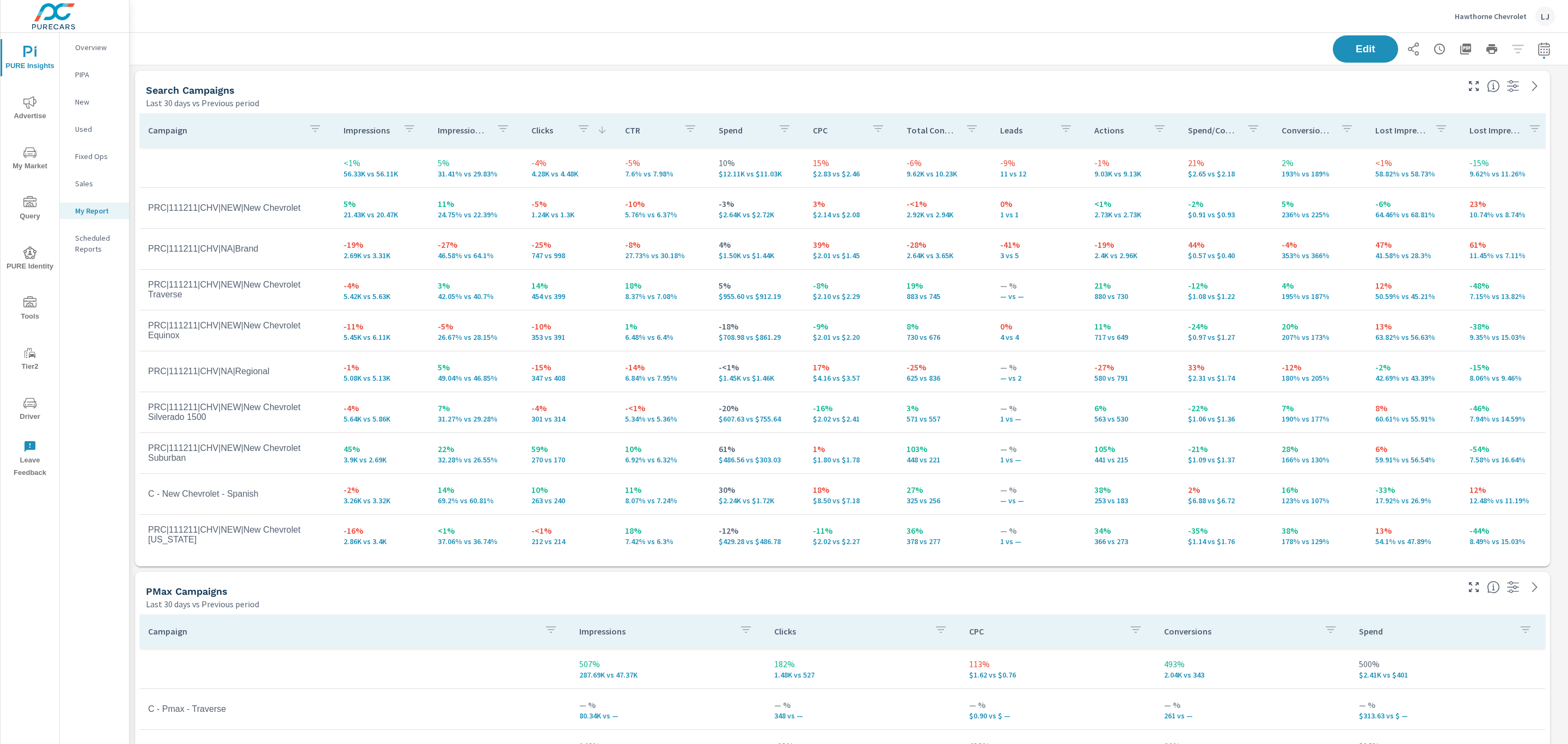
scroll to position [64, 0]
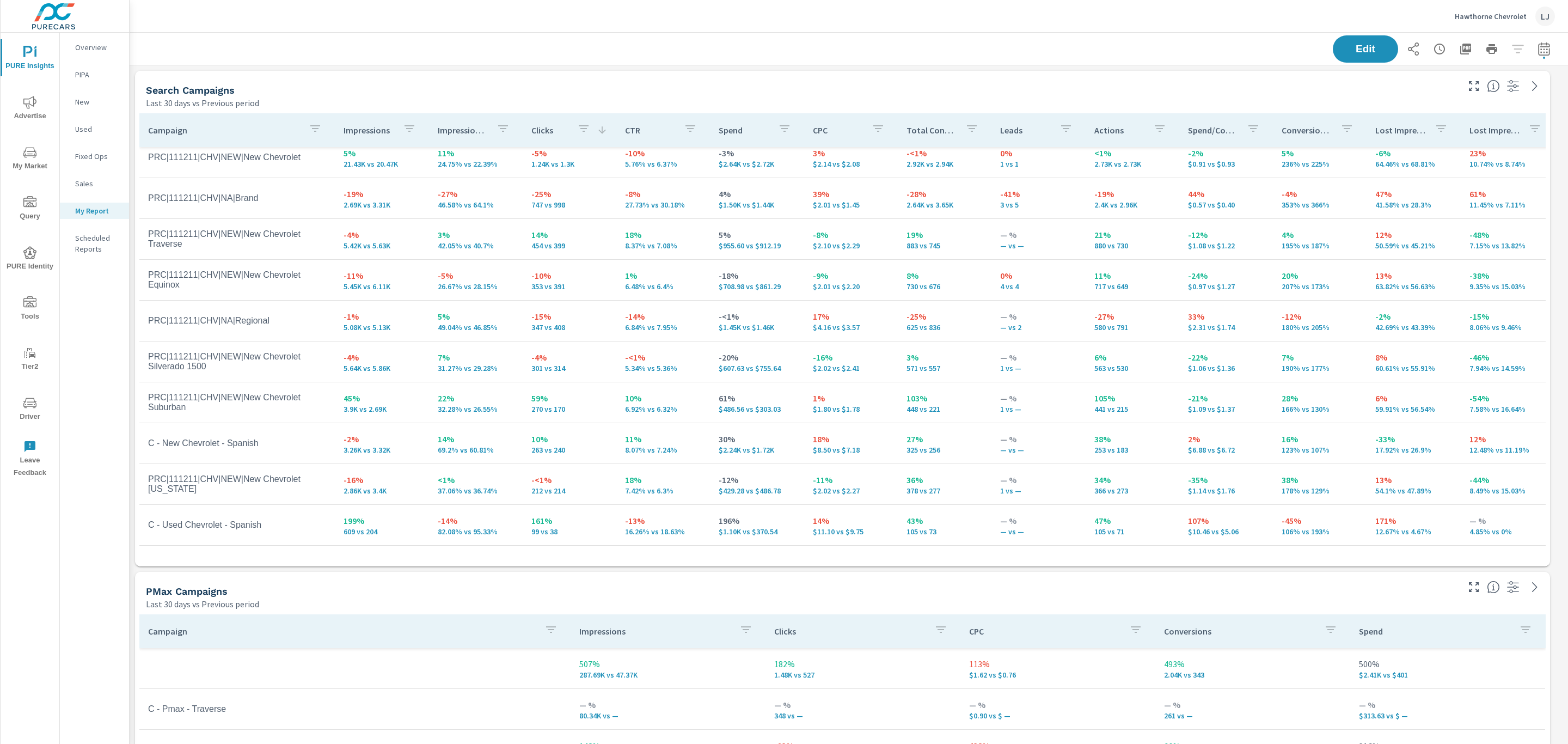
scroll to position [40, 0]
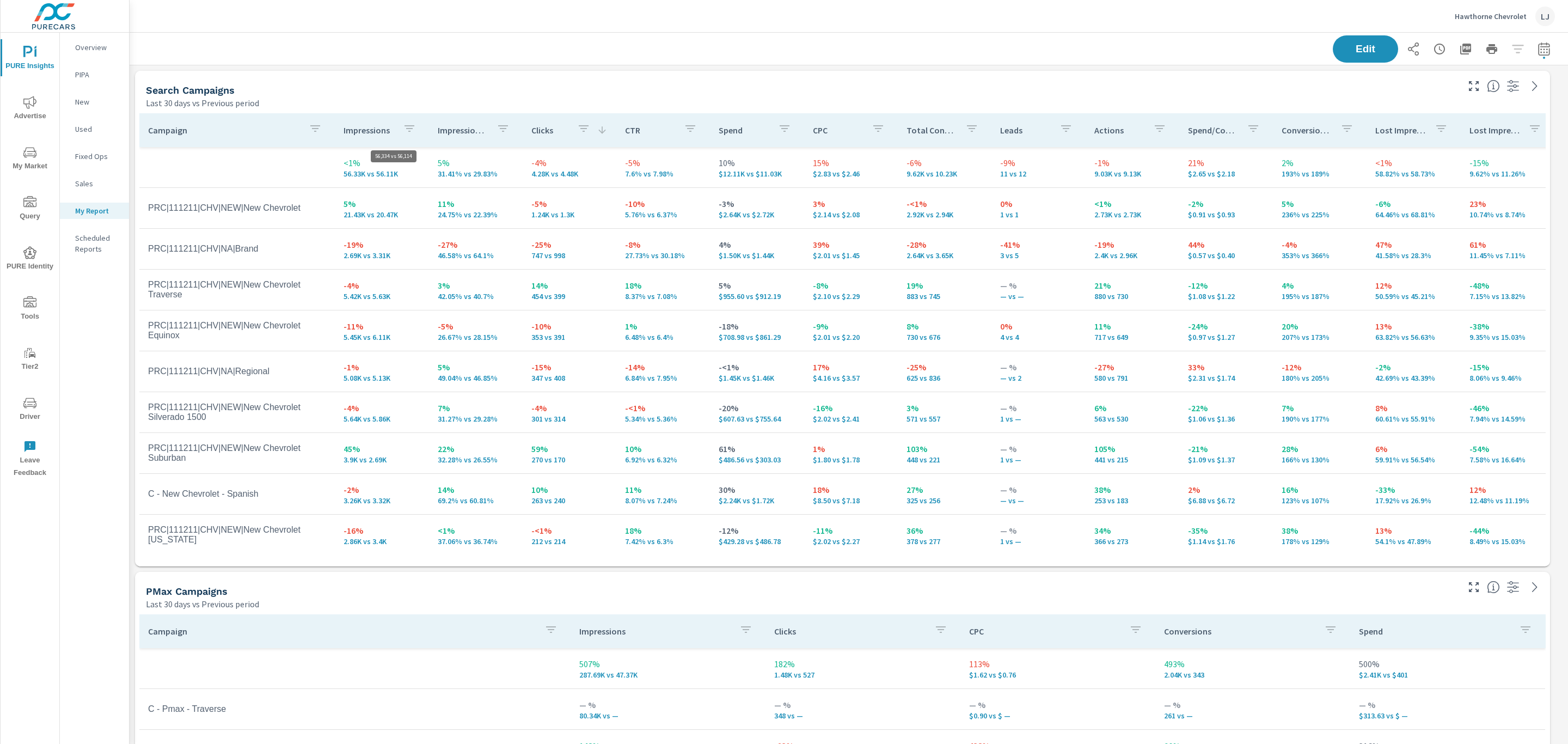
scroll to position [1785, 1451]
drag, startPoint x: 321, startPoint y: 182, endPoint x: 412, endPoint y: 183, distance: 91.0
click at [412, 183] on tr "<1% 56.33K vs 56.11K 5% 31.41% vs 29.83% -4% 4.28K vs 4.48K -5% 7.6% vs 7.98% 1…" at bounding box center [846, 167] width 1415 height 41
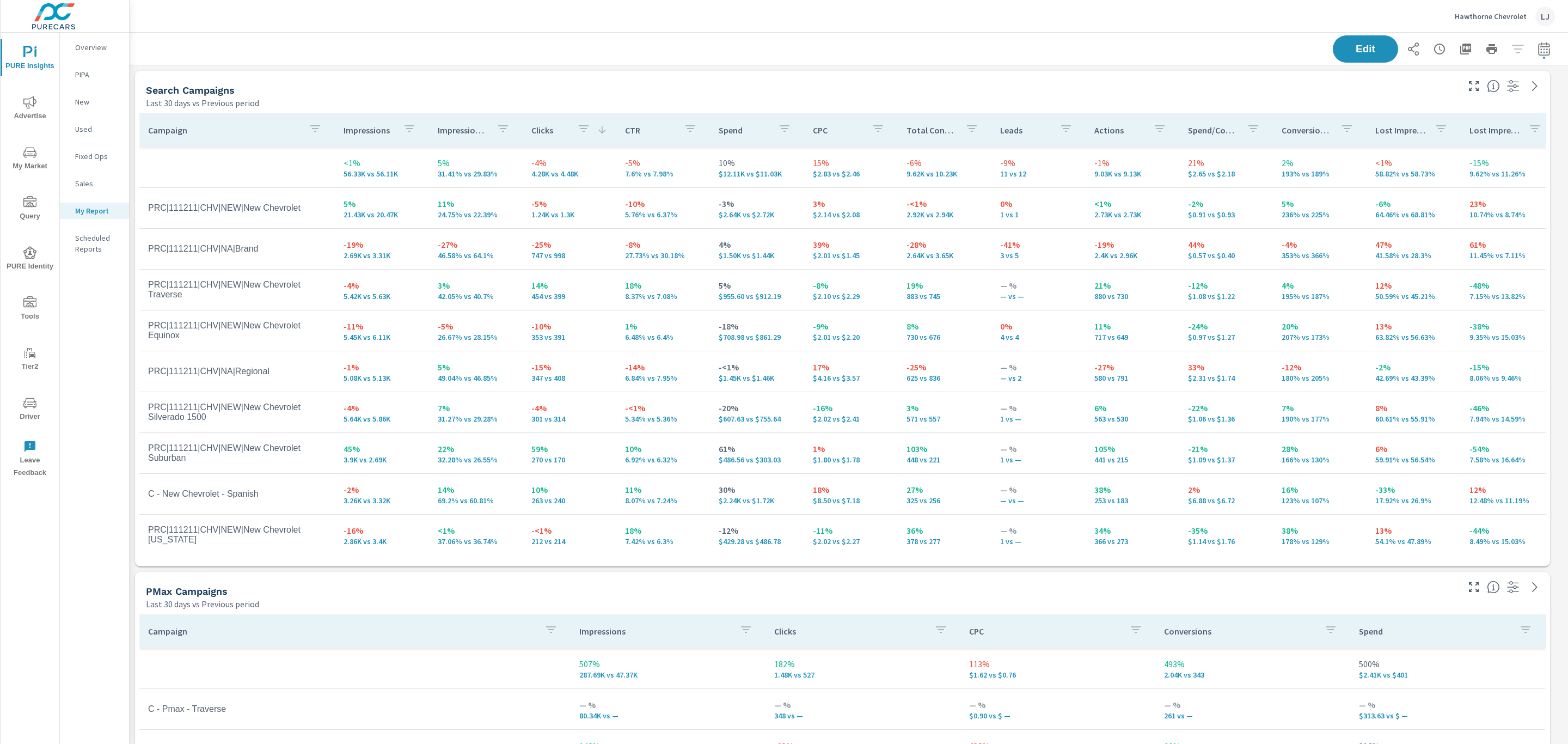
click at [840, 60] on div "Edit" at bounding box center [848, 49] width 1413 height 32
click at [19, 115] on span "Advertise" at bounding box center [30, 109] width 52 height 27
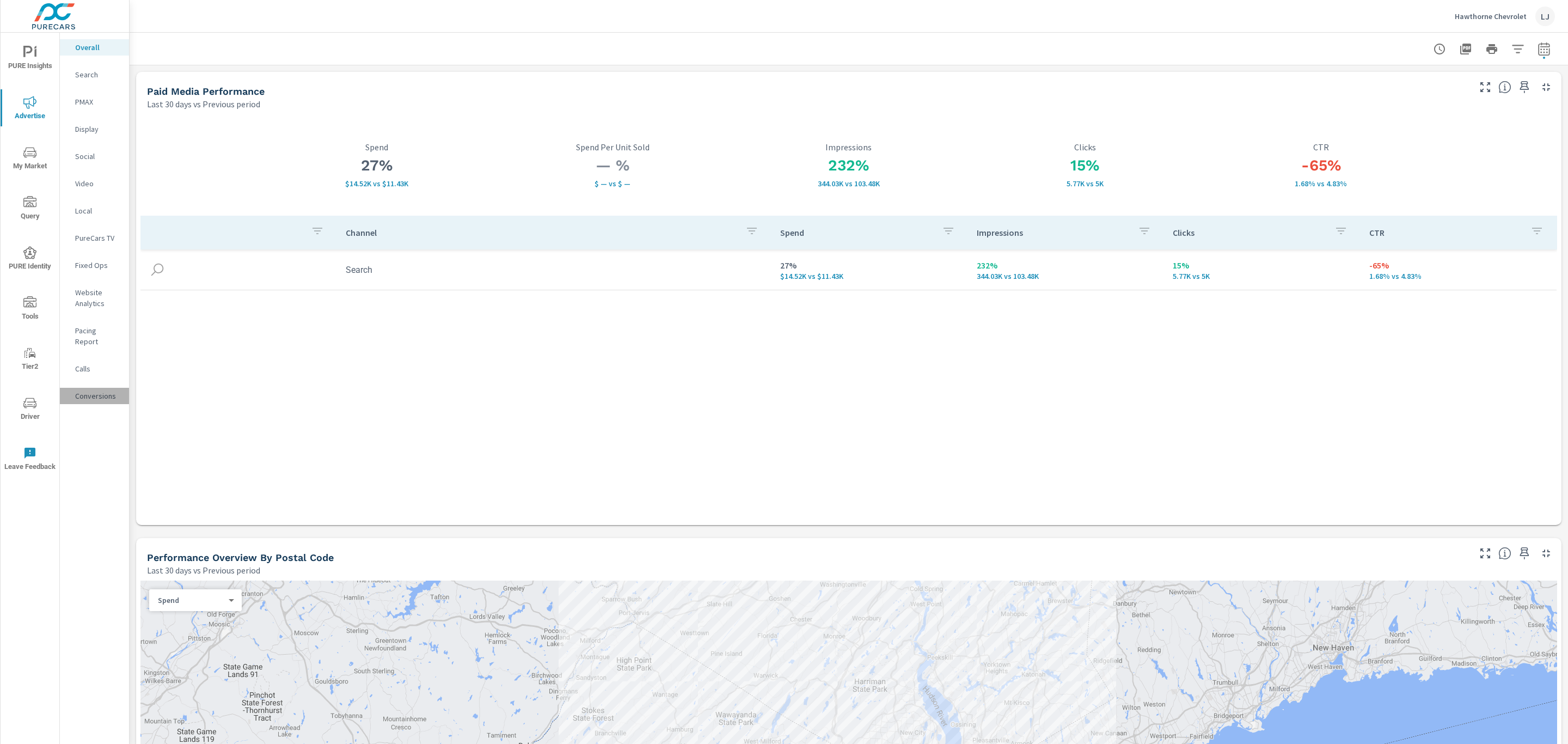
click at [91, 391] on p "Conversions" at bounding box center [98, 396] width 45 height 11
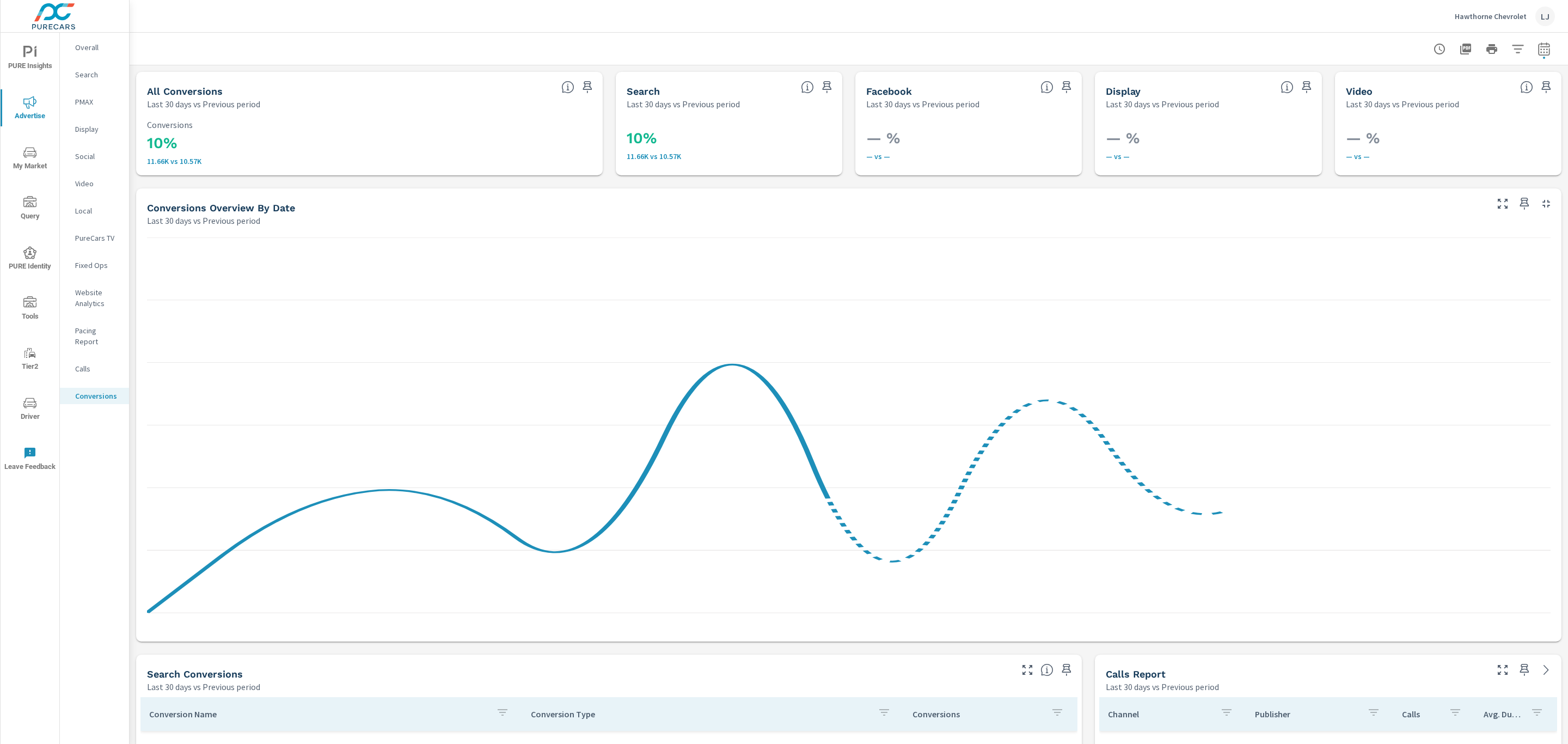
scroll to position [367, 0]
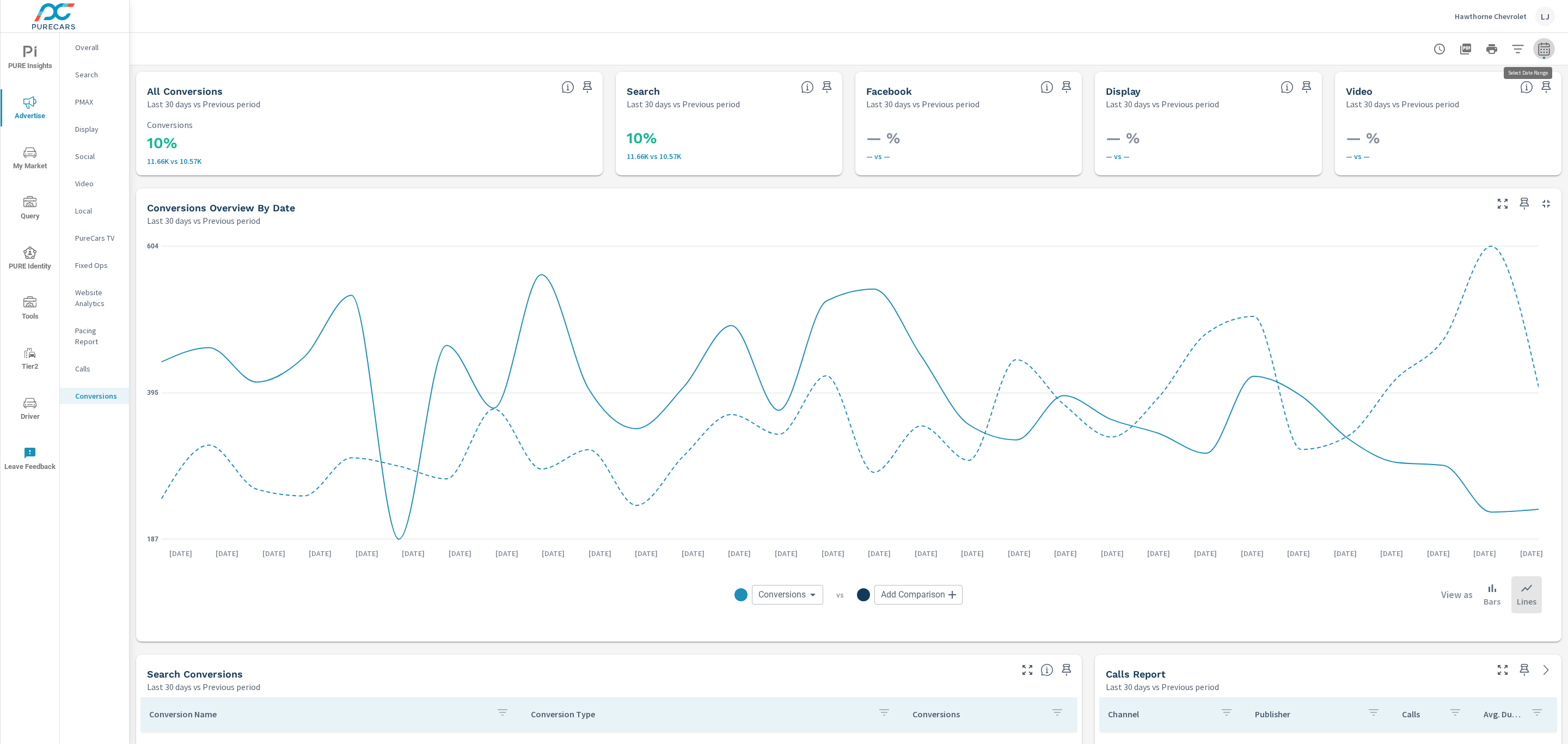
click at [1538, 49] on icon "button" at bounding box center [1544, 49] width 13 height 13
select select "Last 30 days"
select select "Previous period"
click at [1471, 85] on select "Custom Yesterday Last week Last 7 days Last 14 days Last 30 days Last 45 days L…" at bounding box center [1444, 95] width 109 height 22
click at [1390, 84] on select "Custom Yesterday Last week Last 7 days Last 14 days Last 30 days Last 45 days L…" at bounding box center [1444, 95] width 109 height 22
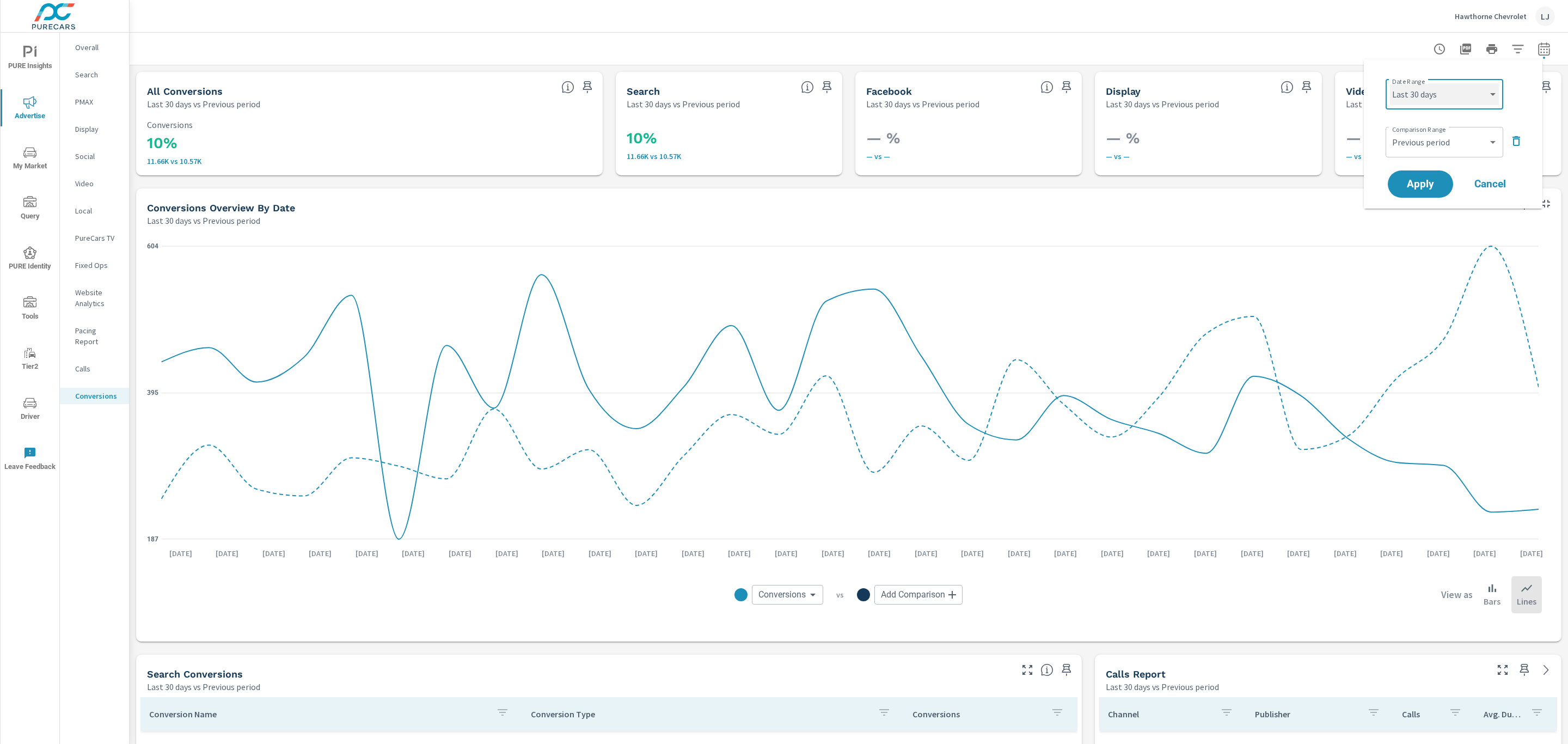
select select "Month to date"
click at [1416, 183] on span "Apply" at bounding box center [1420, 185] width 45 height 10
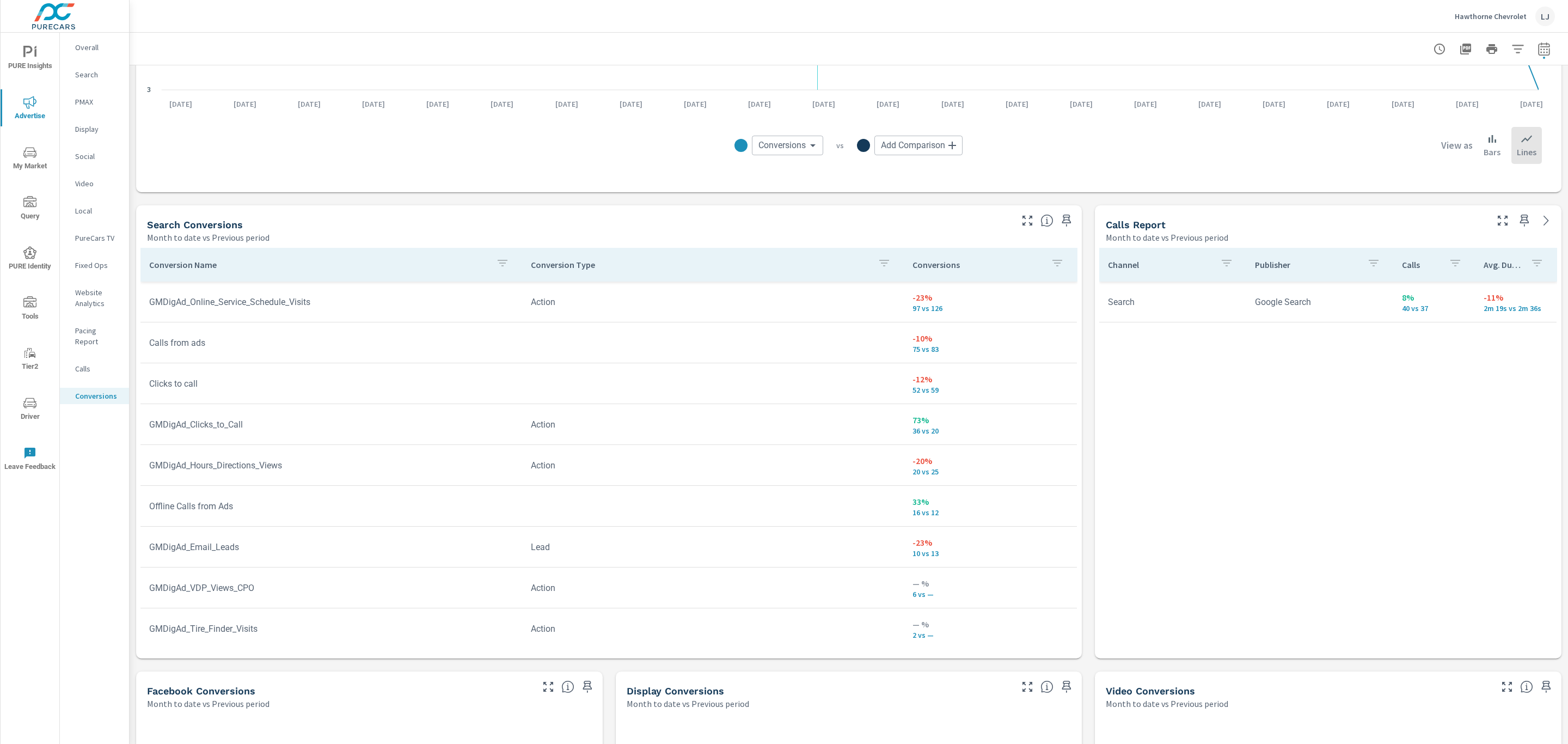
scroll to position [572, 0]
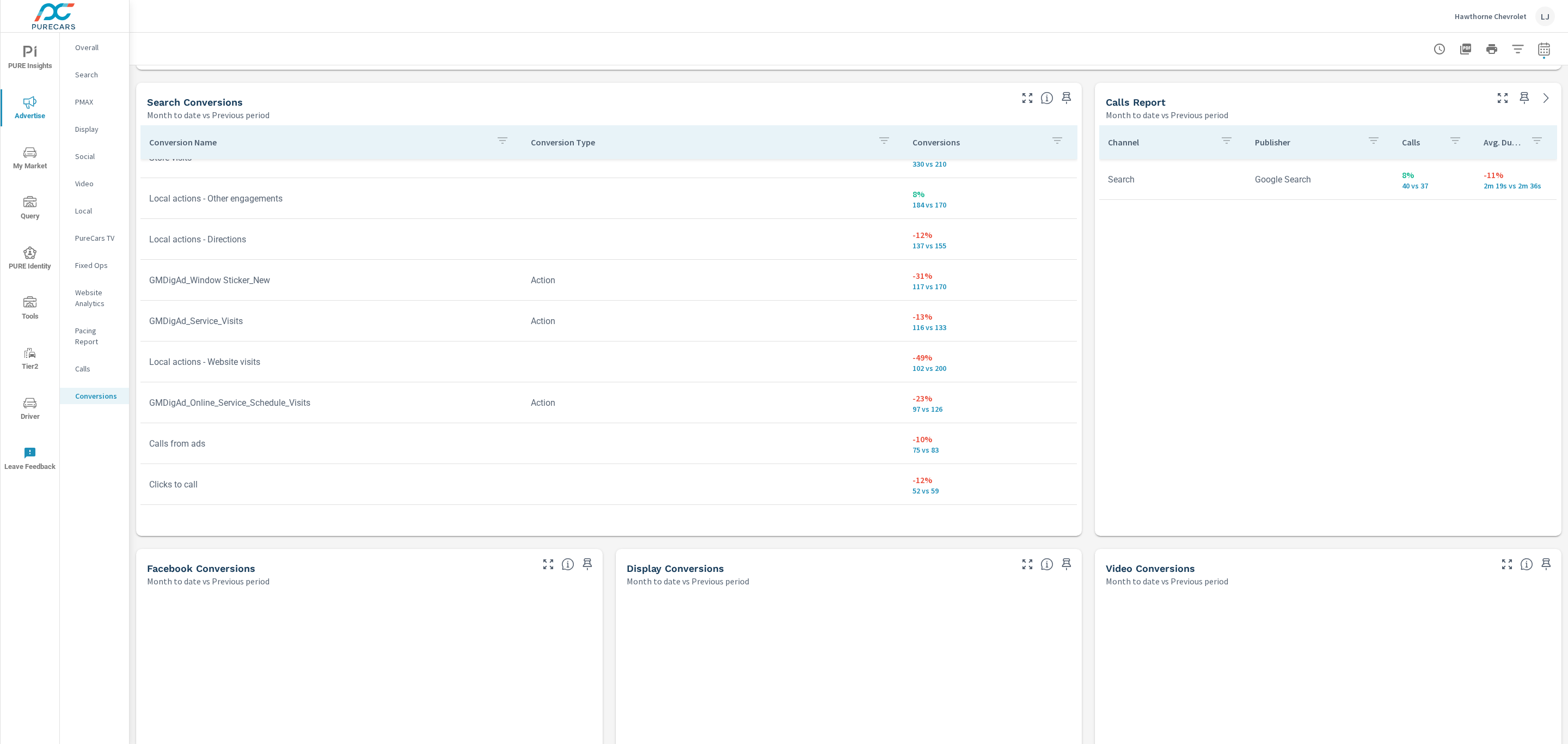
scroll to position [26, 0]
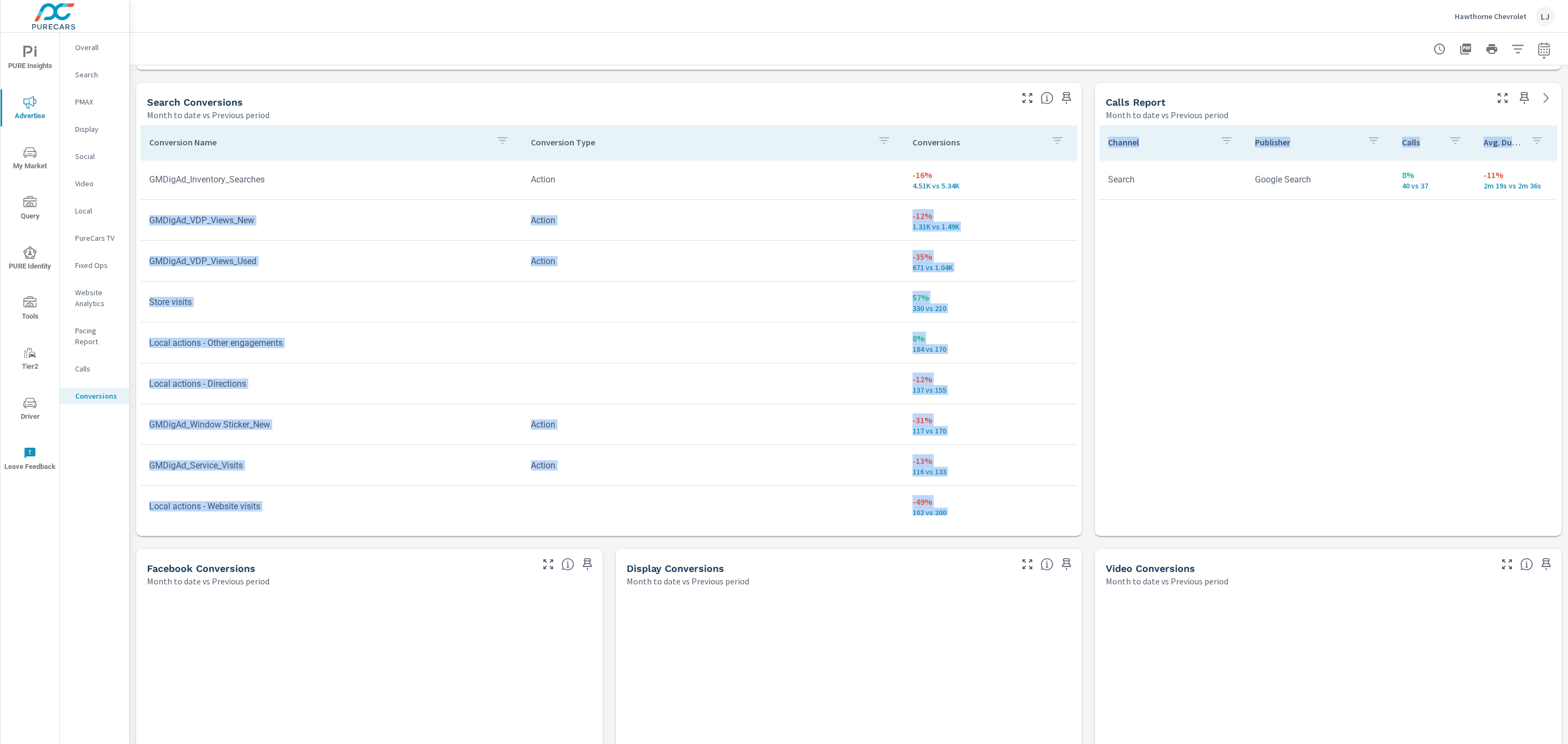
drag, startPoint x: 1076, startPoint y: 200, endPoint x: 1085, endPoint y: 206, distance: 10.8
click at [1085, 206] on div "All Conversions Month to date vs Previous period -16% 7.78K vs 9.24K Conversion…" at bounding box center [848, 251] width 1438 height 1516
click at [1011, 217] on p "-12%" at bounding box center [990, 216] width 156 height 13
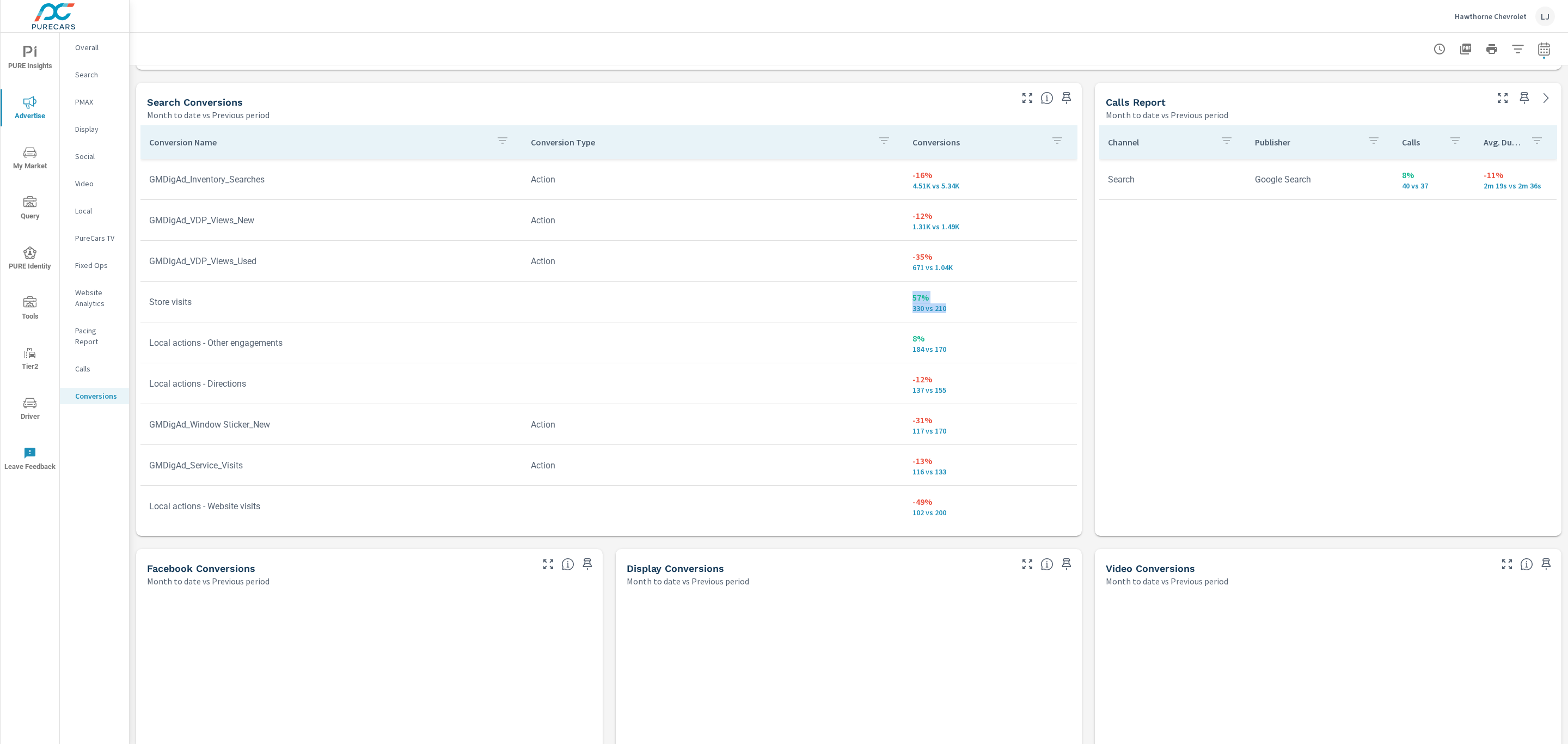
drag, startPoint x: 880, startPoint y: 289, endPoint x: 940, endPoint y: 305, distance: 62.1
click at [940, 305] on tr "Store visits 57% 330 vs 210" at bounding box center [609, 302] width 937 height 41
click at [989, 308] on p "330 vs 210" at bounding box center [990, 308] width 156 height 8
click at [1540, 43] on button "button" at bounding box center [1544, 49] width 22 height 22
select select "Month to date"
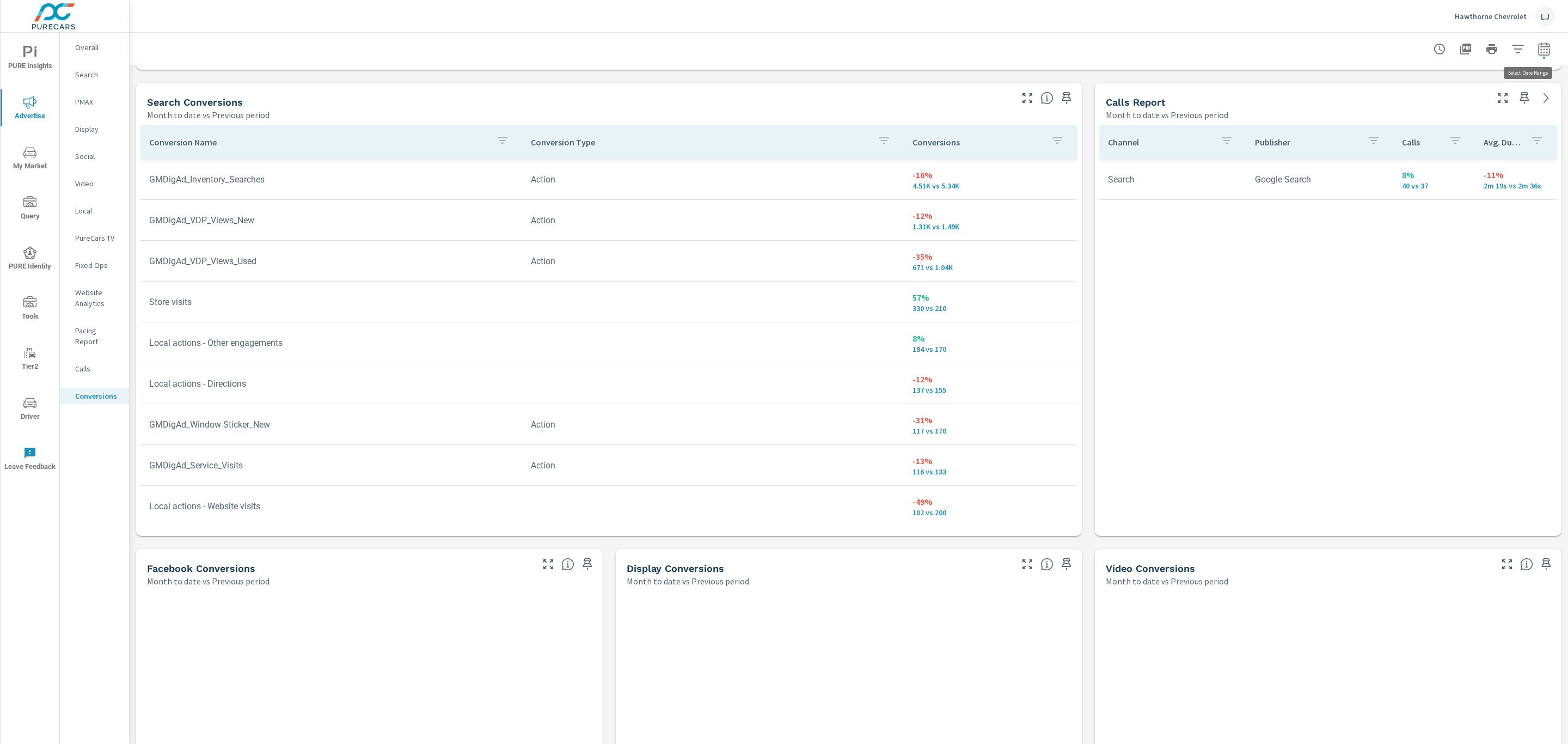
select select "Previous period"
click at [1461, 80] on div "Custom Yesterday Last week Last 7 days Last 14 days Last 30 days Last 45 days L…" at bounding box center [1445, 94] width 118 height 30
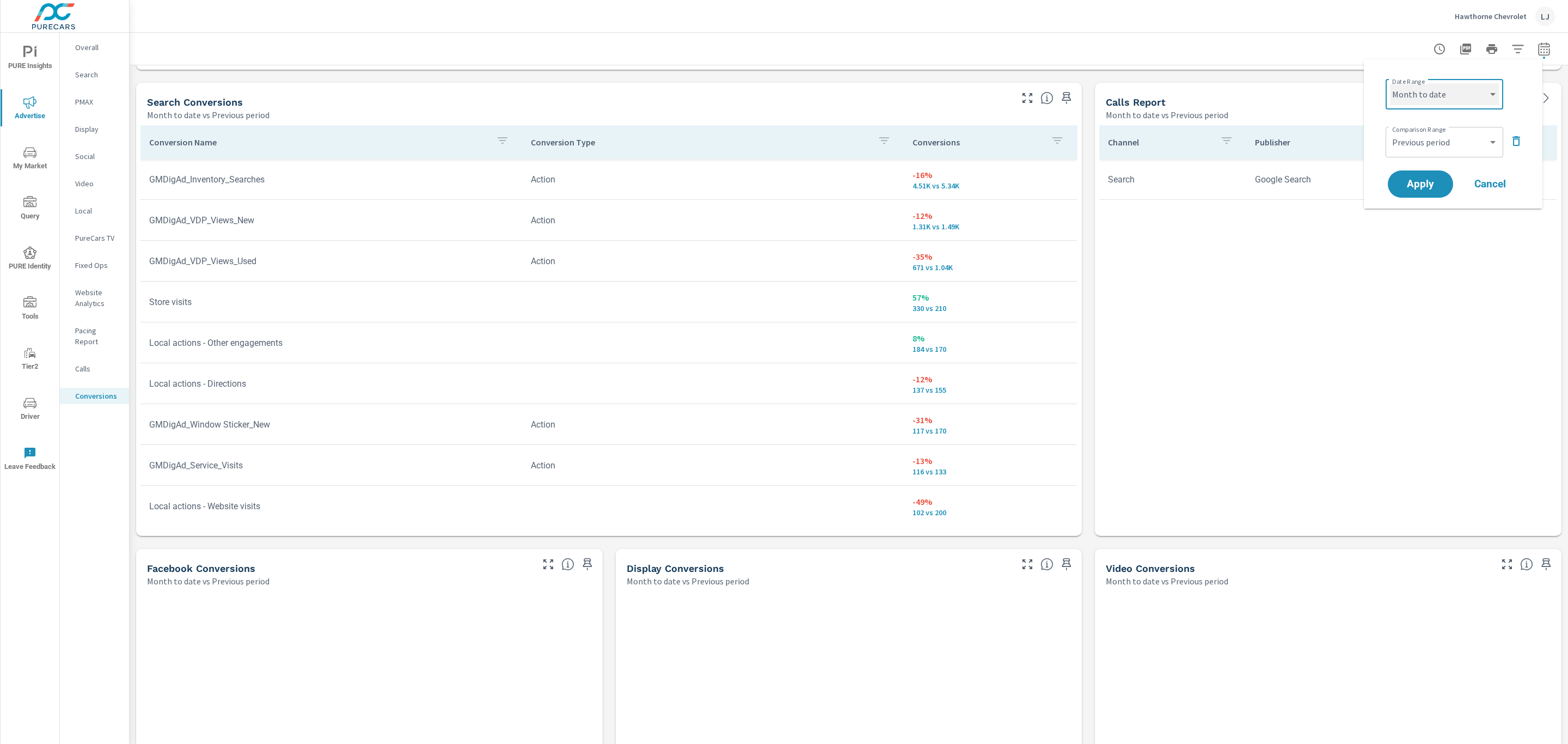
click at [1468, 92] on select "Custom Yesterday Last week Last 7 days Last 14 days Last 30 days Last 45 days L…" at bounding box center [1444, 95] width 109 height 22
click at [1390, 84] on select "Custom Yesterday Last week Last 7 days Last 14 days Last 30 days Last 45 days L…" at bounding box center [1444, 95] width 109 height 22
select select "Last 30 days"
click at [1425, 180] on span "Apply" at bounding box center [1420, 185] width 45 height 10
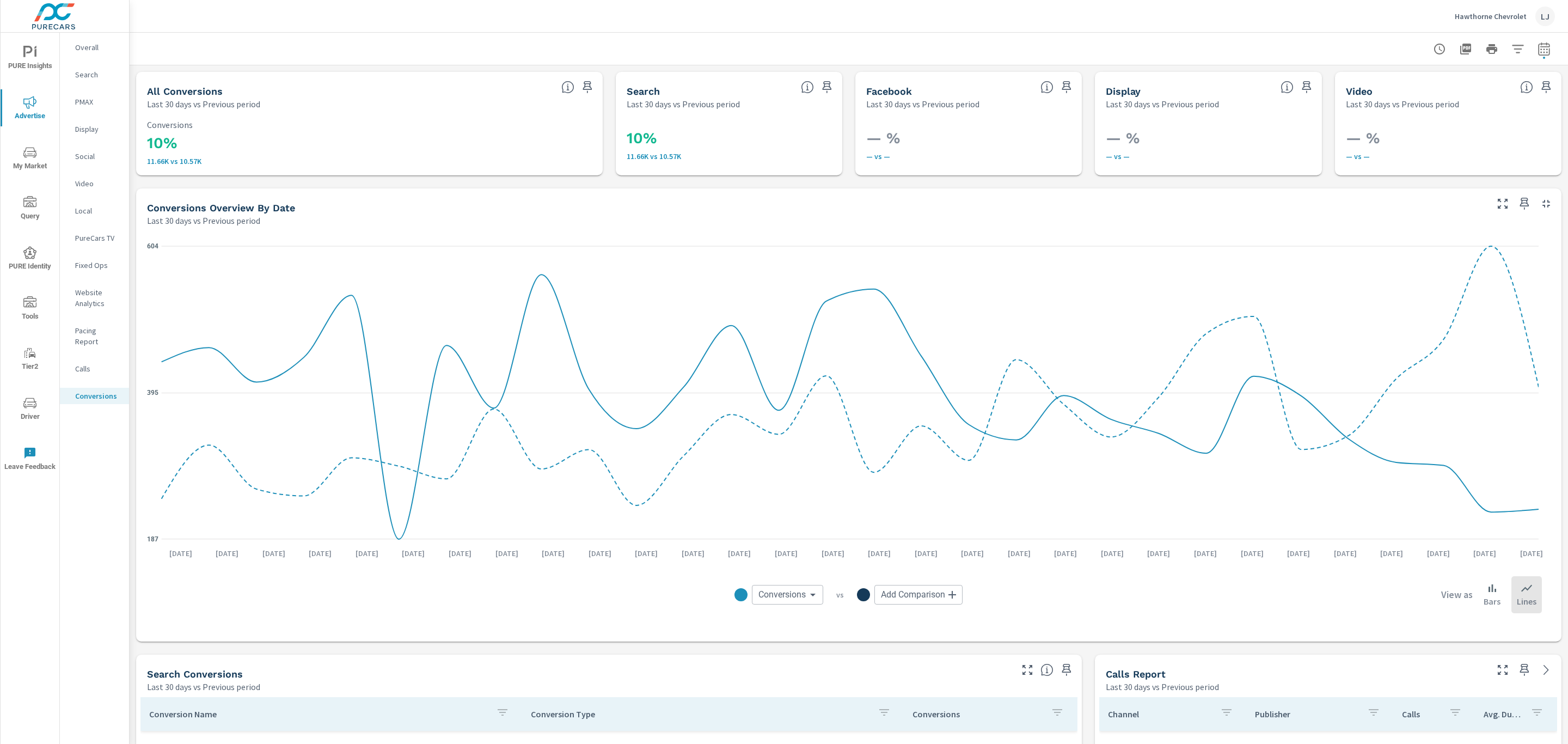
drag, startPoint x: 1555, startPoint y: 123, endPoint x: 1560, endPoint y: 145, distance: 22.6
click at [1560, 145] on div "Conversions Drilldown Hawthorne Chevrolet Report date range: Aug 23, 2025 - Sep…" at bounding box center [848, 388] width 1438 height 712
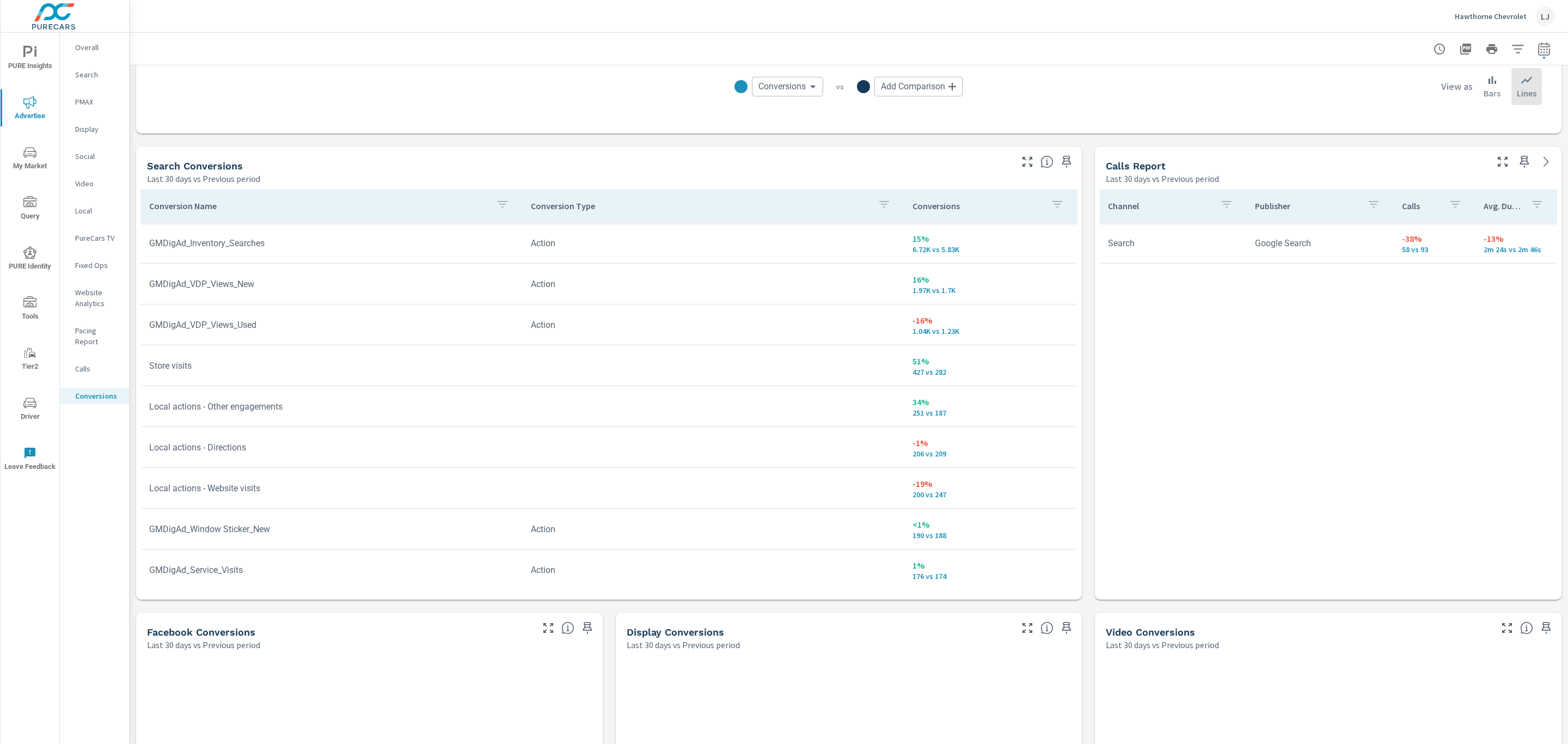
scroll to position [489, 0]
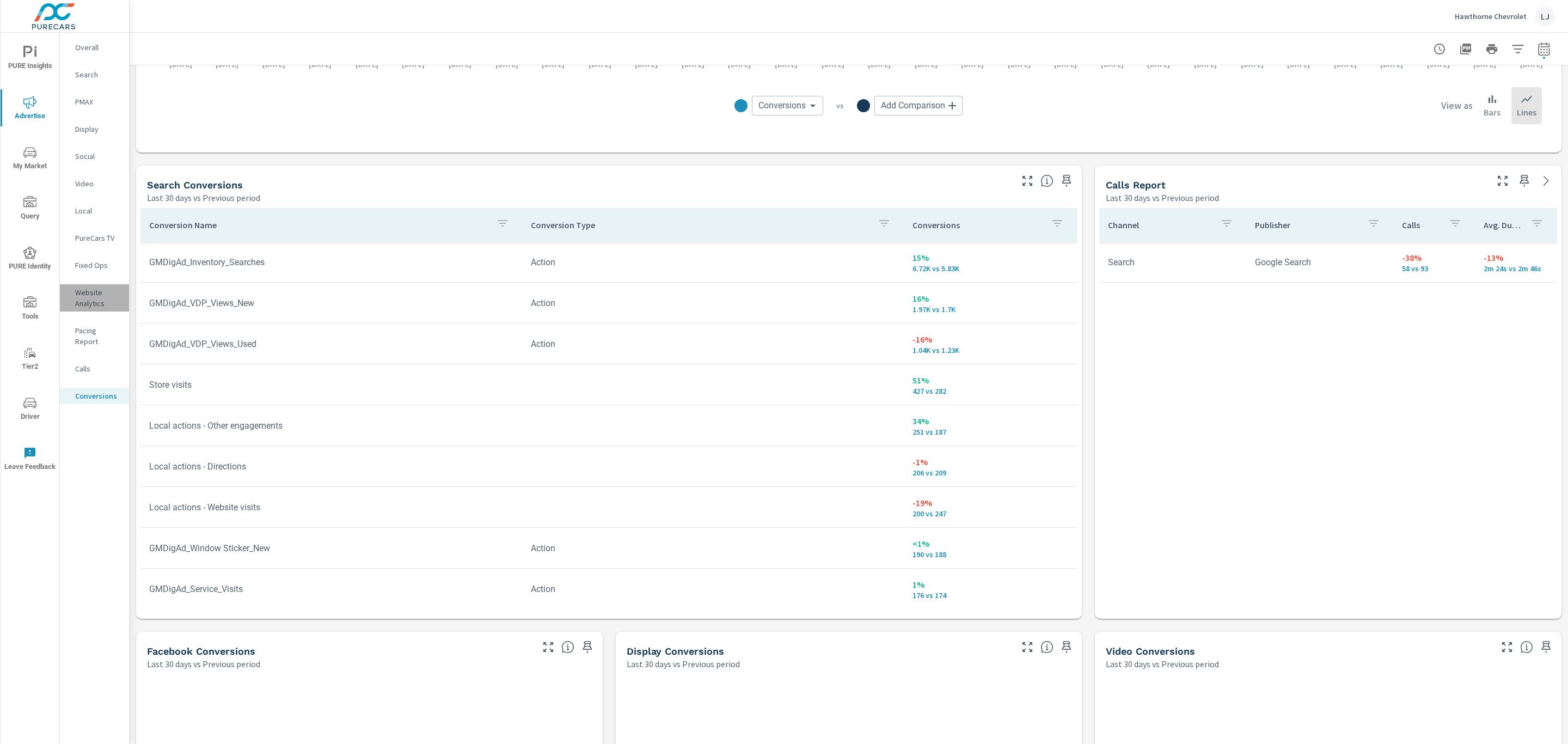
click at [97, 297] on p "Website Analytics" at bounding box center [98, 298] width 45 height 22
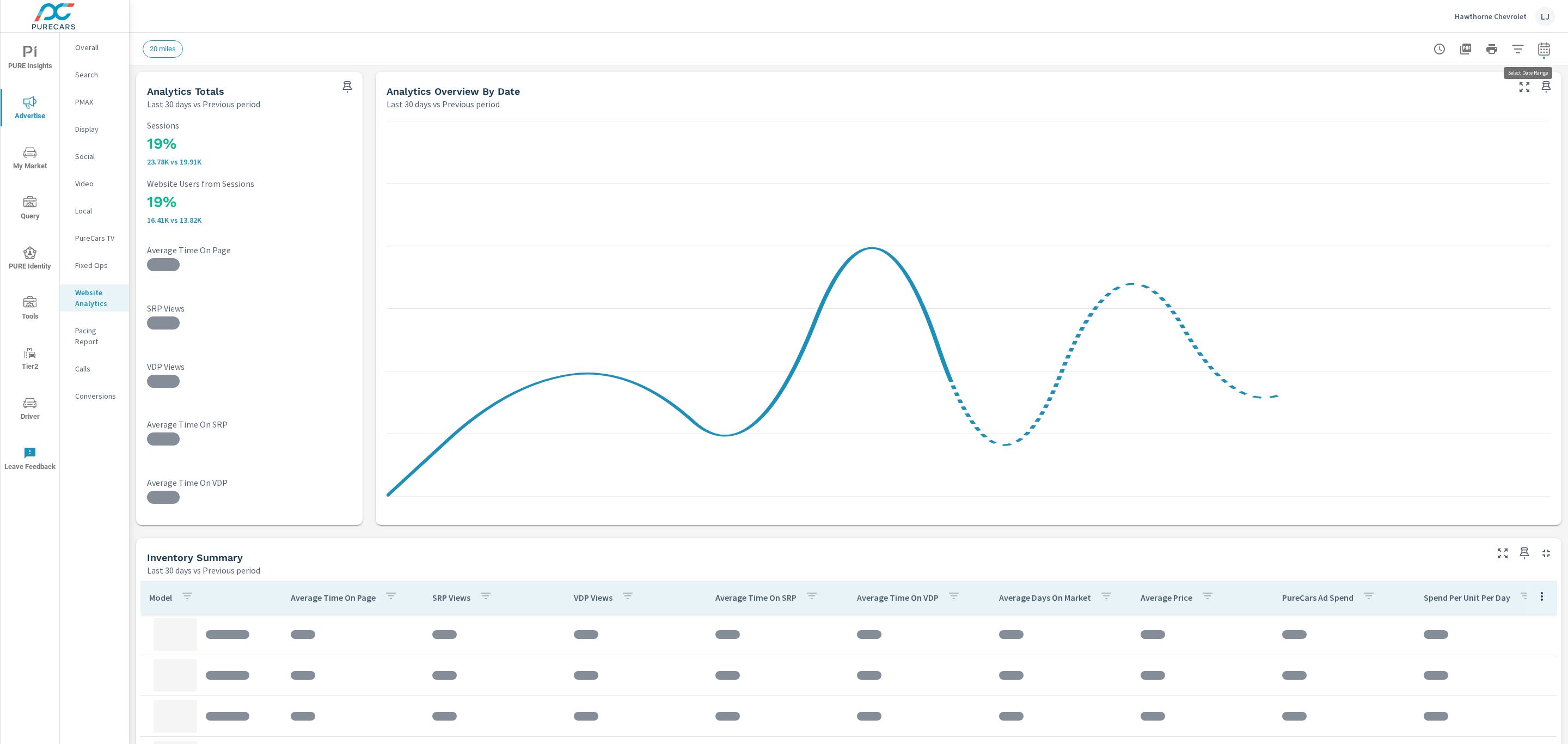
click at [1538, 54] on icon "button" at bounding box center [1544, 49] width 12 height 13
select select "Last 30 days"
select select "Previous period"
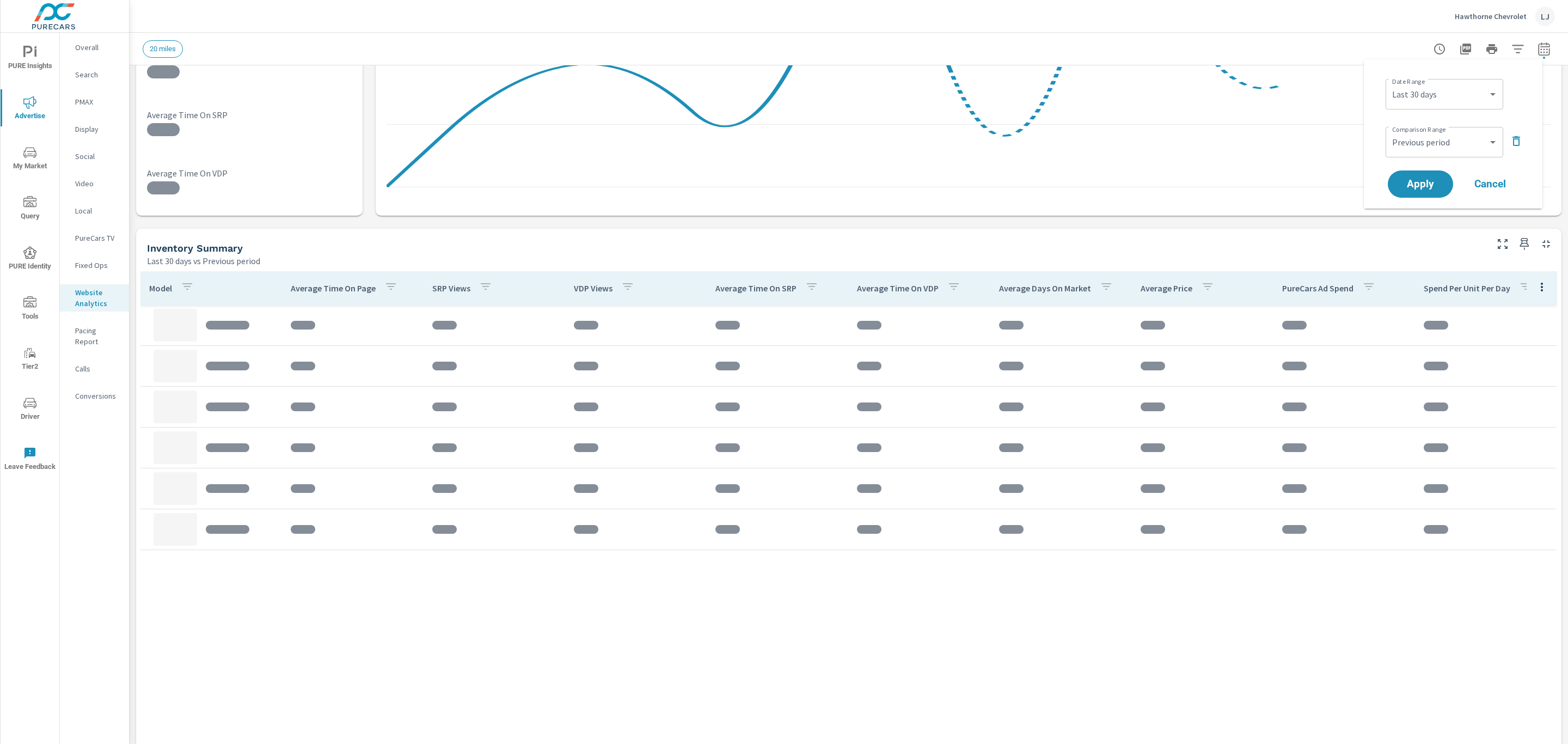
scroll to position [355, 0]
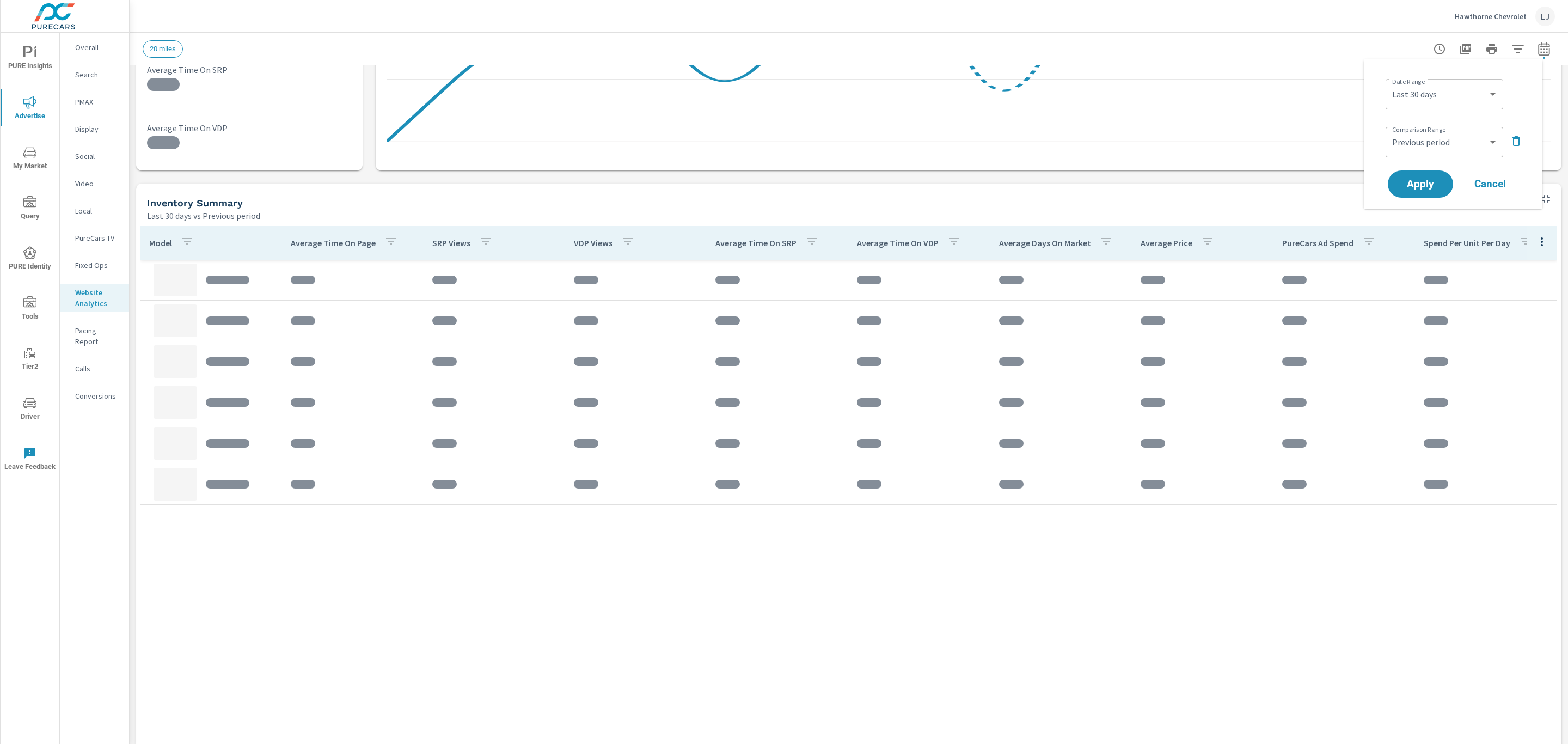
click at [1276, 196] on div "Inventory Summary" at bounding box center [816, 202] width 1338 height 12
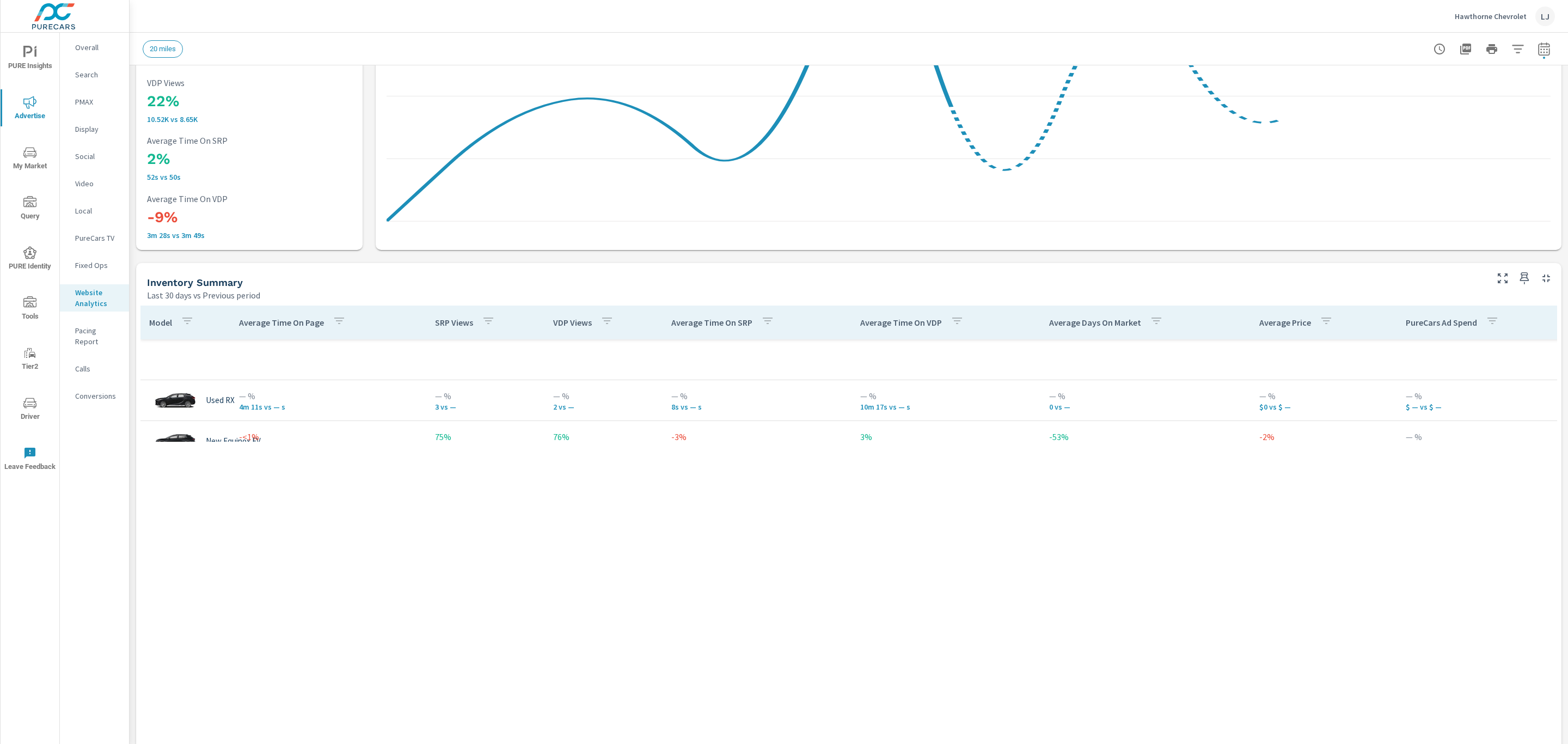
scroll to position [491, 0]
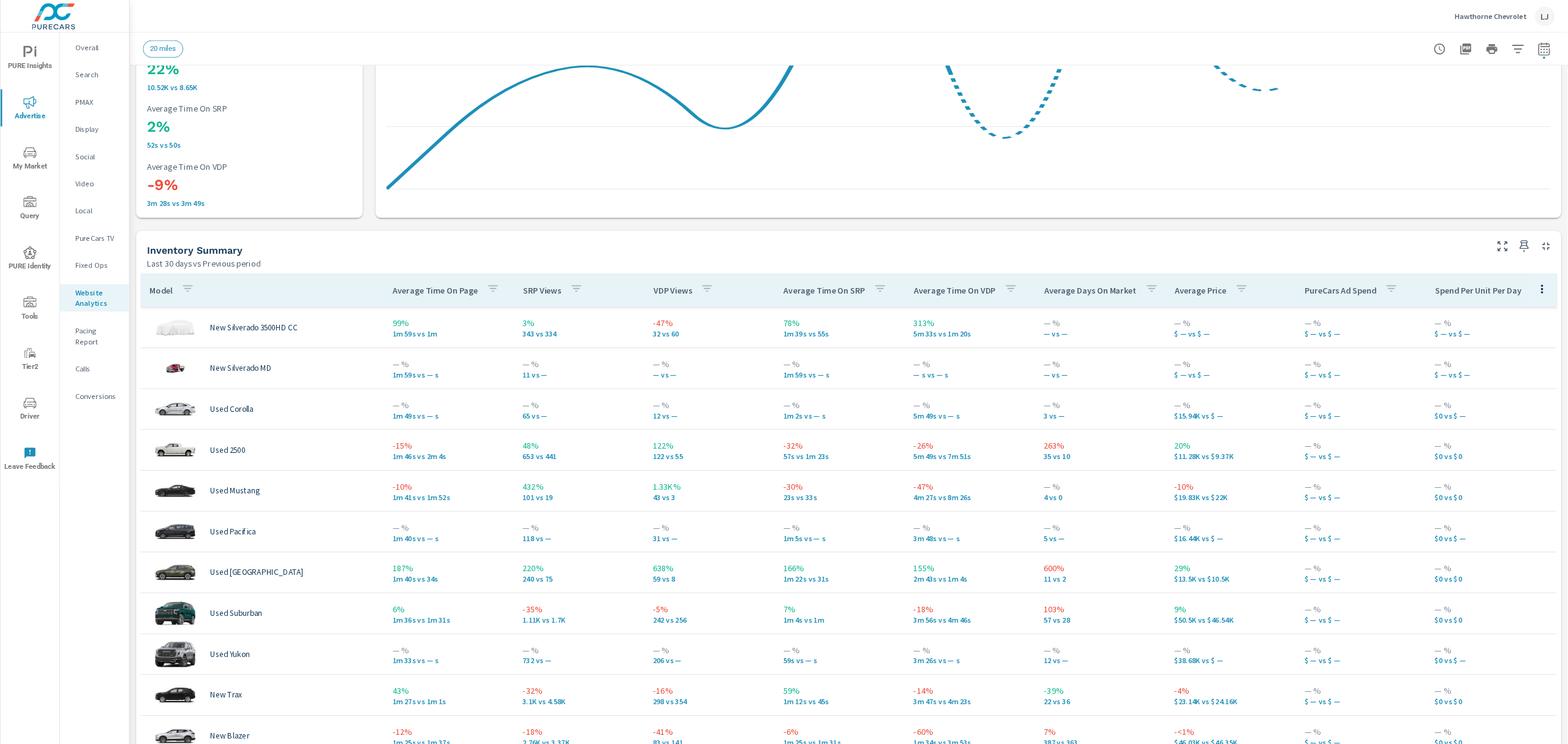
scroll to position [350, 0]
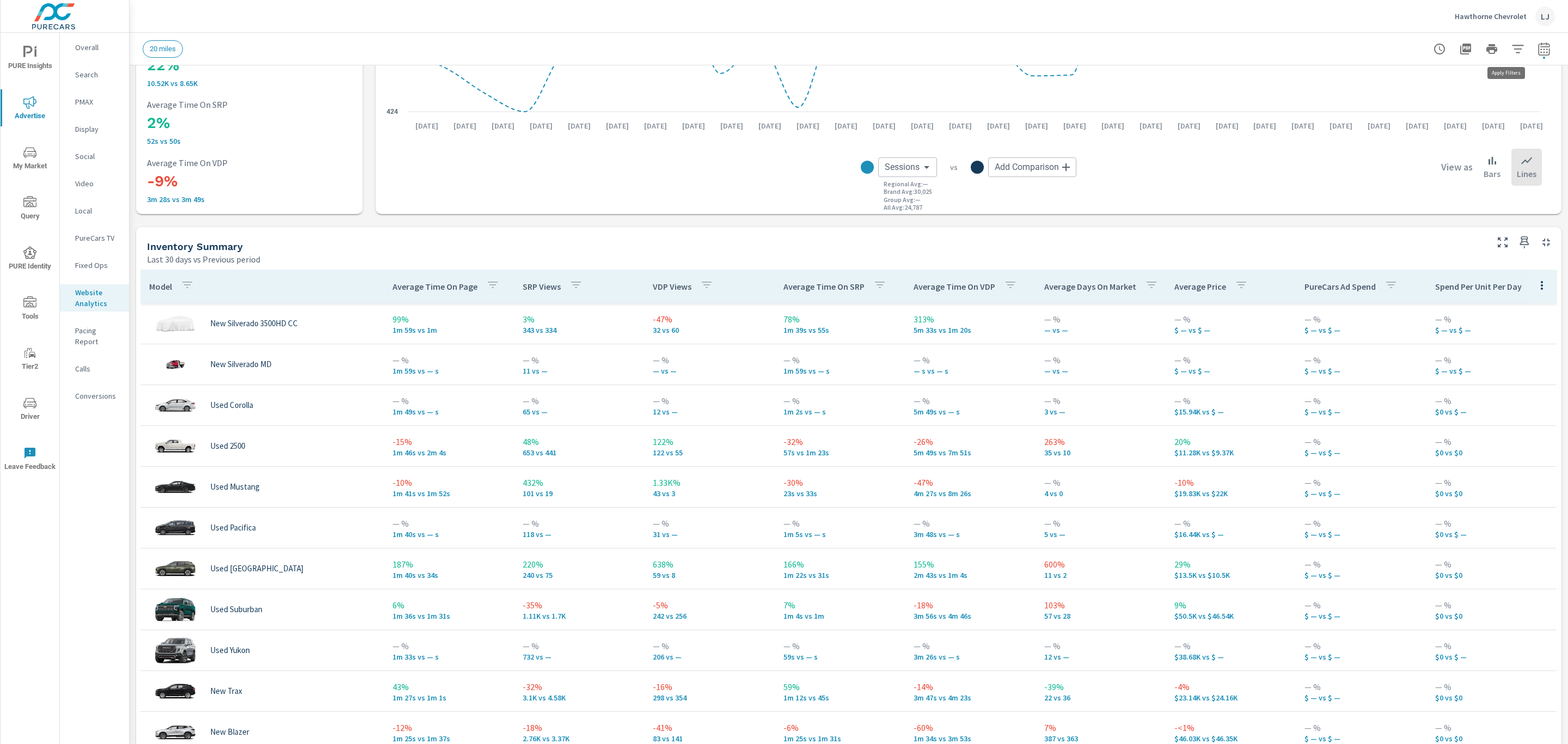
click at [1512, 44] on icon "button" at bounding box center [1518, 49] width 13 height 13
click at [1232, 244] on div at bounding box center [784, 372] width 1568 height 744
click at [696, 283] on button "button" at bounding box center [707, 286] width 22 height 25
click at [689, 283] on div at bounding box center [784, 372] width 1568 height 744
click at [664, 283] on p "VDP Views" at bounding box center [672, 286] width 39 height 11
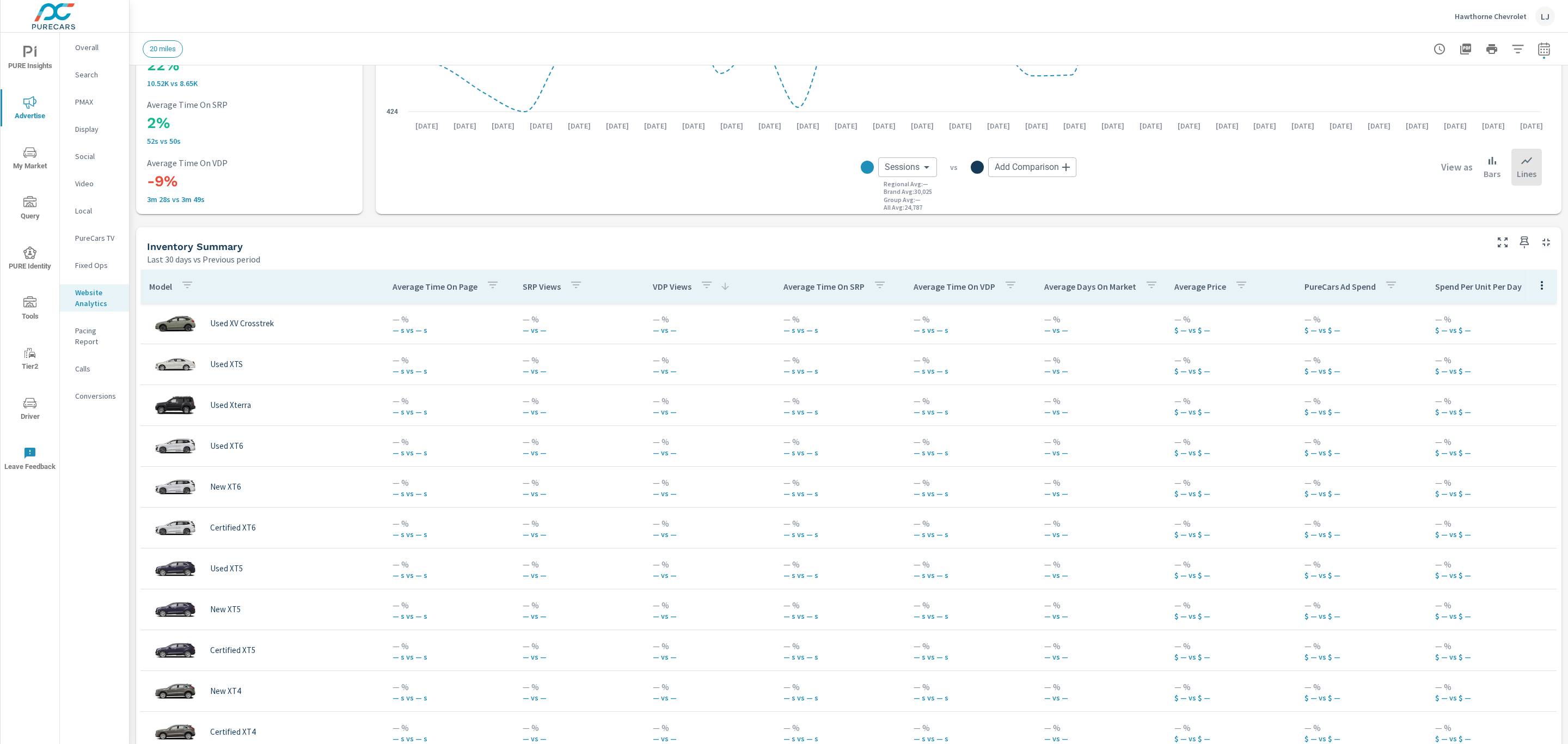
click at [664, 283] on p "VDP Views" at bounding box center [672, 286] width 39 height 11
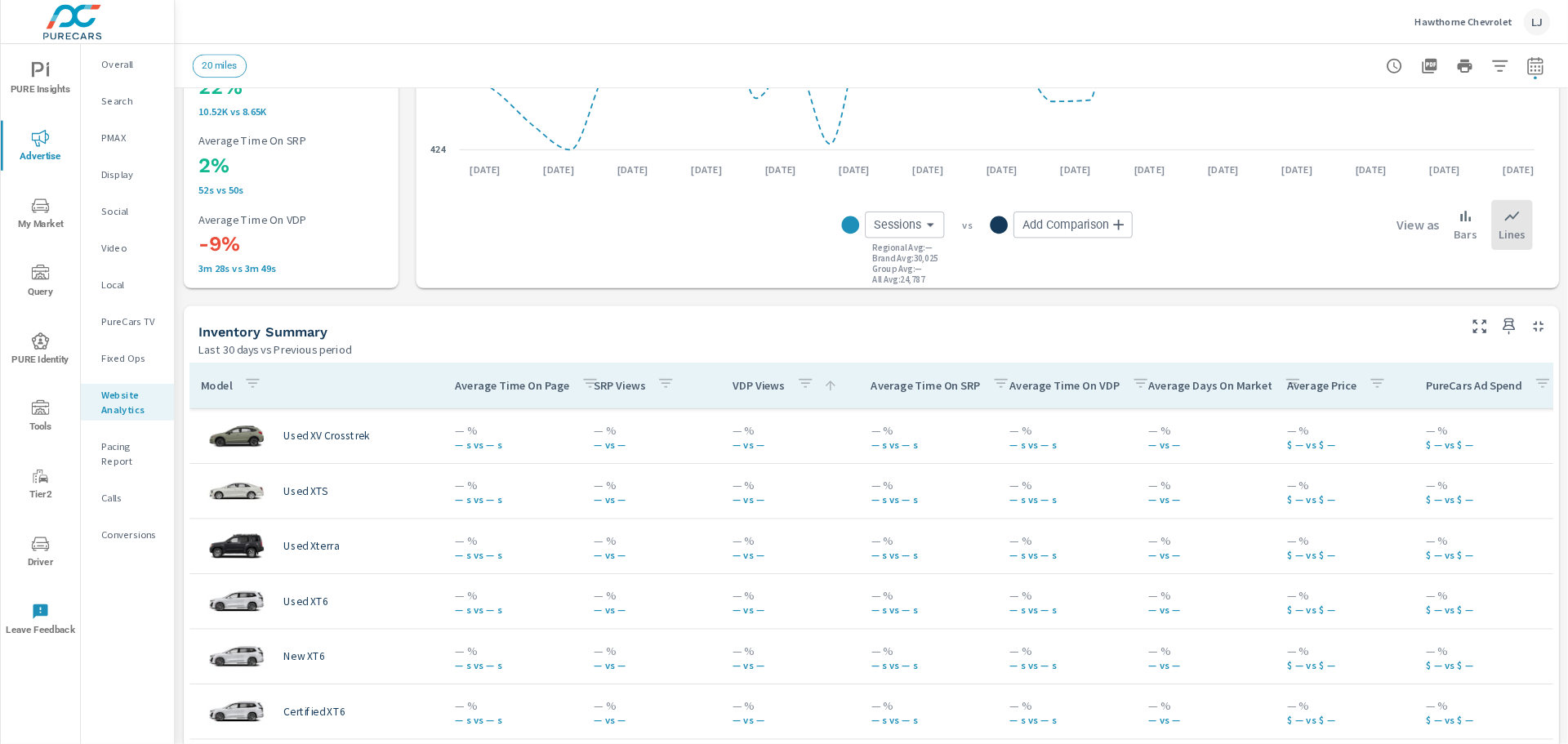
scroll to position [735, 0]
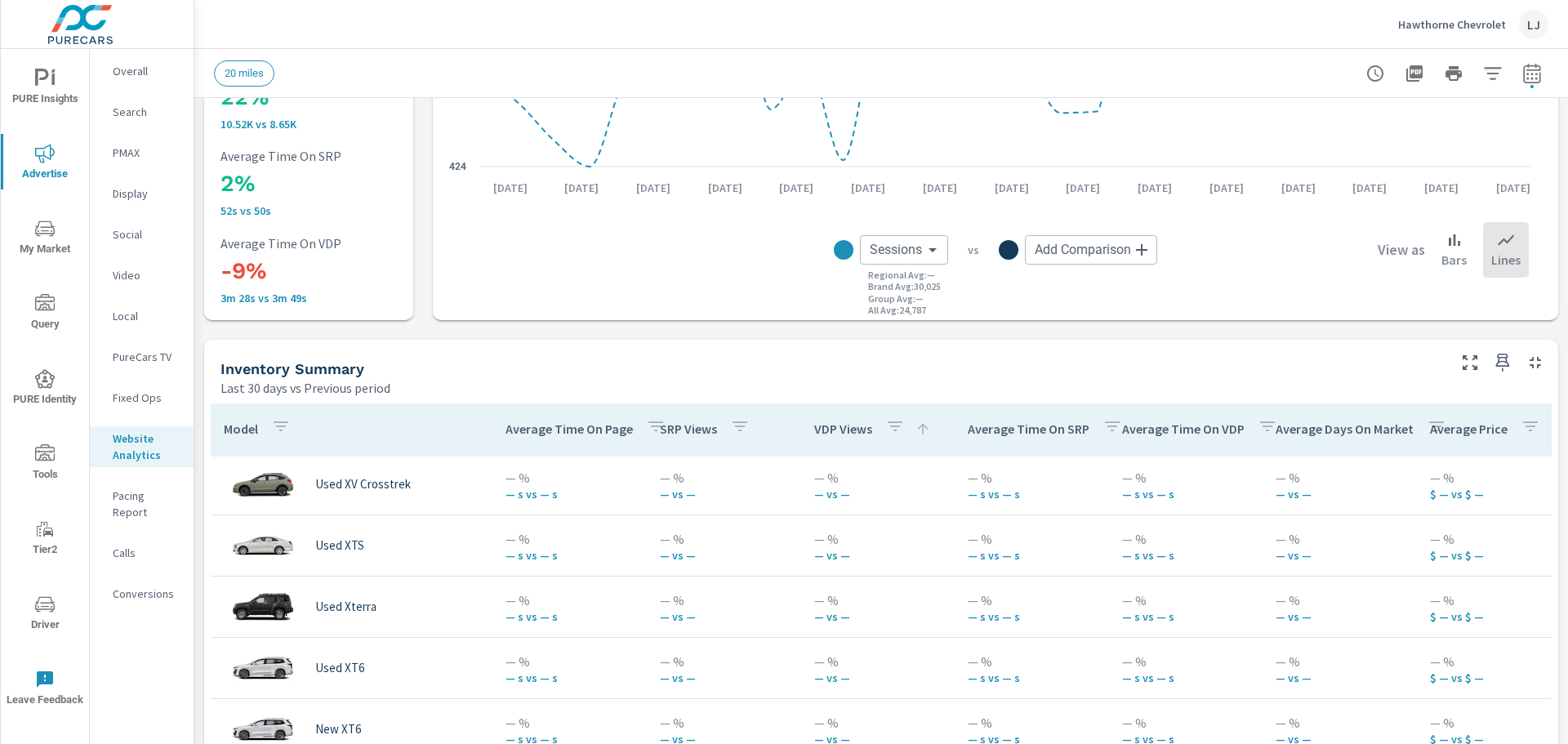
drag, startPoint x: 2320, startPoint y: 0, endPoint x: 1151, endPoint y: 372, distance: 1226.8
click at [1151, 372] on div "Inventory Summary" at bounding box center [832, 368] width 1223 height 18
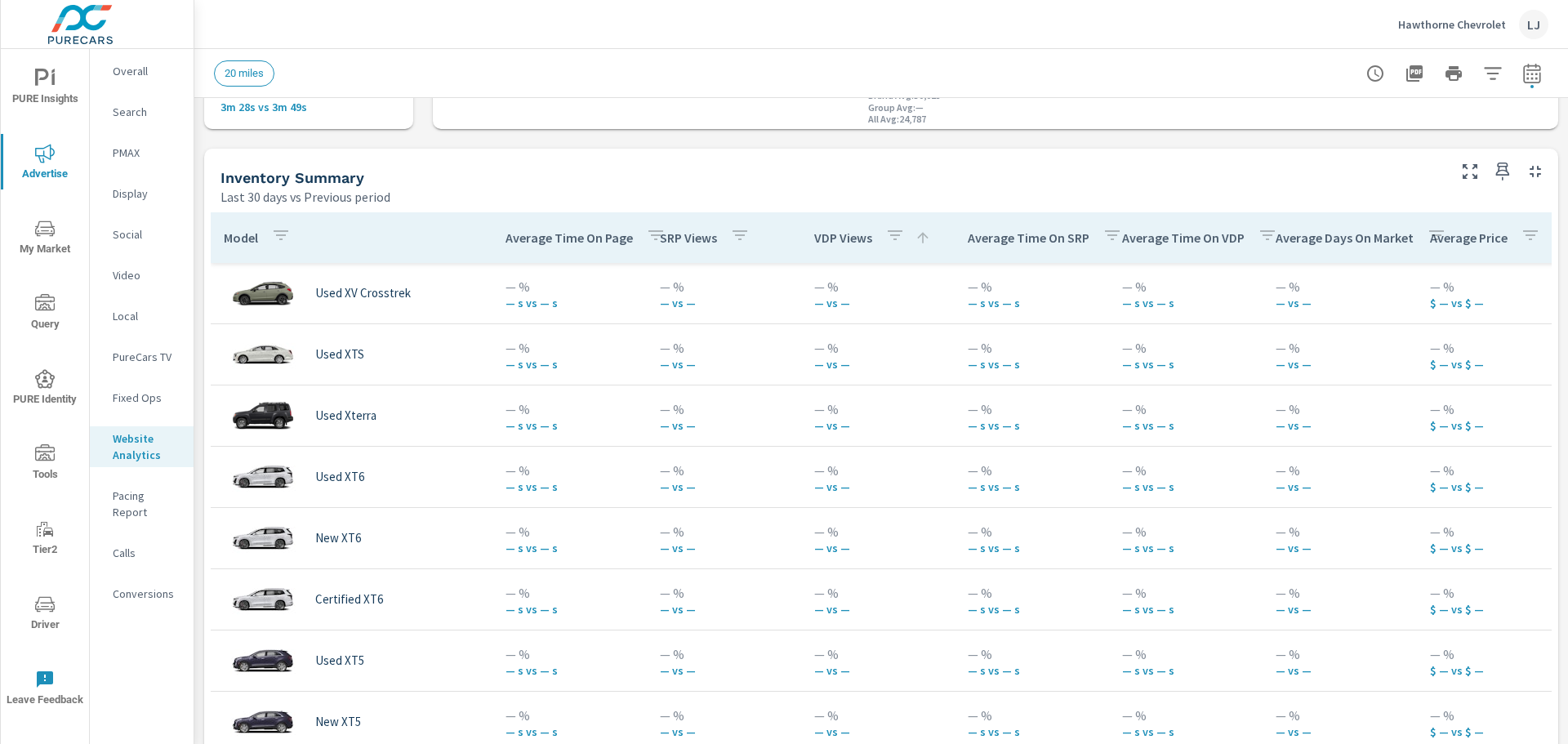
scroll to position [712, 0]
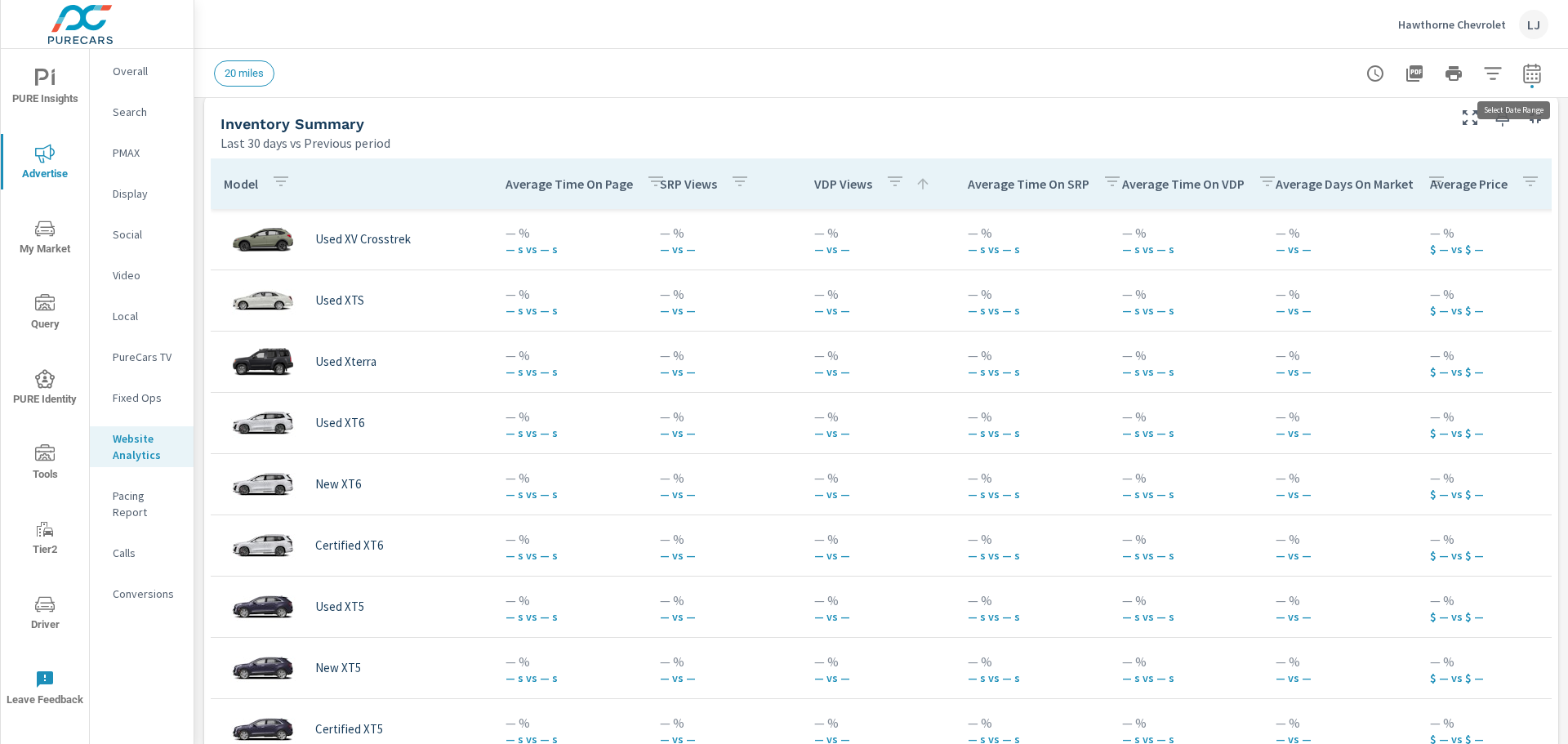
click at [1522, 77] on icon "button" at bounding box center [1532, 74] width 19 height 19
select select "Last 30 days"
select select "Previous period"
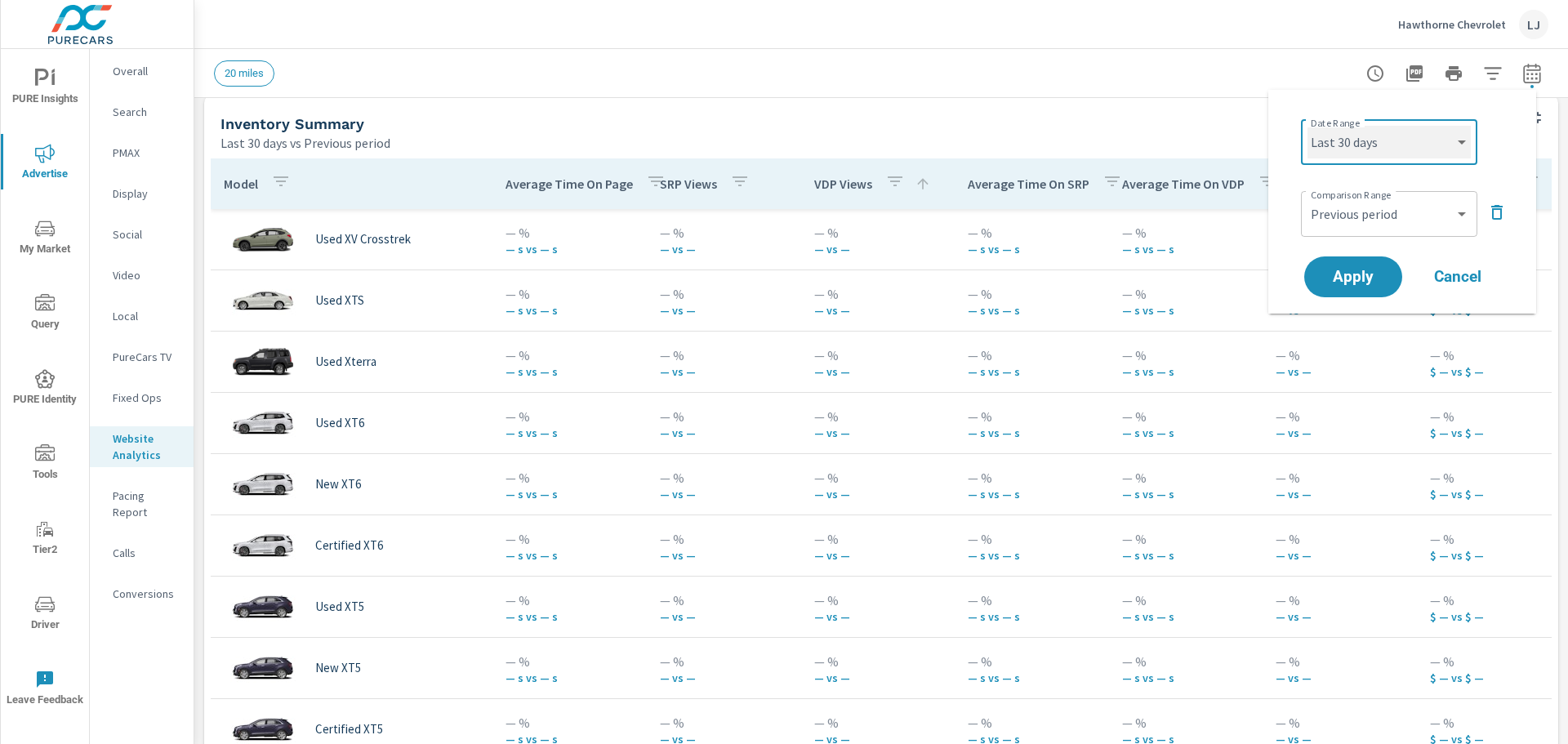
click at [1441, 137] on select "Custom Yesterday Last week Last 7 days Last 14 days Last 30 days Last 45 days L…" at bounding box center [1389, 142] width 163 height 33
click at [1308, 125] on select "Custom Yesterday Last week Last 7 days Last 14 days Last 30 days Last 45 days L…" at bounding box center [1389, 142] width 163 height 33
select select "Last month"
click at [1347, 284] on span "Apply" at bounding box center [1353, 277] width 67 height 16
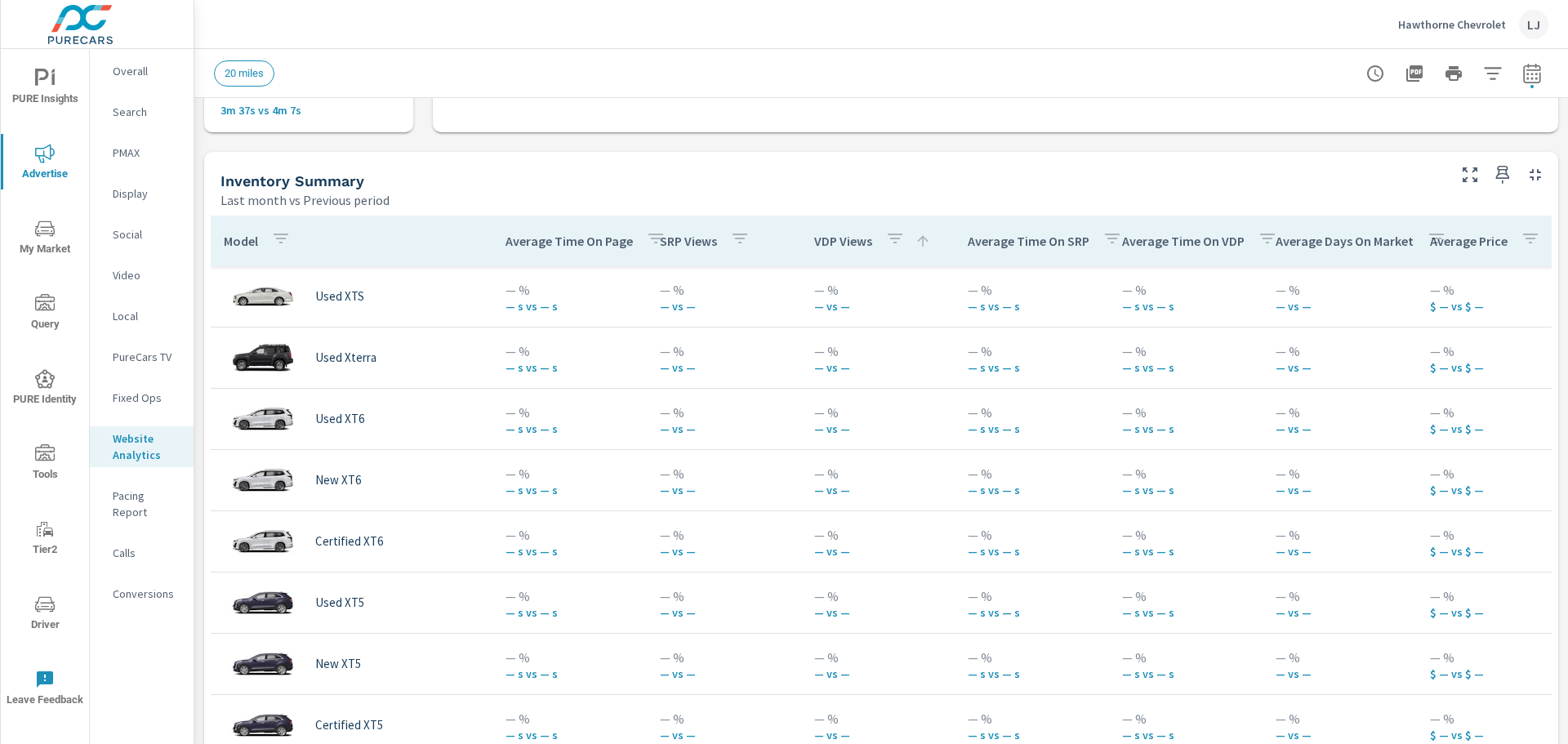
scroll to position [691, 0]
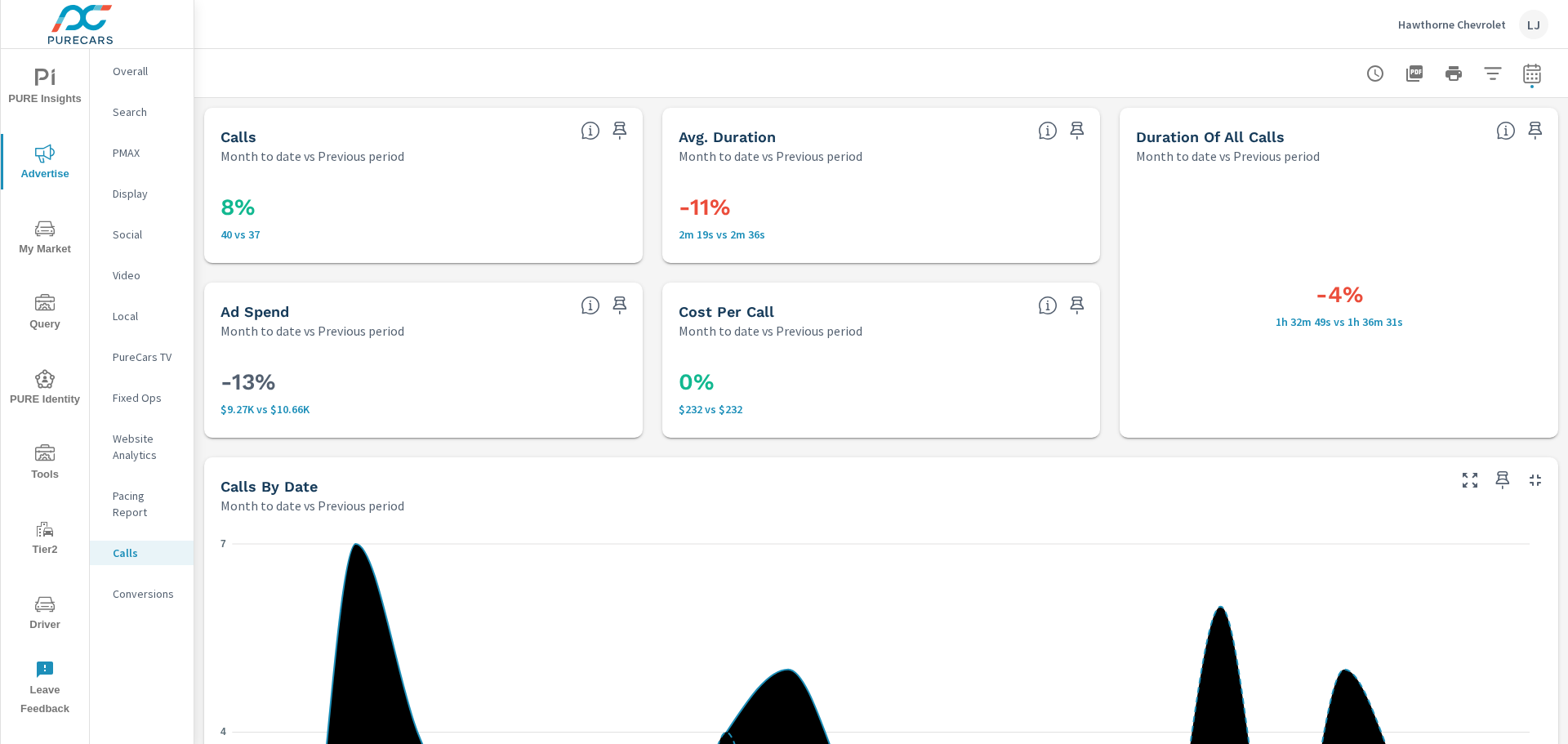
click at [125, 449] on p "Website Analytics" at bounding box center [147, 447] width 68 height 33
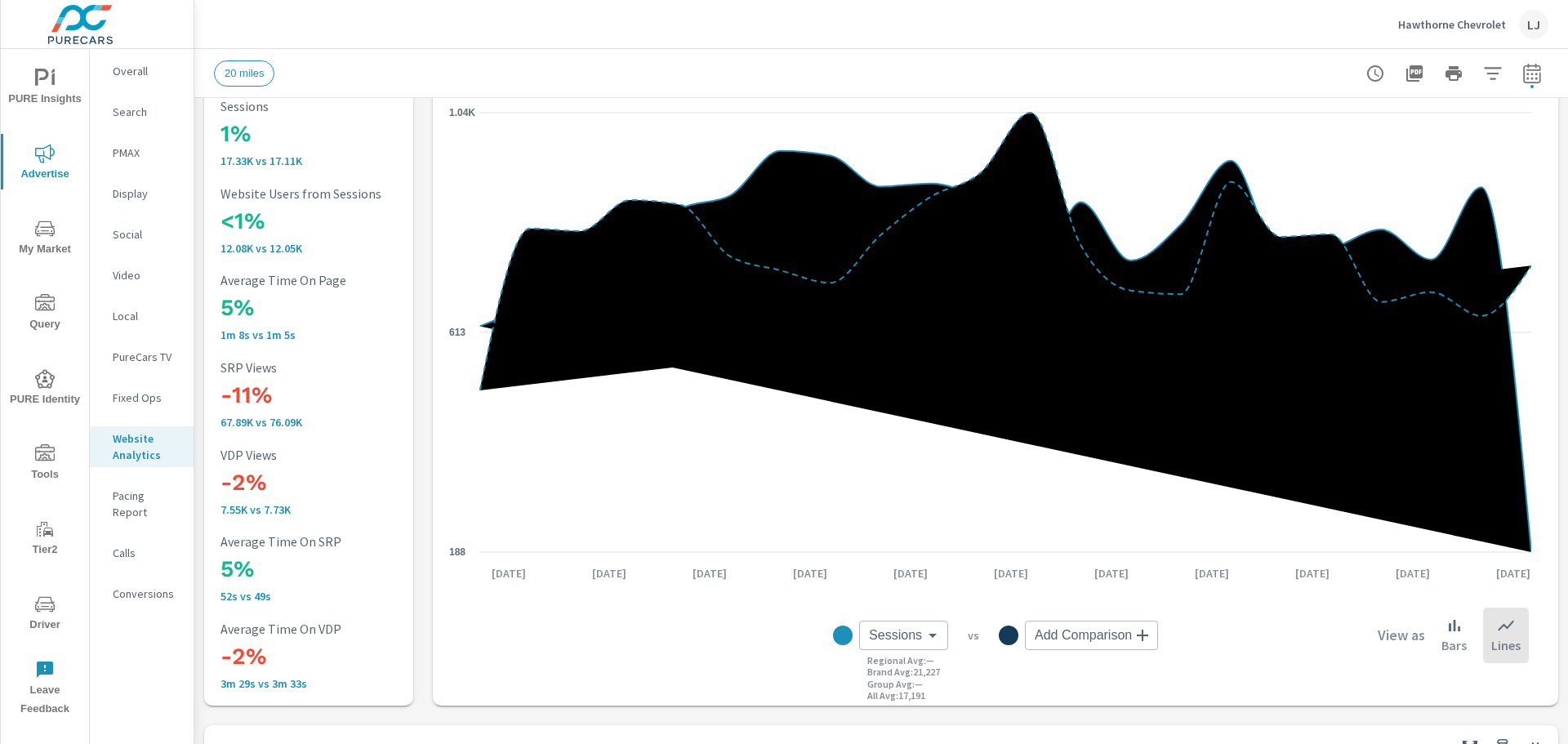
scroll to position [75, 0]
